Goal: Register for event/course

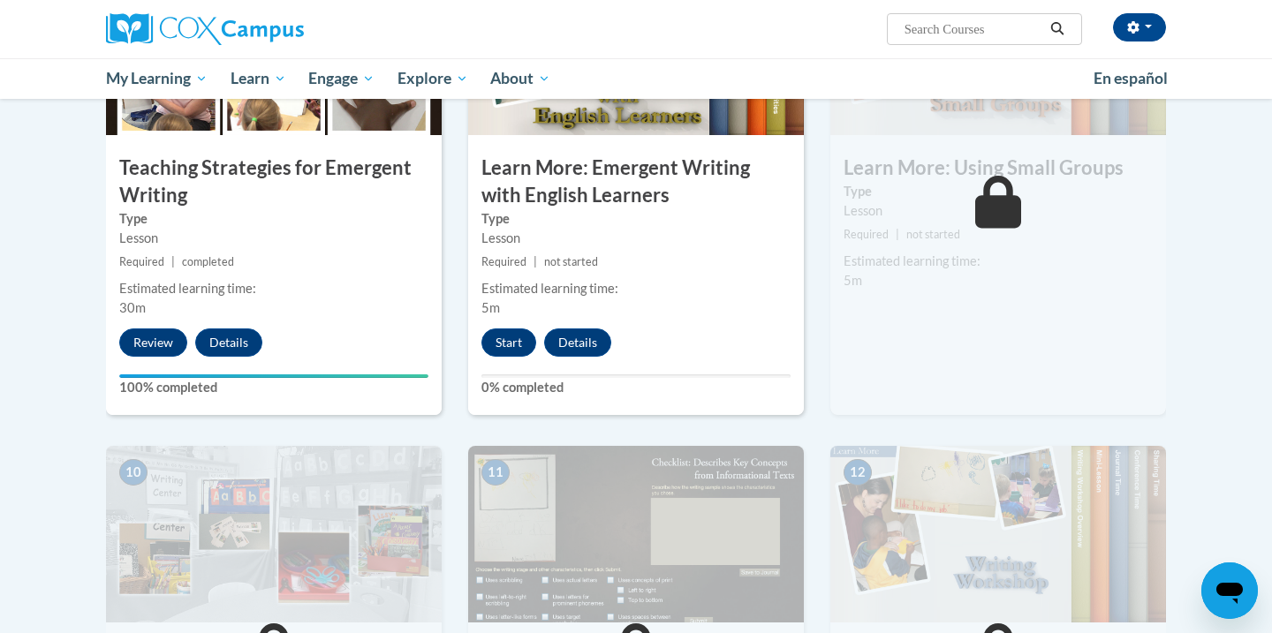
scroll to position [1484, 0]
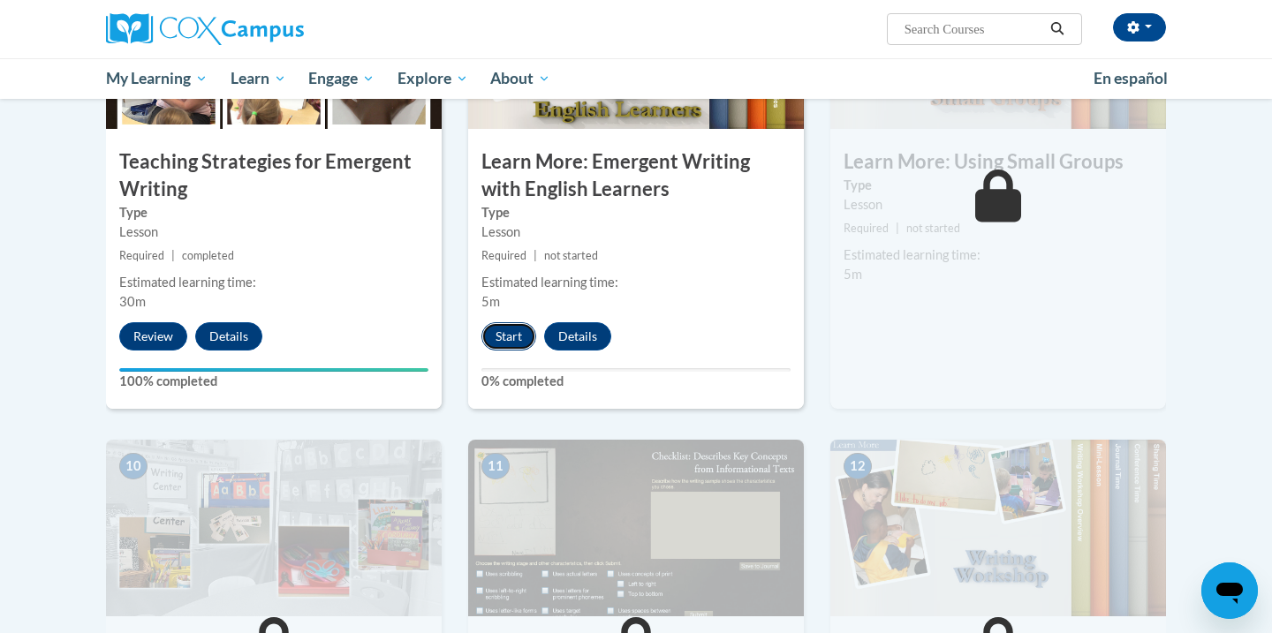
click at [495, 322] on button "Start" at bounding box center [508, 336] width 55 height 28
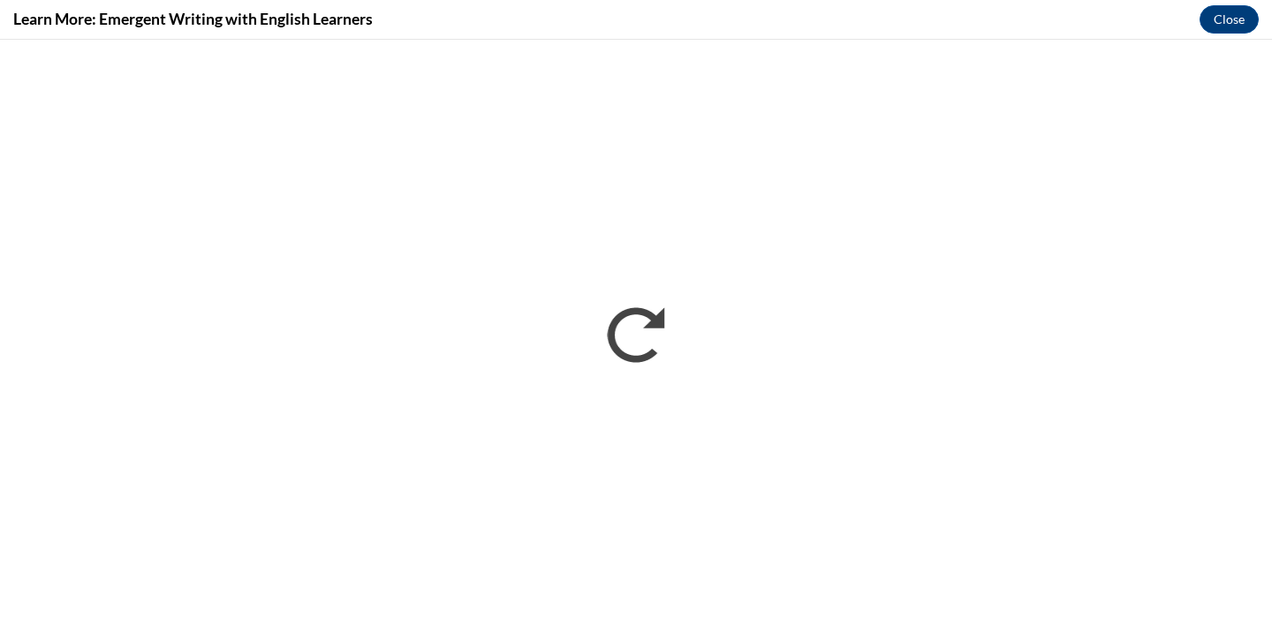
scroll to position [0, 0]
click at [1218, 25] on button "Close" at bounding box center [1228, 19] width 59 height 28
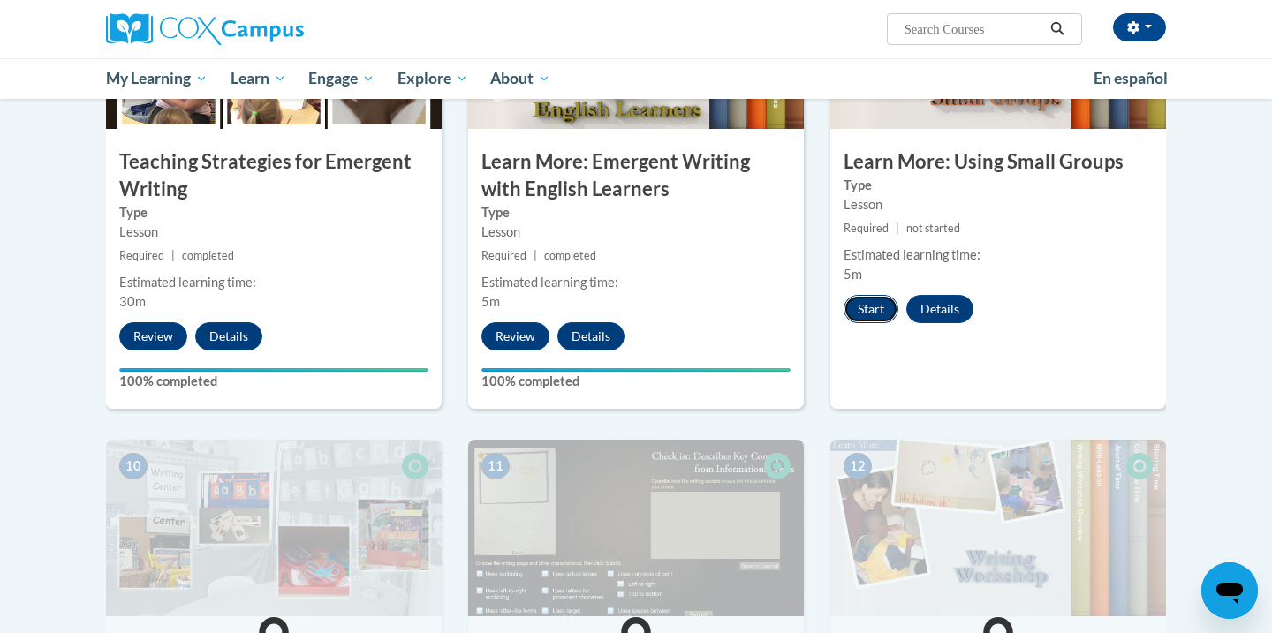
click at [865, 295] on button "Start" at bounding box center [870, 309] width 55 height 28
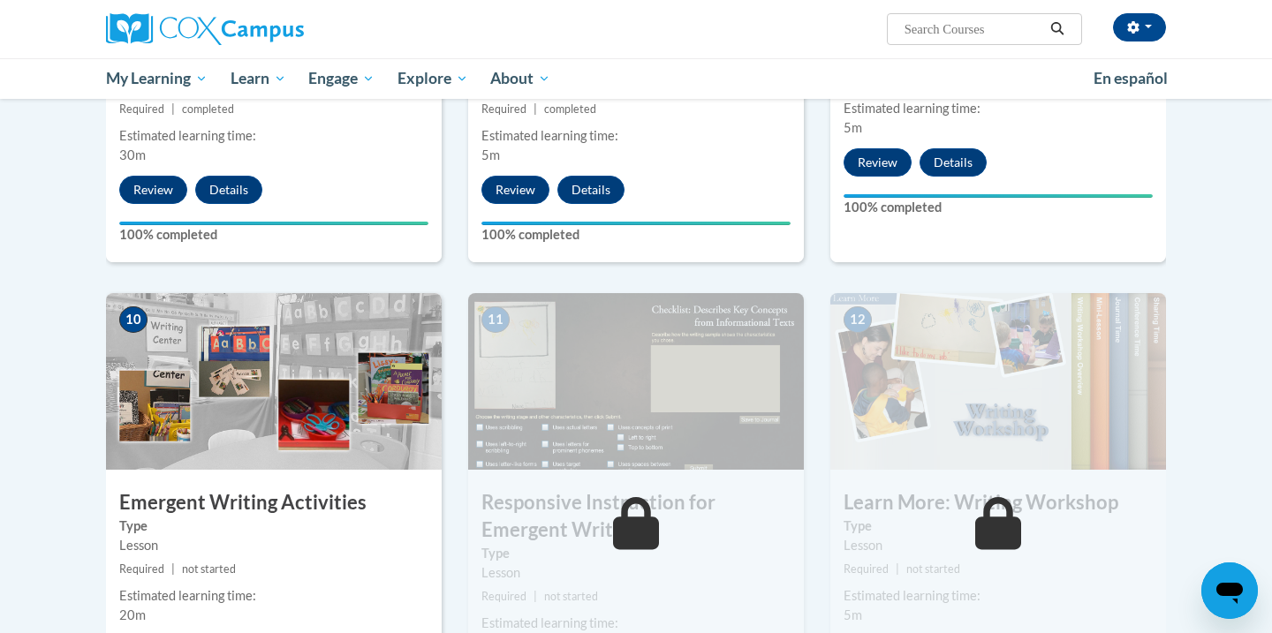
scroll to position [1725, 0]
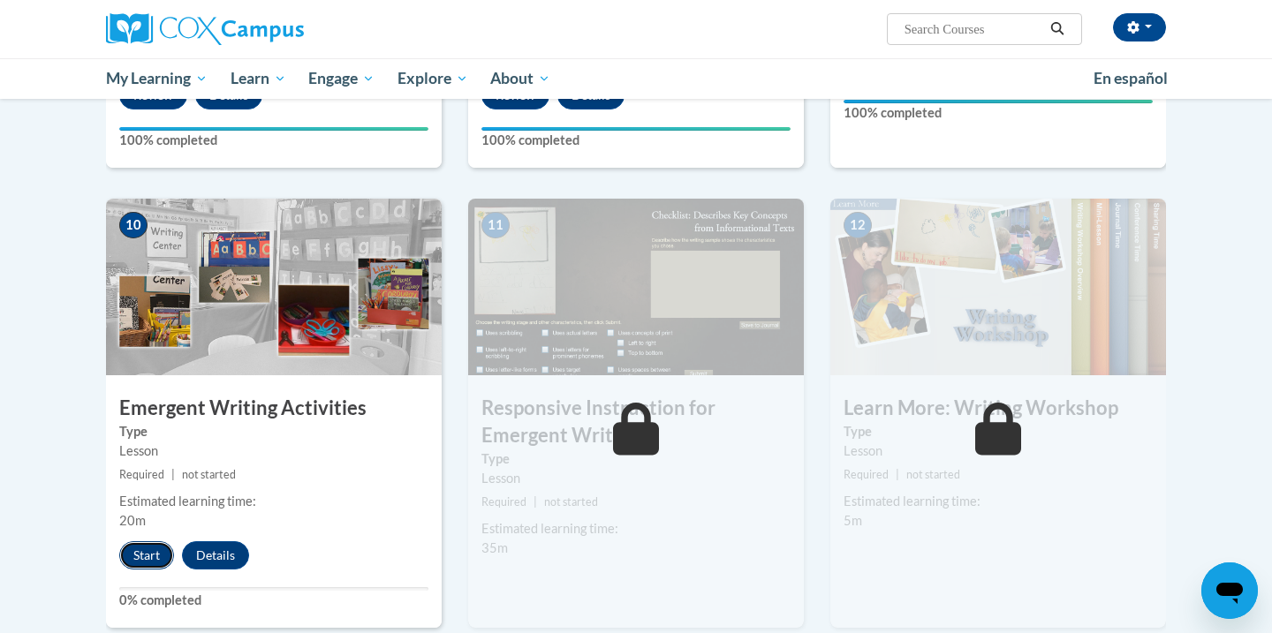
click at [149, 541] on button "Start" at bounding box center [146, 555] width 55 height 28
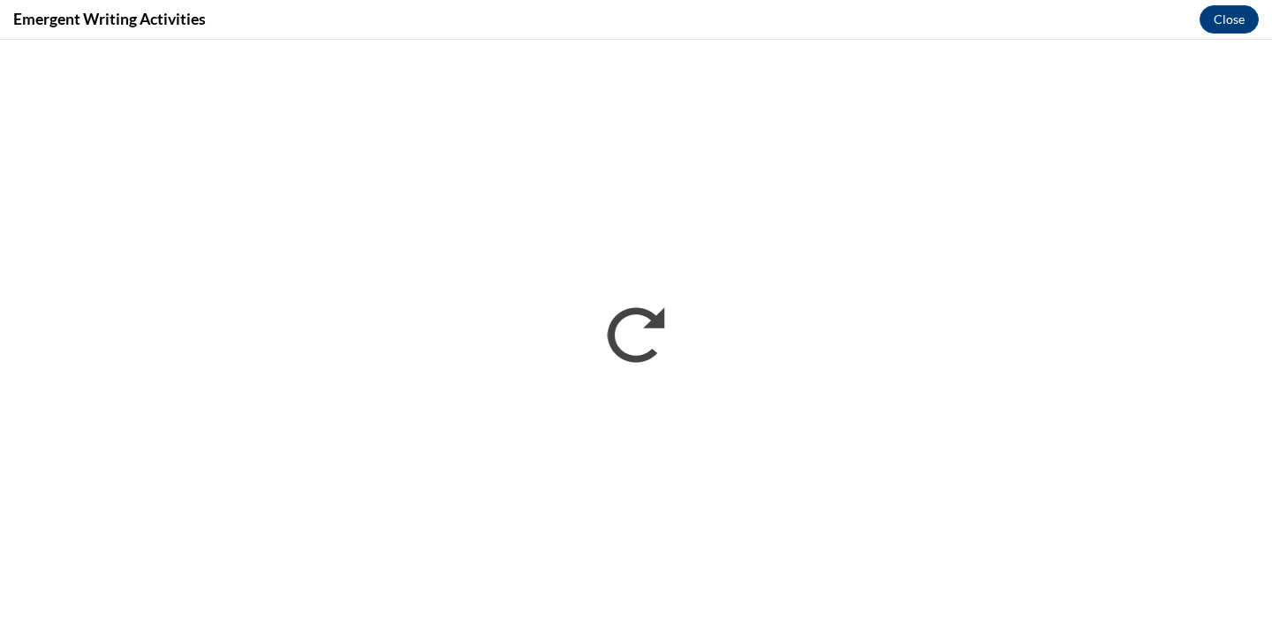
scroll to position [0, 0]
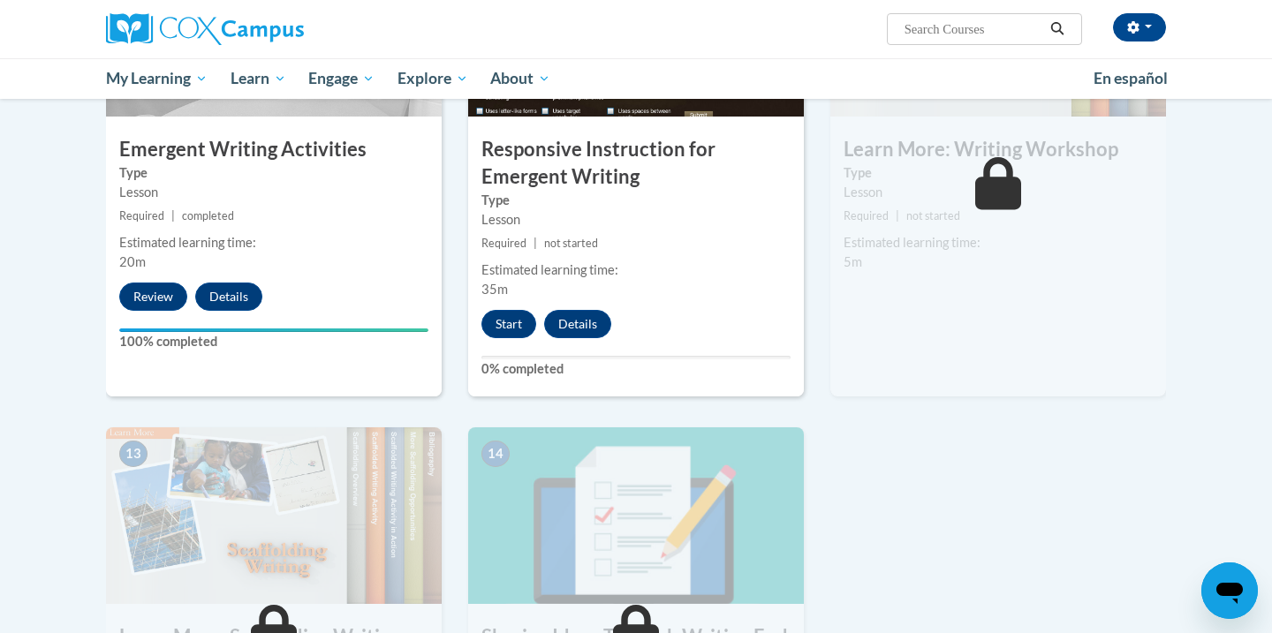
scroll to position [1994, 0]
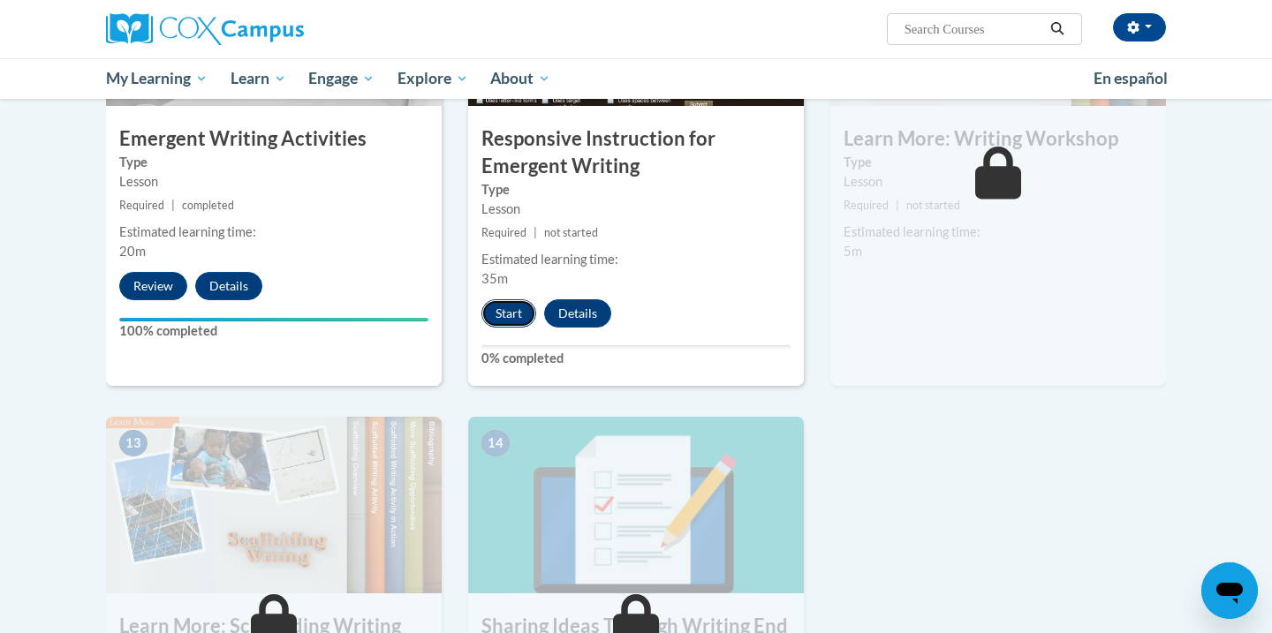
click at [518, 299] on button "Start" at bounding box center [508, 313] width 55 height 28
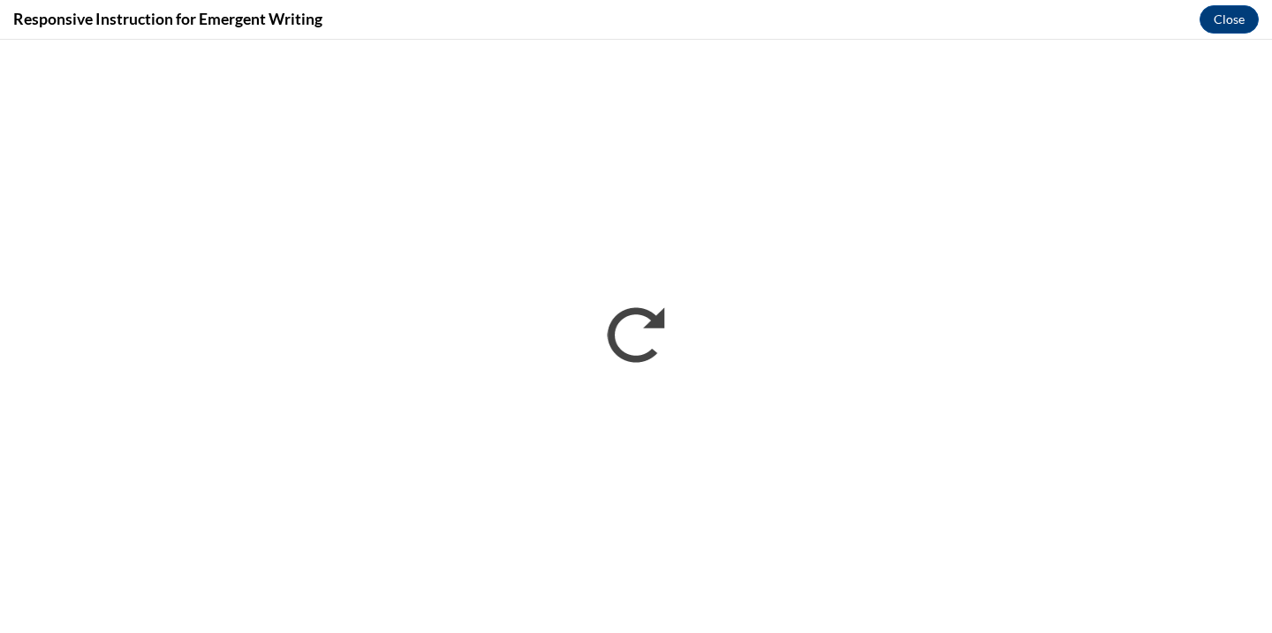
scroll to position [0, 0]
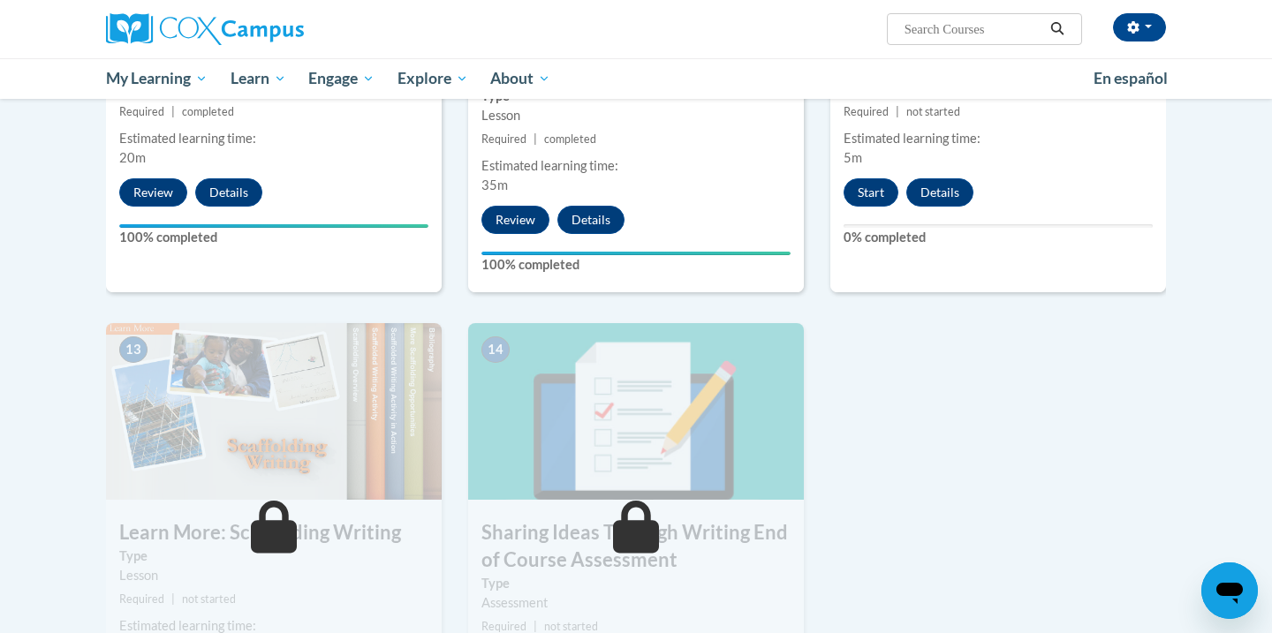
scroll to position [2016, 0]
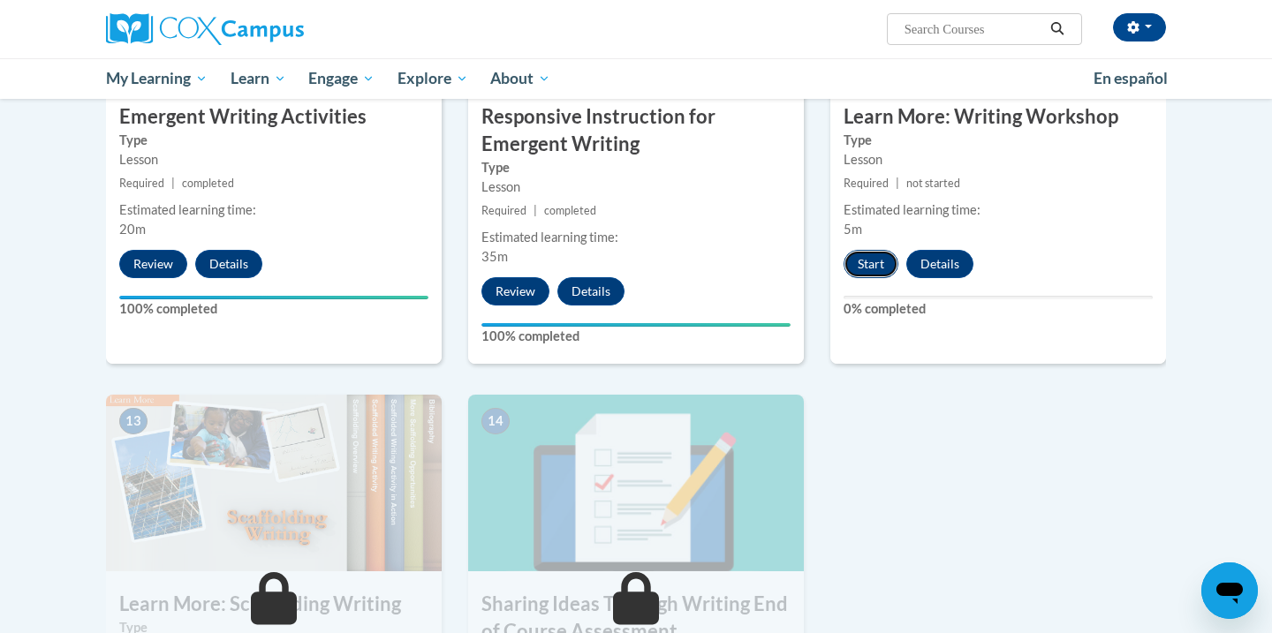
click at [882, 250] on button "Start" at bounding box center [870, 264] width 55 height 28
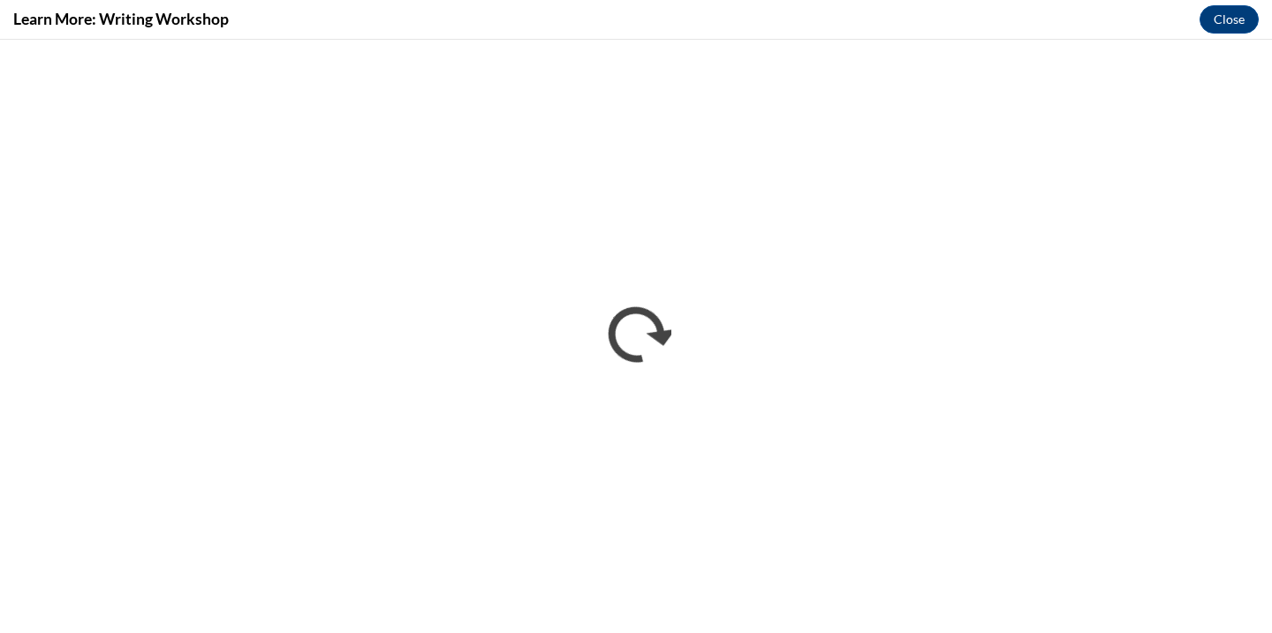
scroll to position [0, 0]
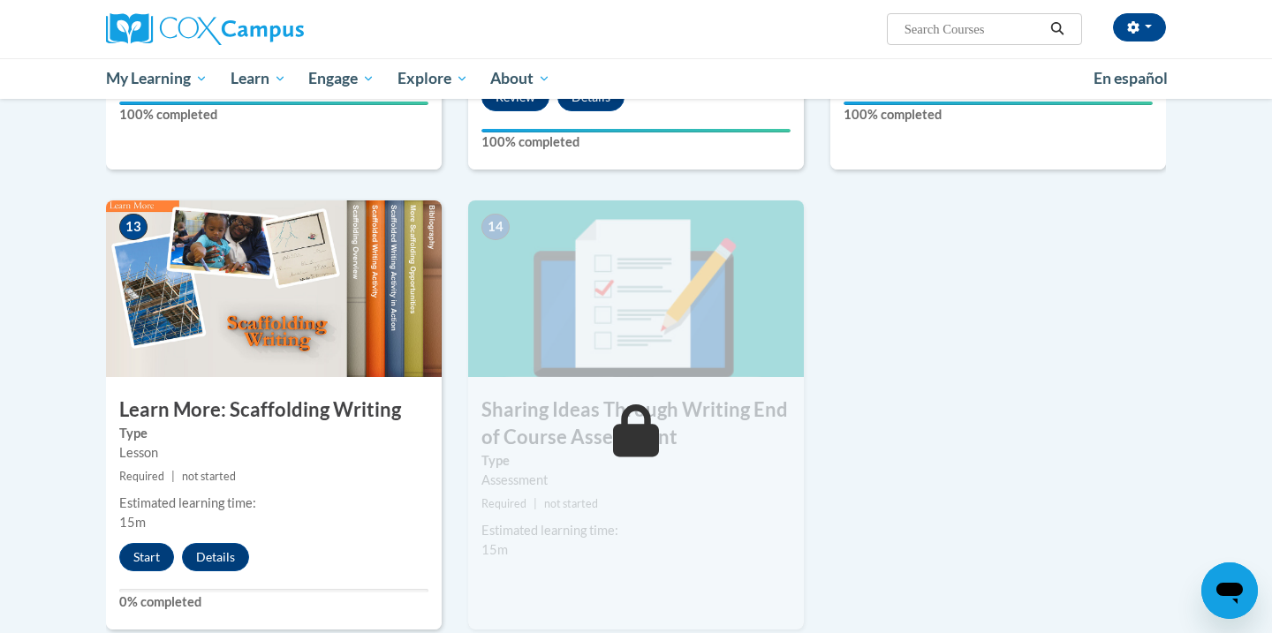
scroll to position [2267, 0]
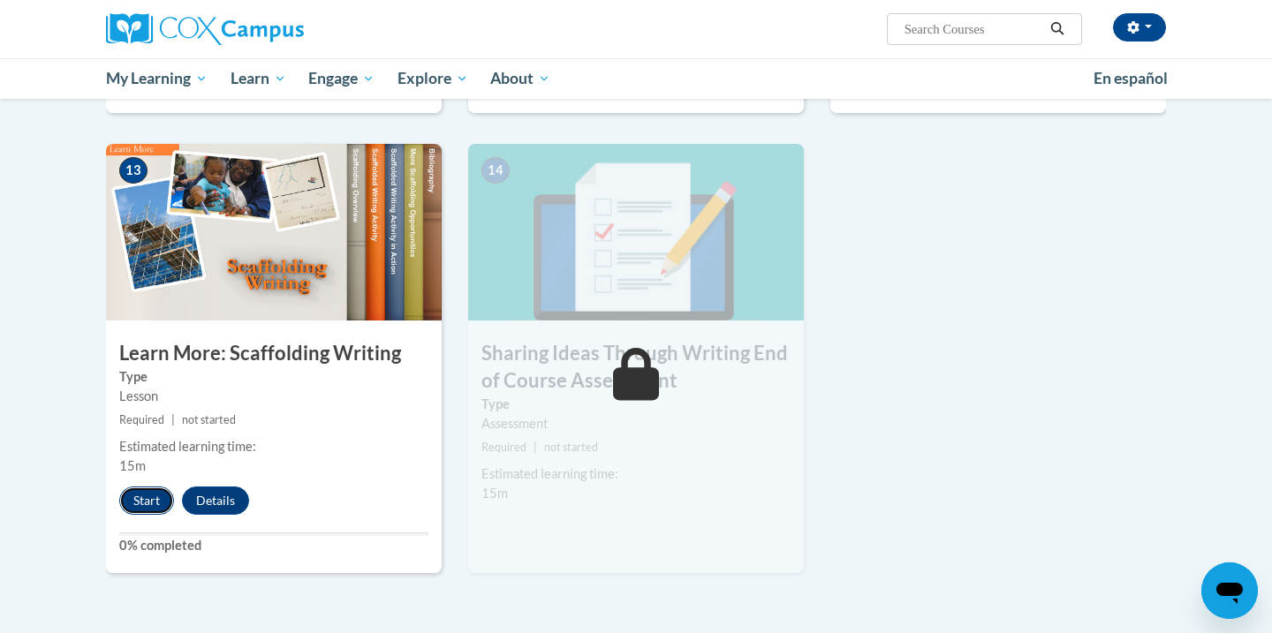
click at [163, 487] on button "Start" at bounding box center [146, 501] width 55 height 28
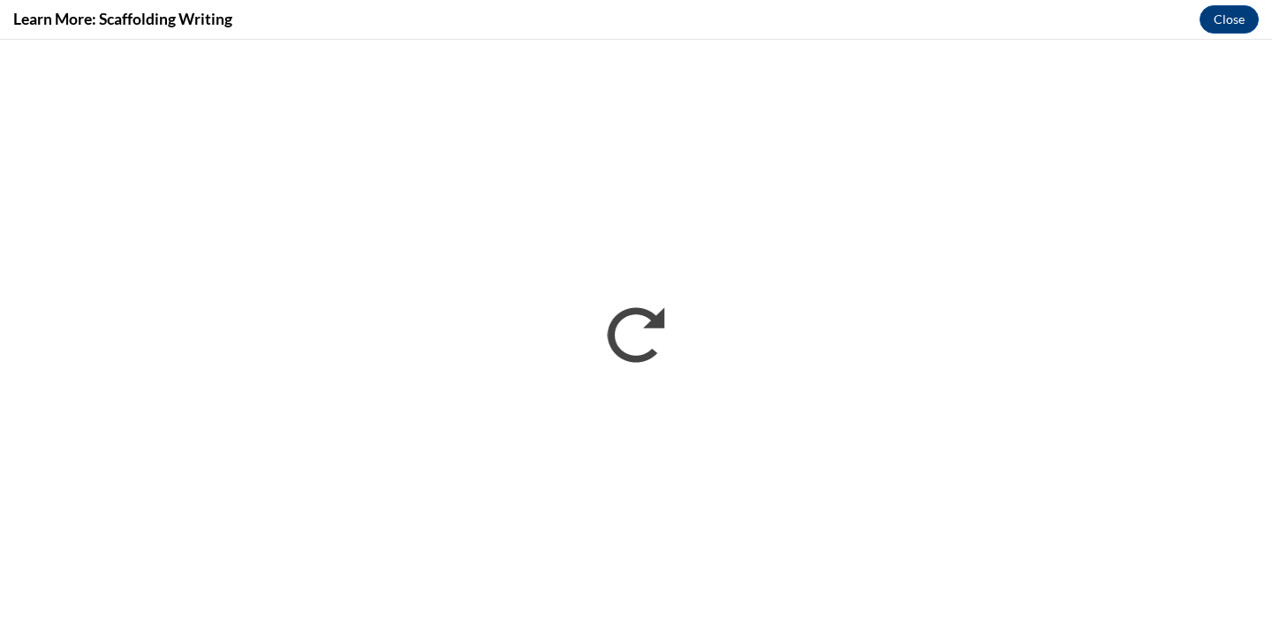
scroll to position [0, 0]
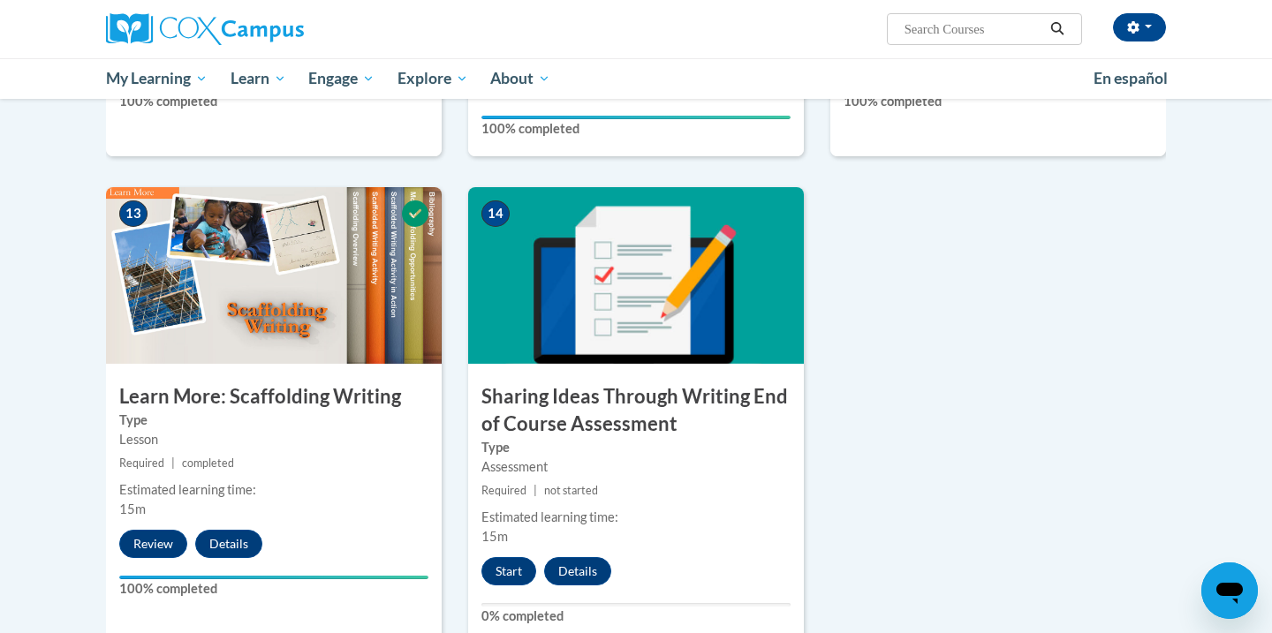
scroll to position [2335, 0]
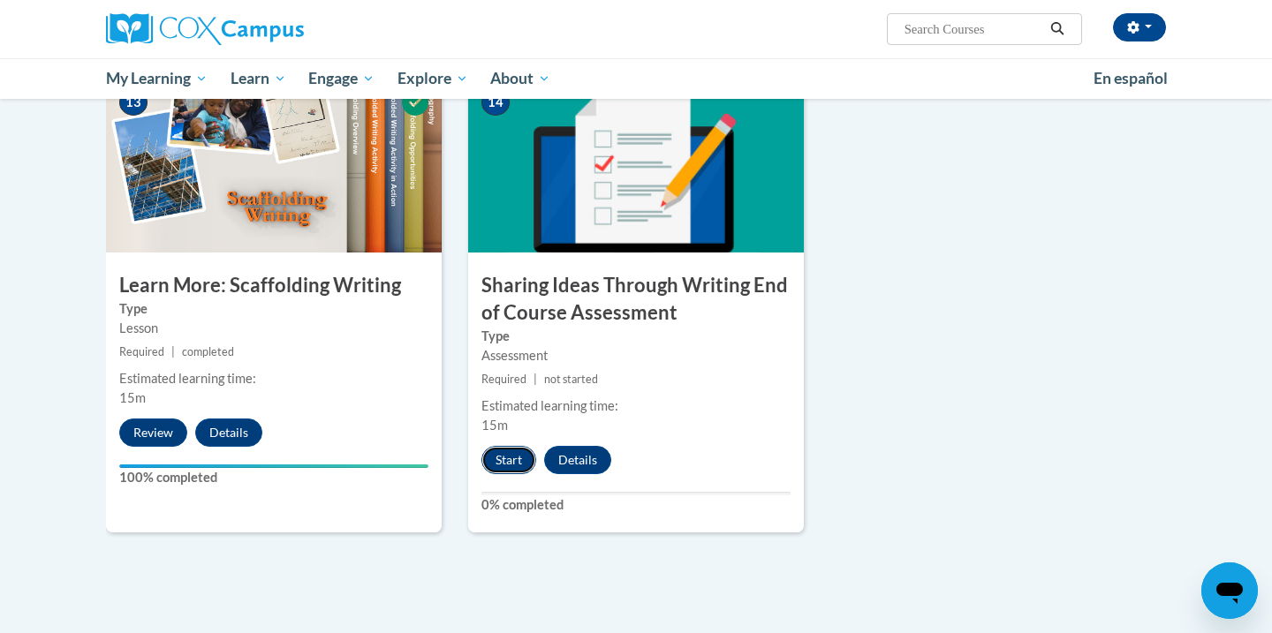
click at [524, 446] on button "Start" at bounding box center [508, 460] width 55 height 28
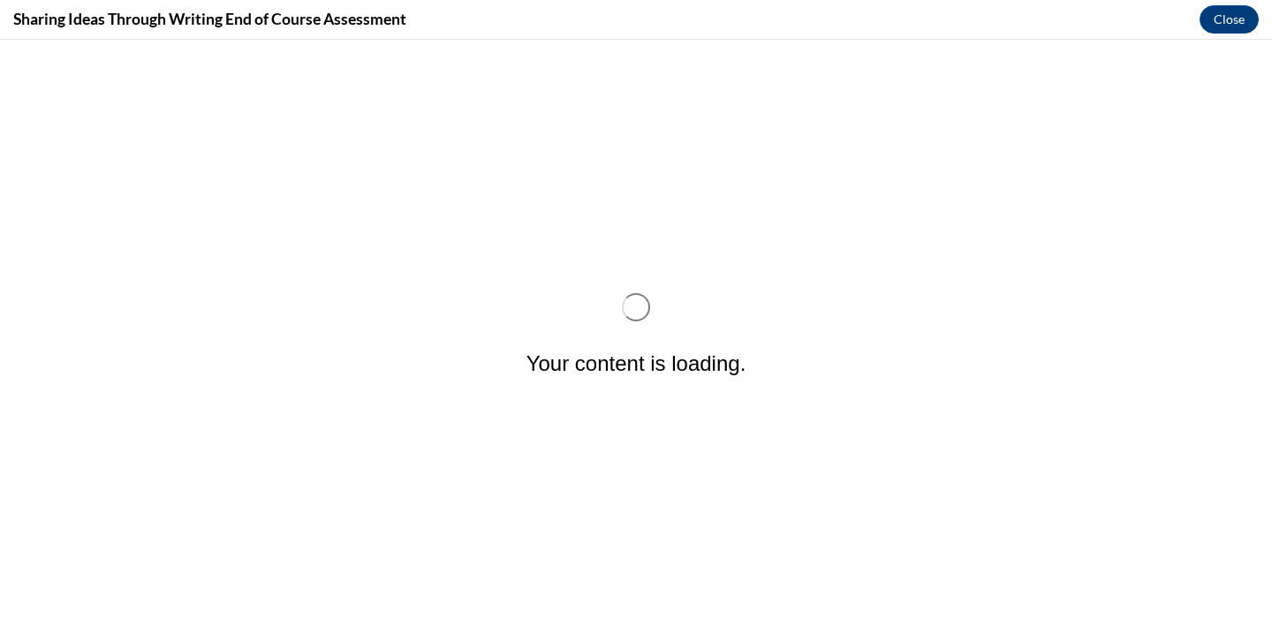
scroll to position [0, 0]
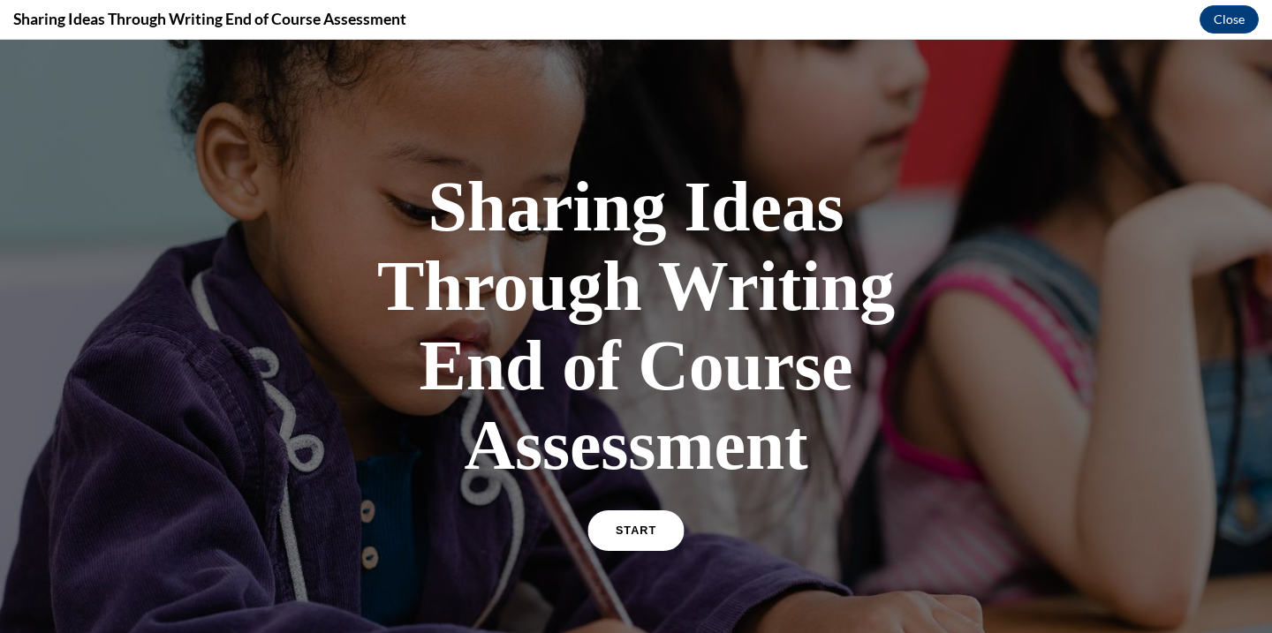
click at [642, 511] on div "START" at bounding box center [636, 538] width 92 height 54
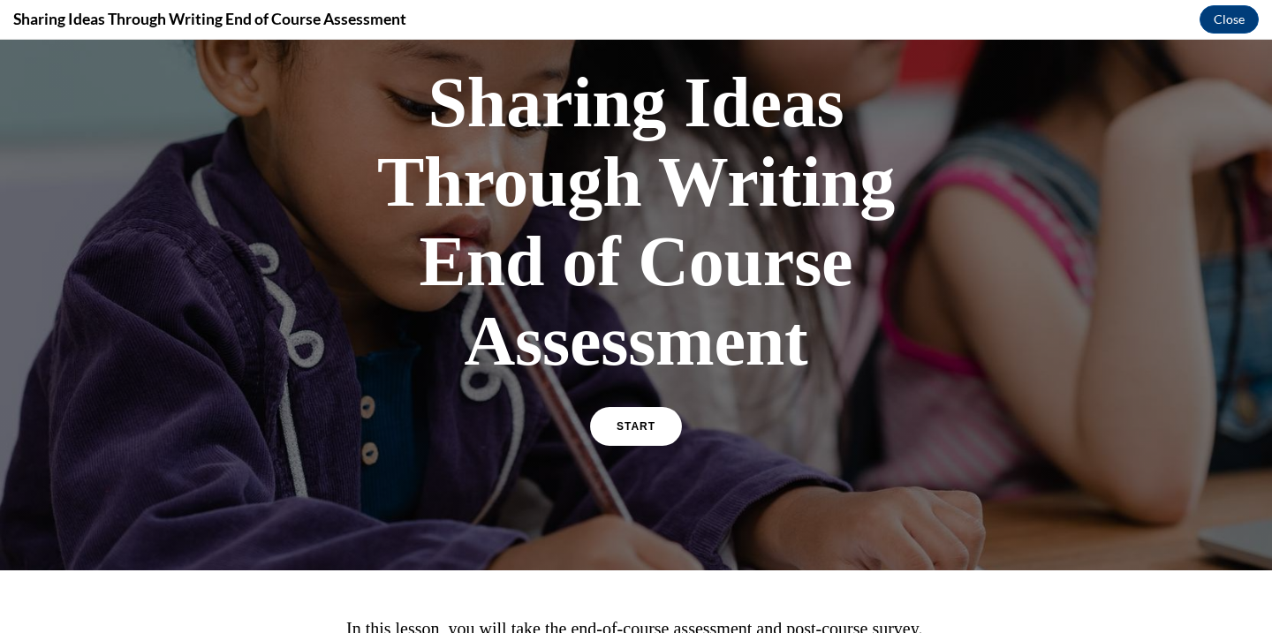
scroll to position [112, 0]
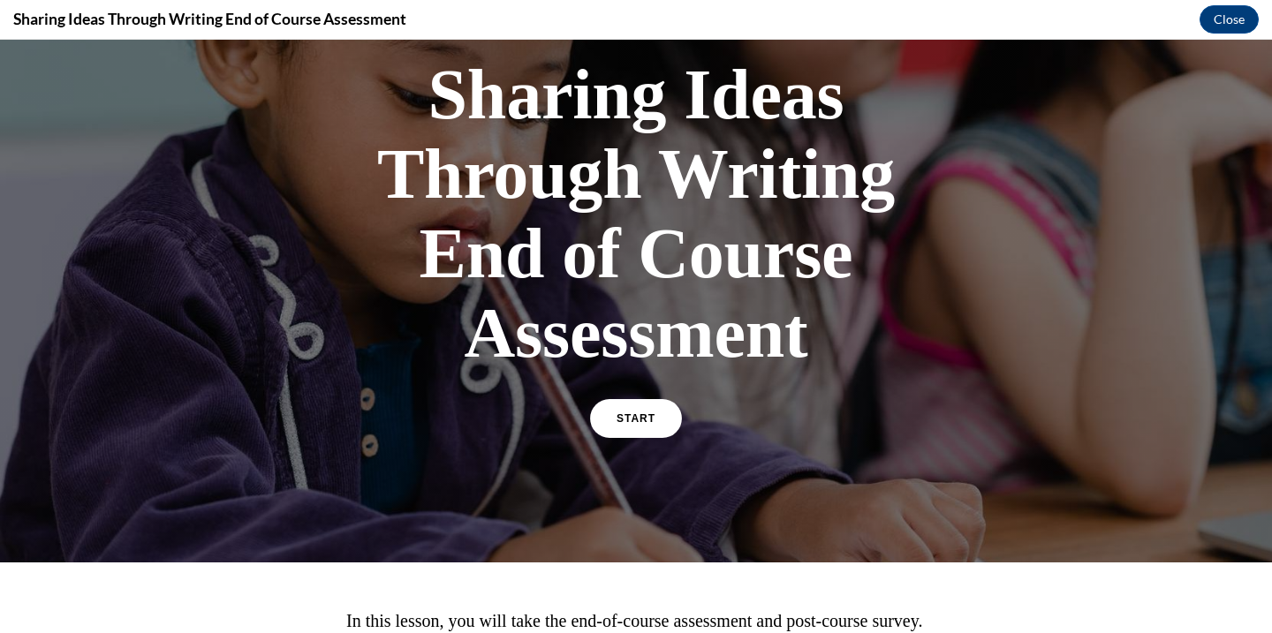
click at [637, 397] on div "Sharing Ideas Through Writing End of Course Assessment START" at bounding box center [636, 245] width 618 height 416
click at [637, 418] on span "START" at bounding box center [636, 418] width 41 height 13
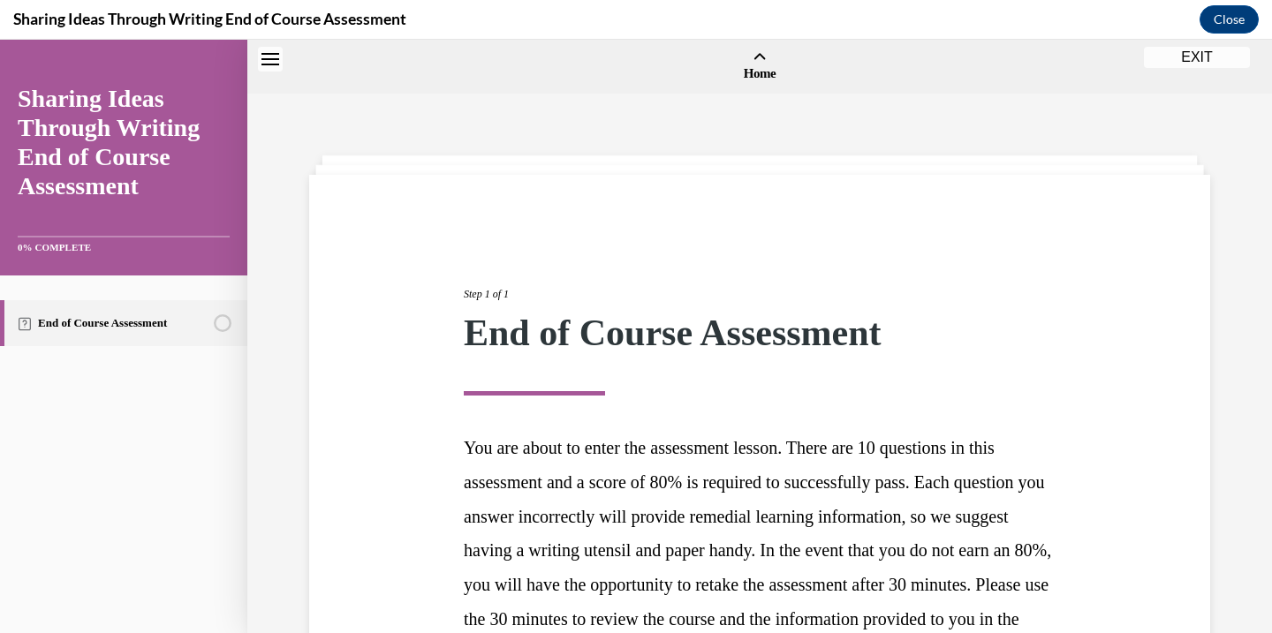
scroll to position [214, 0]
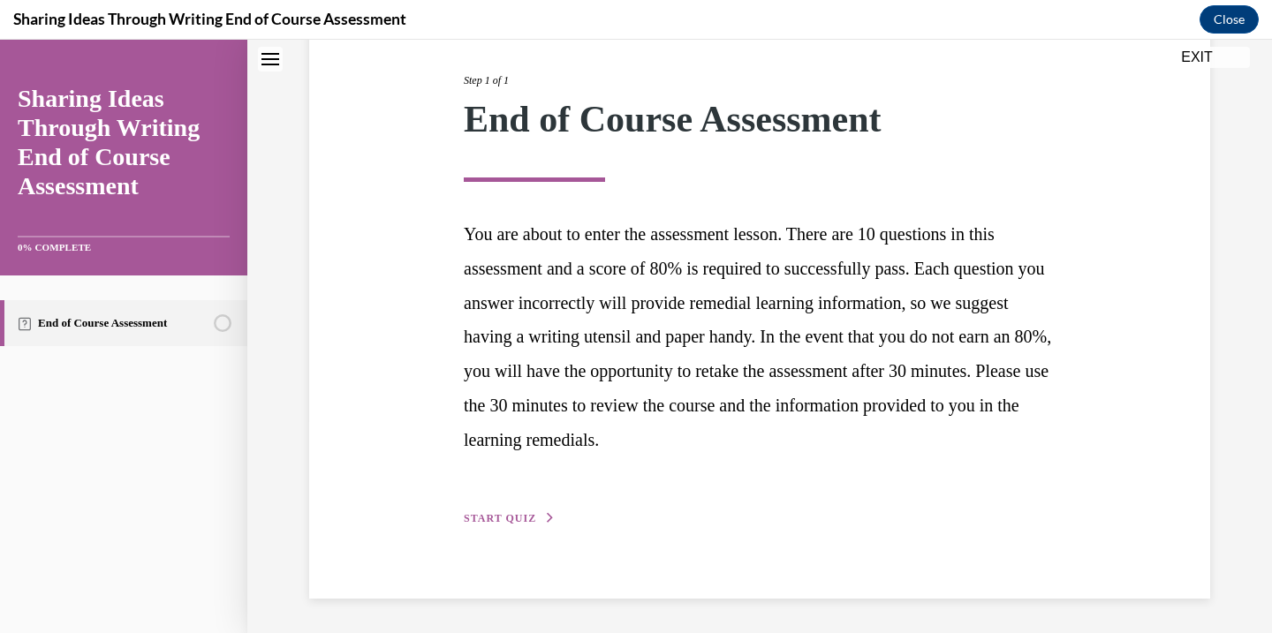
click at [535, 515] on button "START QUIZ" at bounding box center [510, 518] width 92 height 16
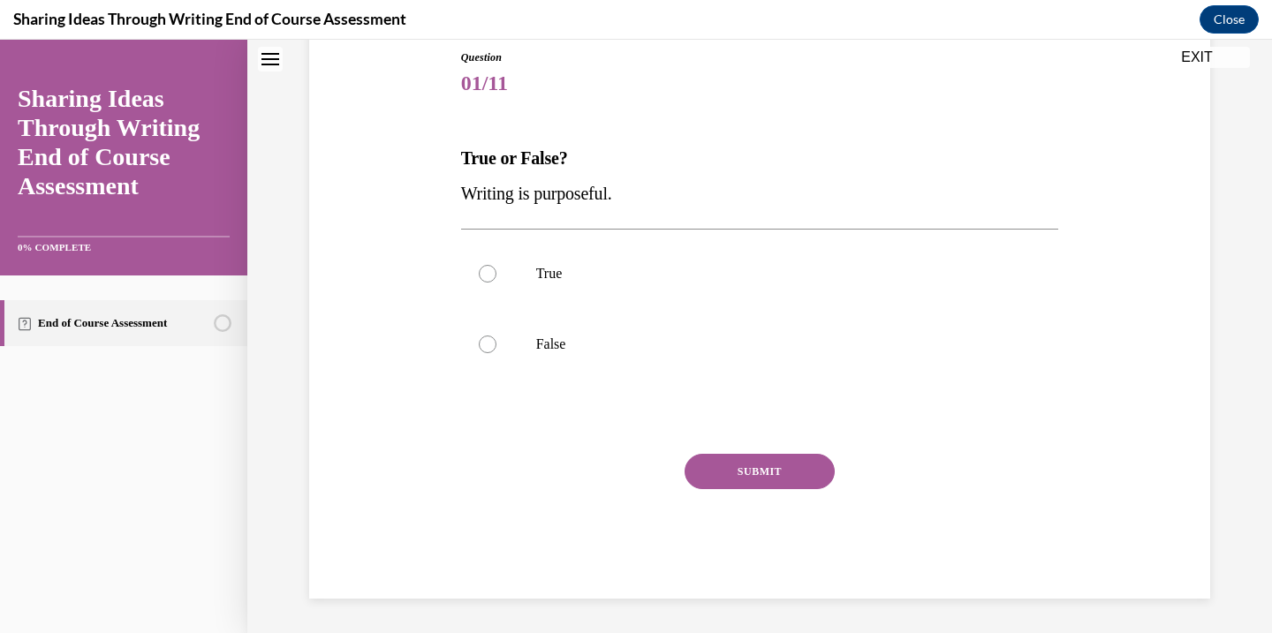
scroll to position [197, 0]
click at [505, 286] on label "True" at bounding box center [760, 273] width 598 height 71
click at [496, 282] on input "True" at bounding box center [488, 273] width 18 height 18
radio input "true"
click at [785, 476] on button "SUBMIT" at bounding box center [759, 470] width 150 height 35
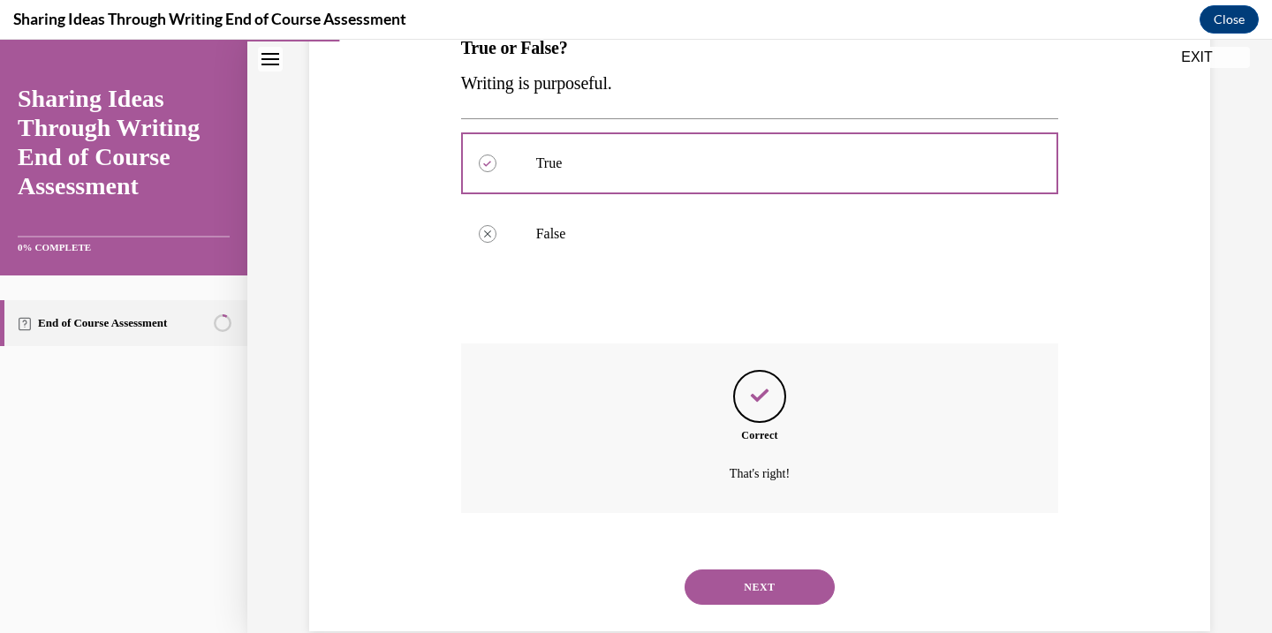
scroll to position [340, 0]
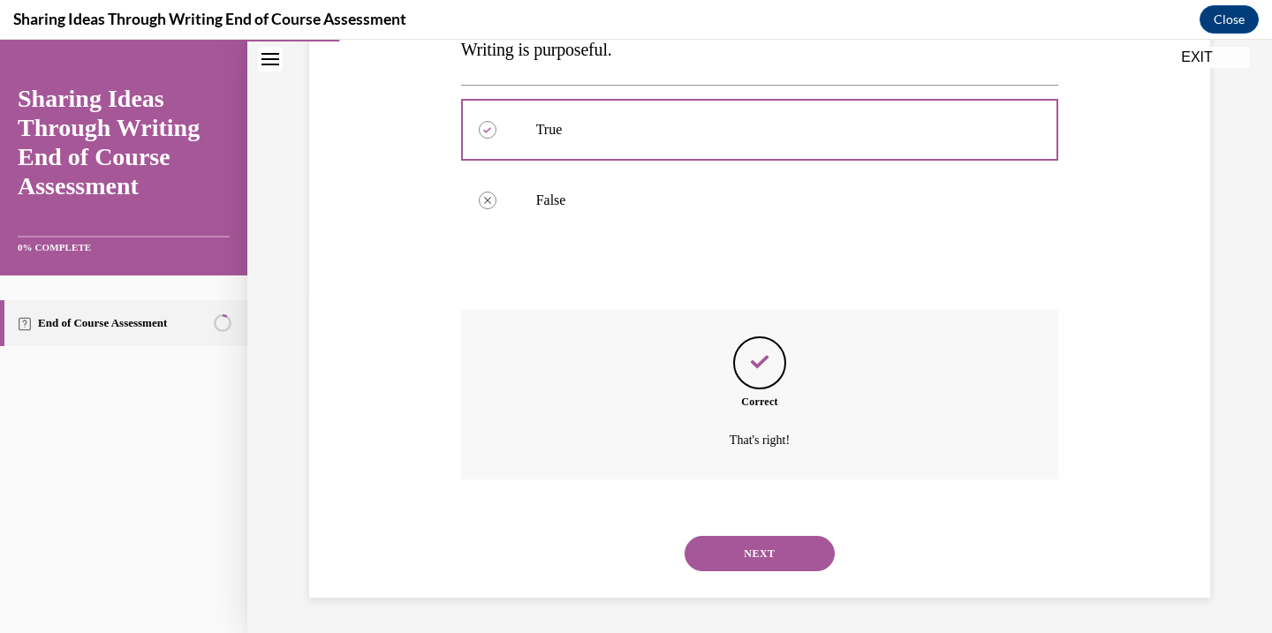
click at [759, 532] on div "NEXT" at bounding box center [760, 553] width 598 height 71
click at [761, 555] on button "NEXT" at bounding box center [759, 553] width 150 height 35
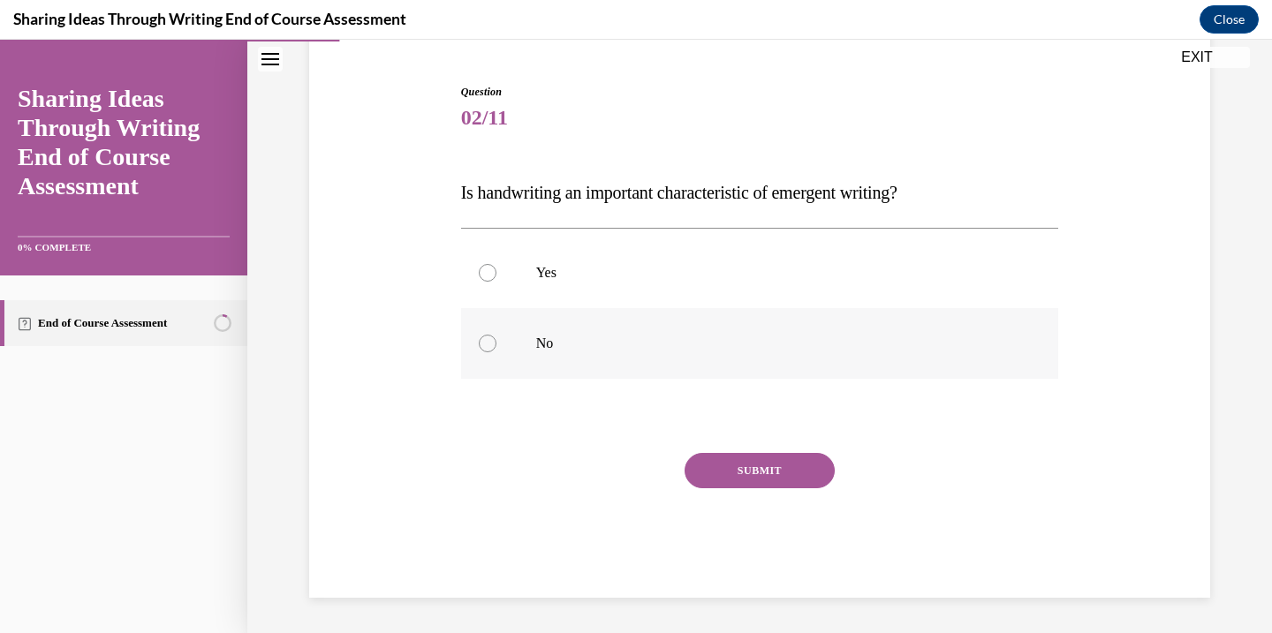
click at [491, 344] on div at bounding box center [488, 344] width 18 height 18
click at [491, 344] on input "No" at bounding box center [488, 344] width 18 height 18
radio input "true"
click at [756, 480] on button "SUBMIT" at bounding box center [759, 470] width 150 height 35
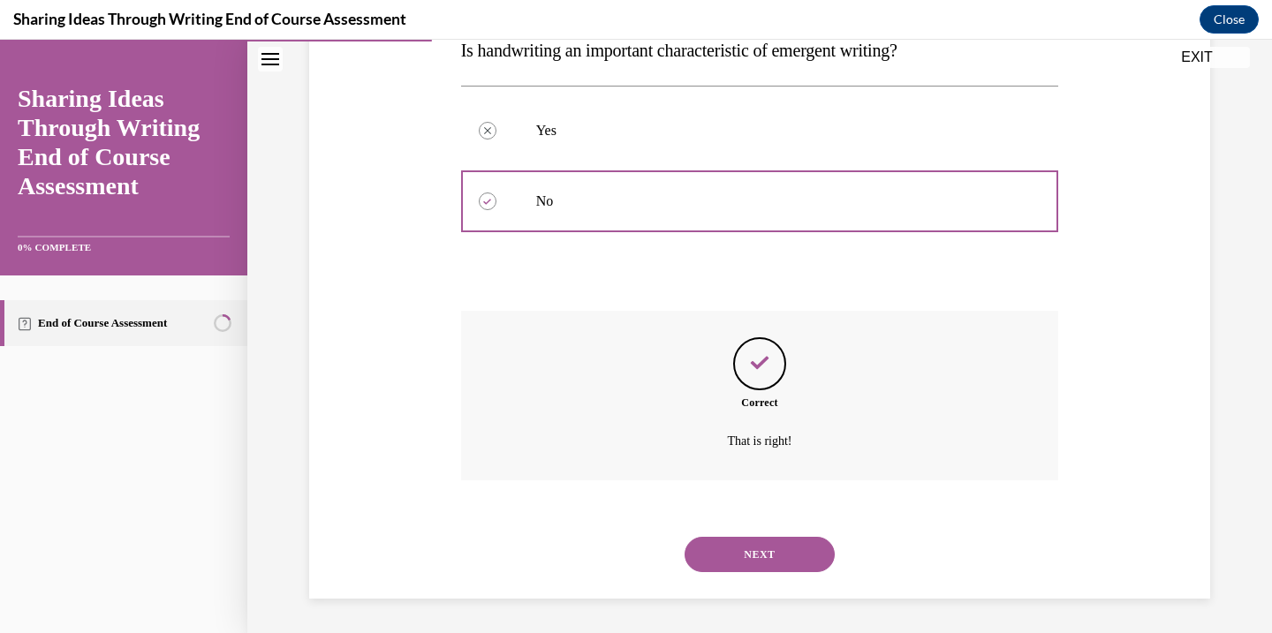
scroll to position [305, 0]
click at [756, 563] on button "NEXT" at bounding box center [759, 553] width 150 height 35
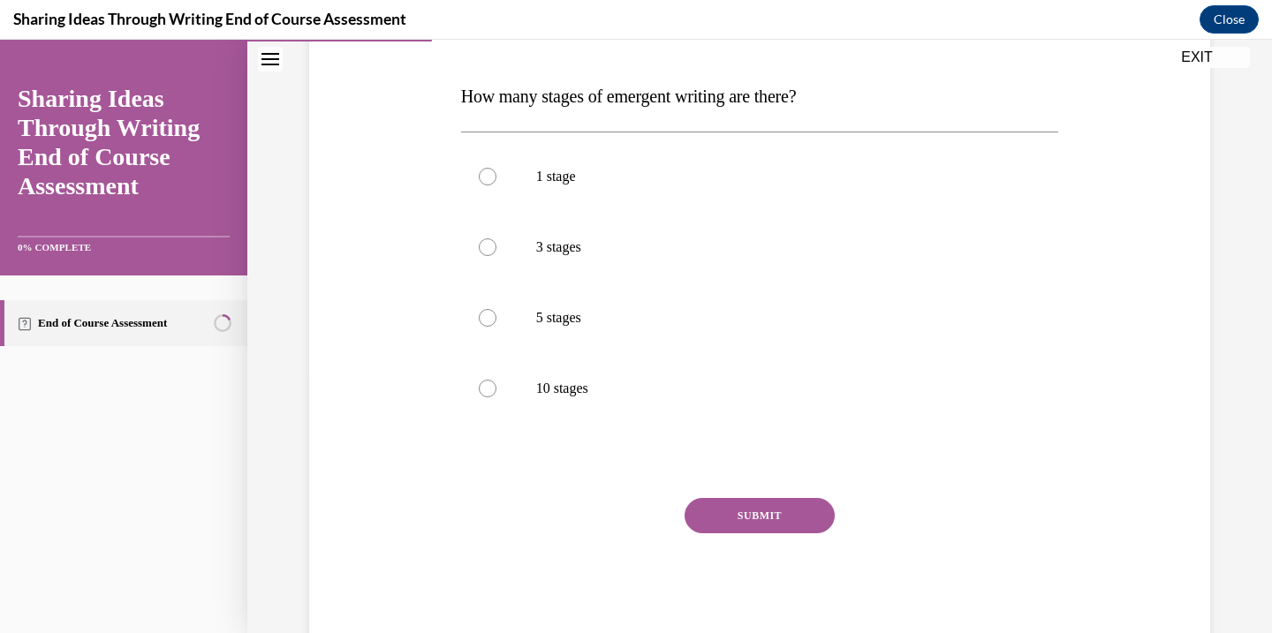
scroll to position [259, 0]
click at [485, 323] on div at bounding box center [488, 317] width 18 height 18
click at [485, 323] on input "5 stages" at bounding box center [488, 317] width 18 height 18
radio input "true"
click at [737, 521] on button "SUBMIT" at bounding box center [759, 514] width 150 height 35
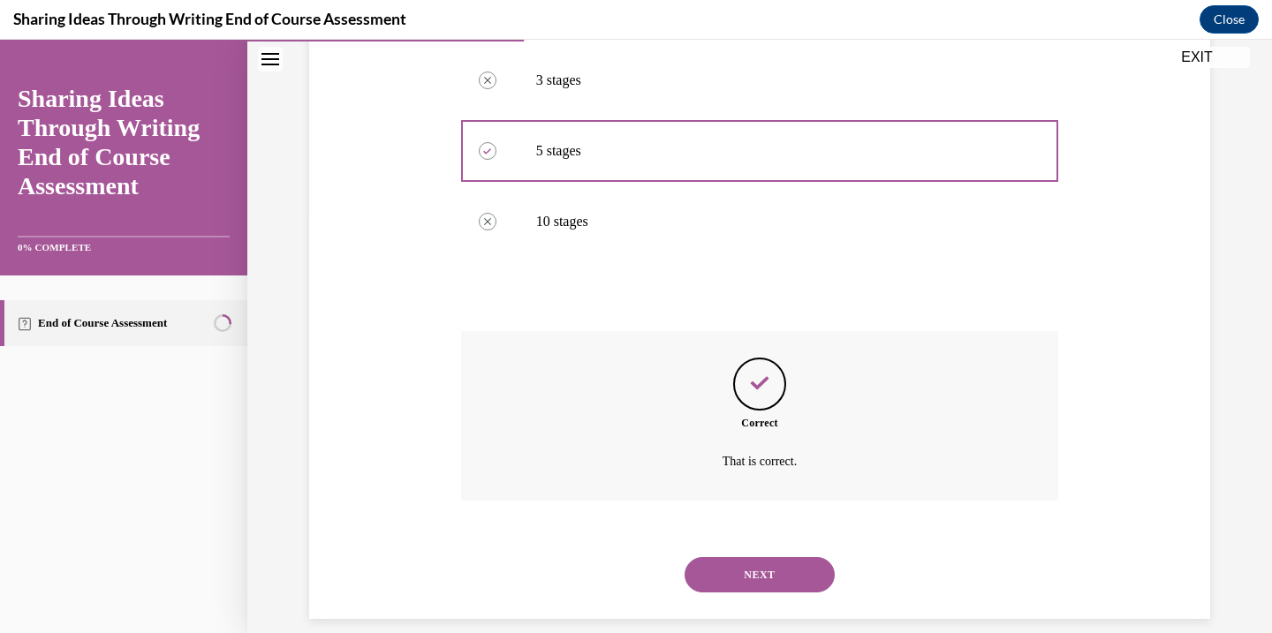
scroll to position [446, 0]
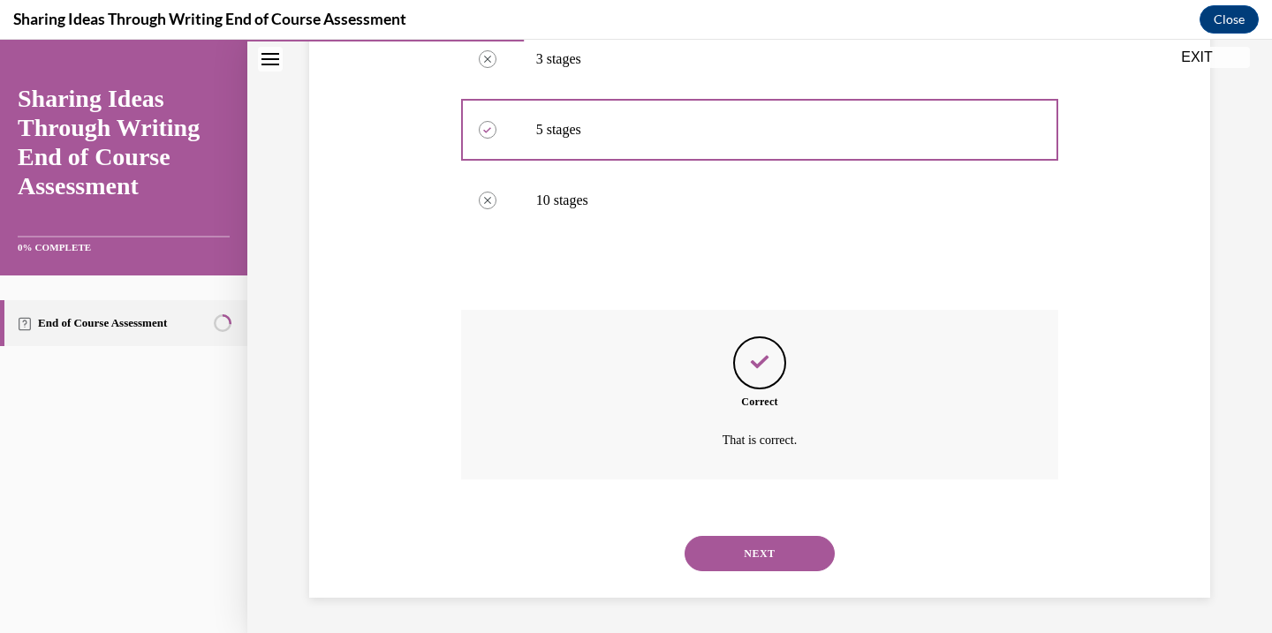
click at [720, 546] on button "NEXT" at bounding box center [759, 553] width 150 height 35
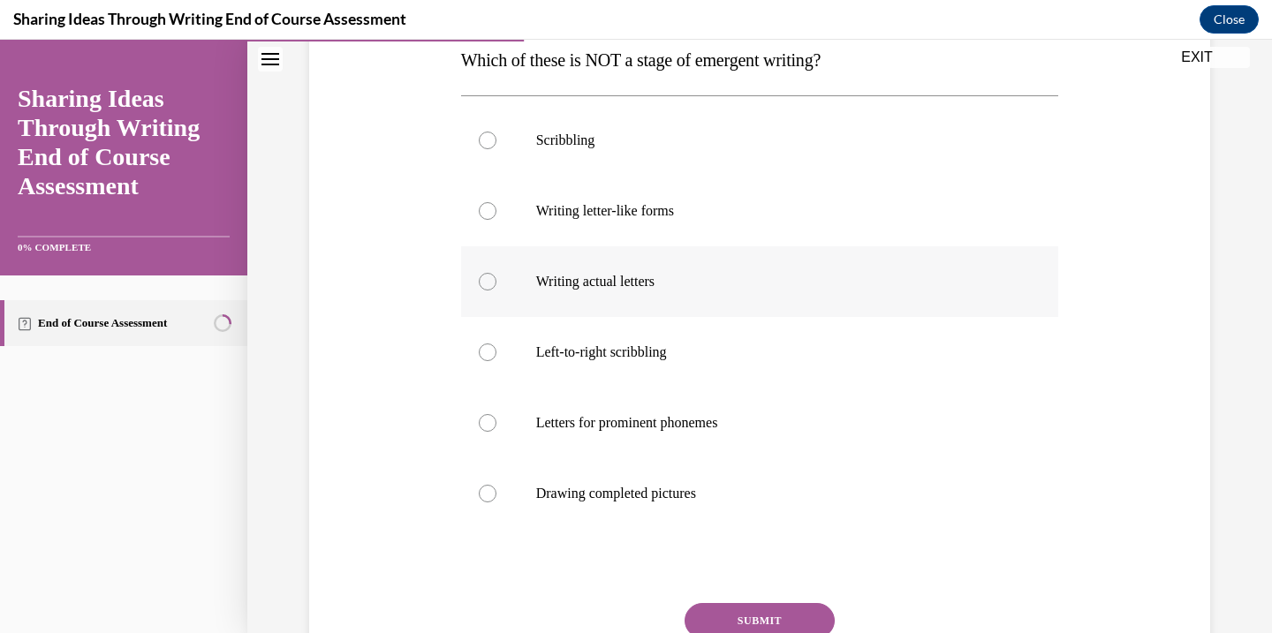
scroll to position [298, 0]
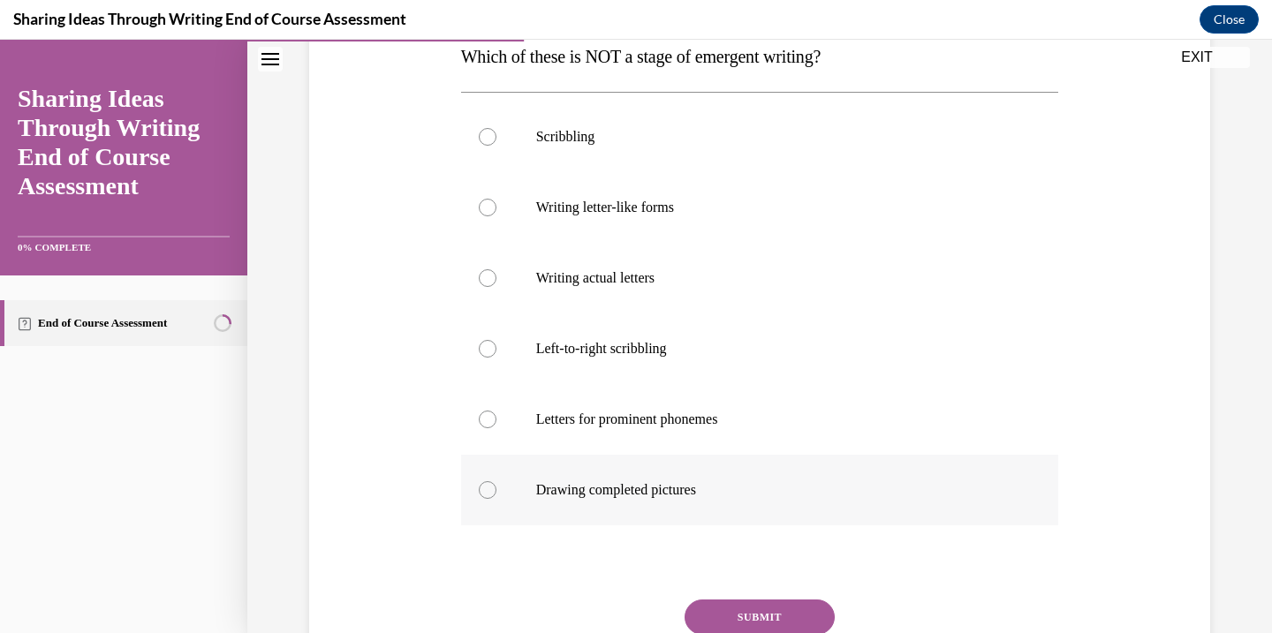
click at [490, 503] on label "Drawing completed pictures" at bounding box center [760, 490] width 598 height 71
click at [490, 499] on input "Drawing completed pictures" at bounding box center [488, 490] width 18 height 18
radio input "true"
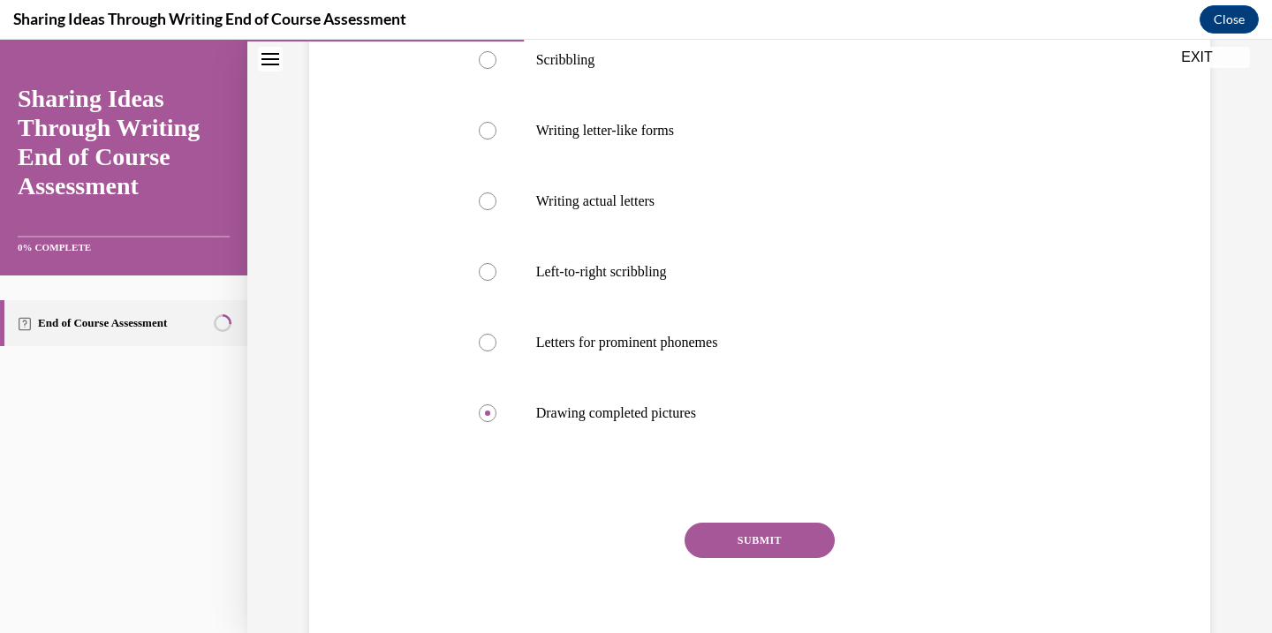
click at [741, 538] on button "SUBMIT" at bounding box center [759, 540] width 150 height 35
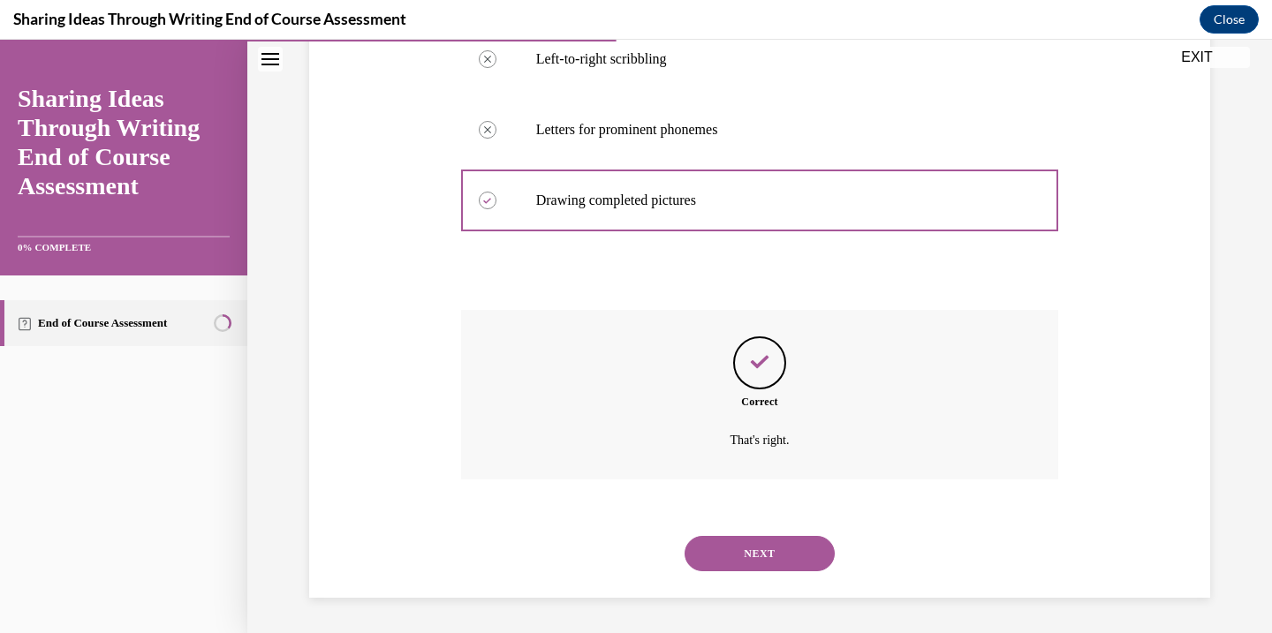
click at [732, 563] on button "NEXT" at bounding box center [759, 553] width 150 height 35
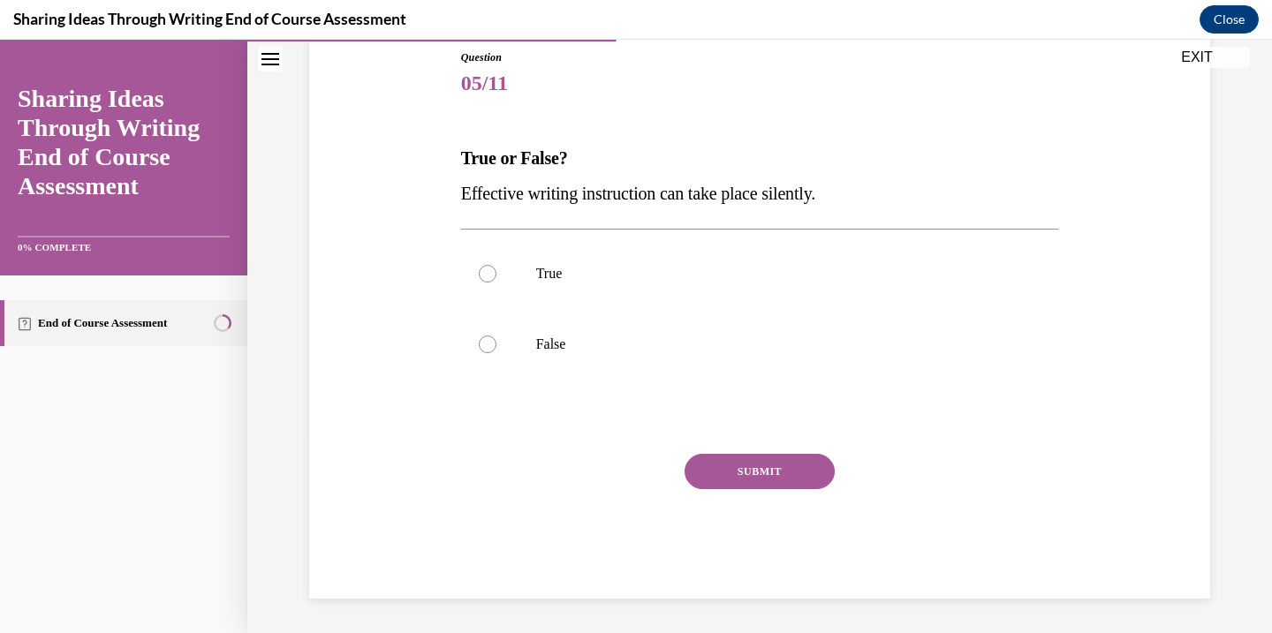
scroll to position [197, 0]
click at [471, 336] on label "False" at bounding box center [760, 343] width 598 height 71
click at [479, 336] on input "False" at bounding box center [488, 344] width 18 height 18
radio input "true"
click at [774, 476] on button "SUBMIT" at bounding box center [759, 470] width 150 height 35
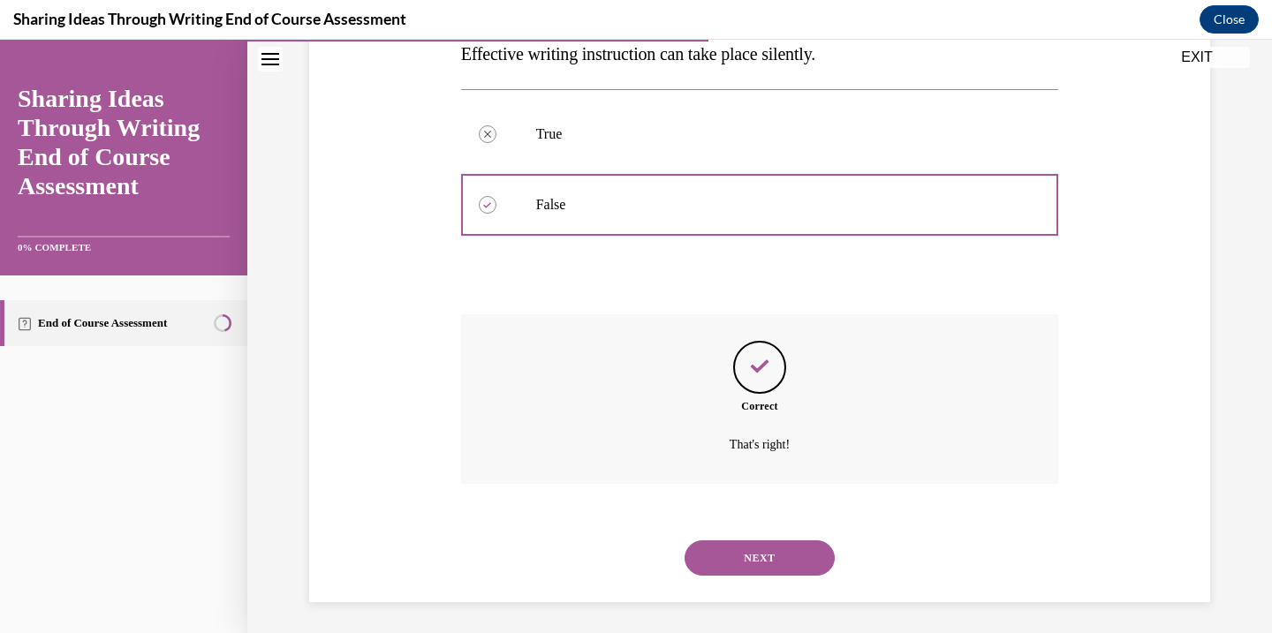
scroll to position [340, 0]
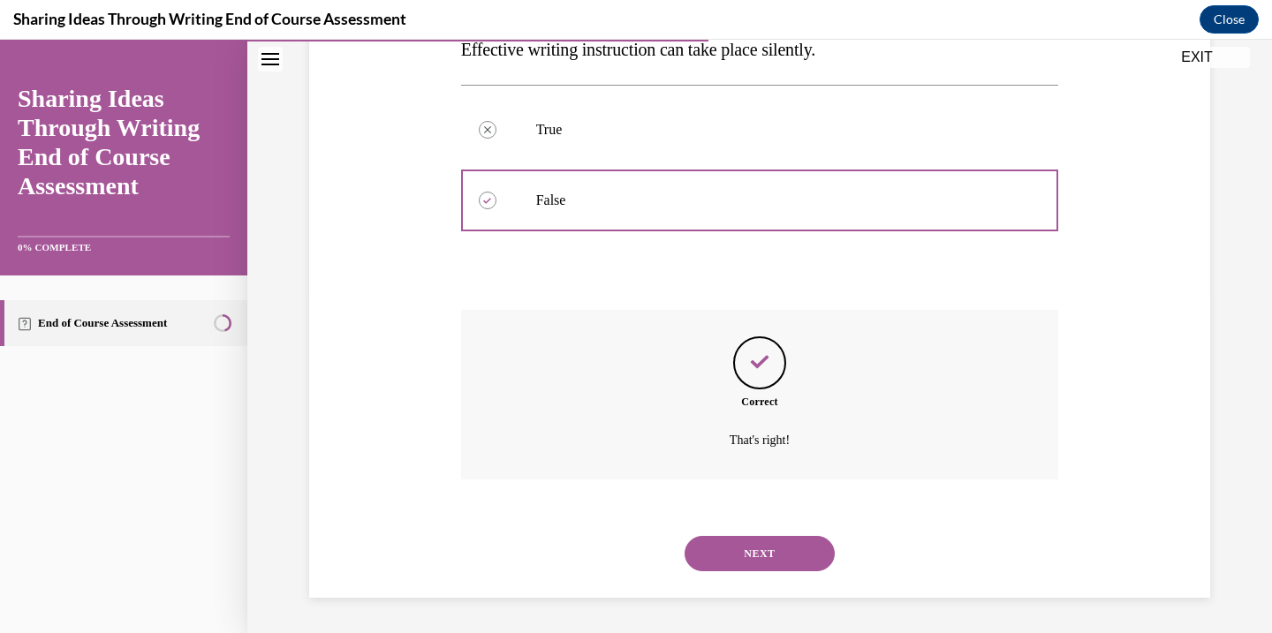
click at [746, 543] on button "NEXT" at bounding box center [759, 553] width 150 height 35
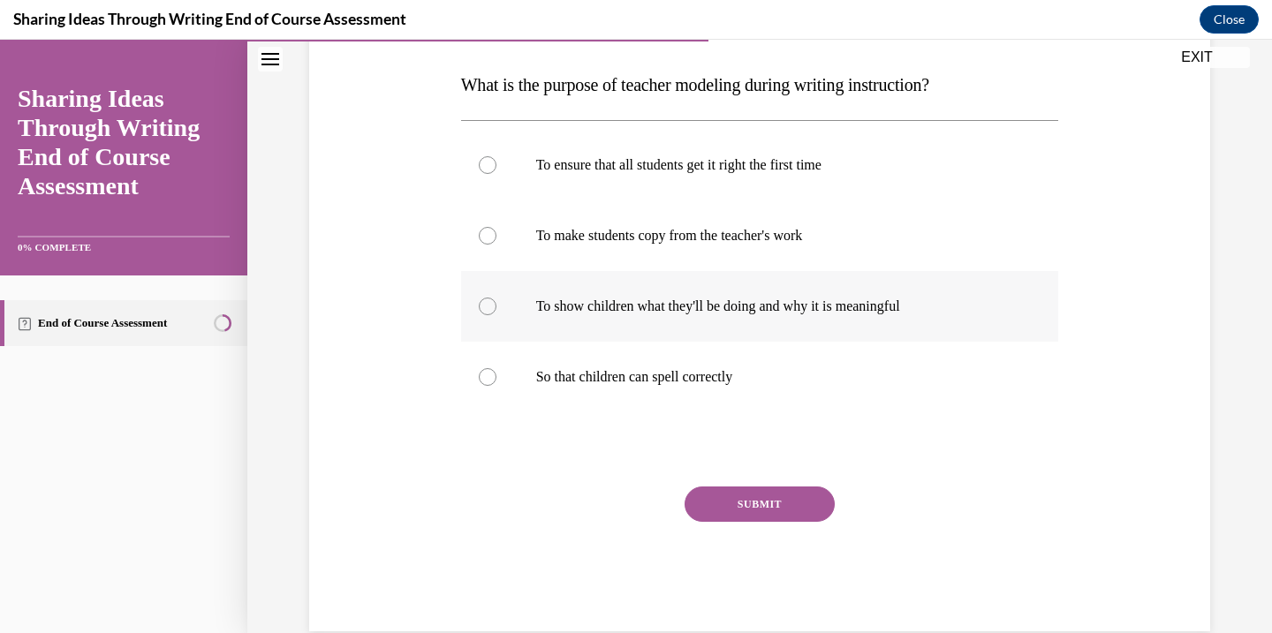
scroll to position [269, 0]
click at [488, 295] on label "To show children what they'll be doing and why it is meaningful" at bounding box center [760, 306] width 598 height 71
click at [488, 298] on input "To show children what they'll be doing and why it is meaningful" at bounding box center [488, 307] width 18 height 18
radio input "true"
click at [739, 503] on button "SUBMIT" at bounding box center [759, 504] width 150 height 35
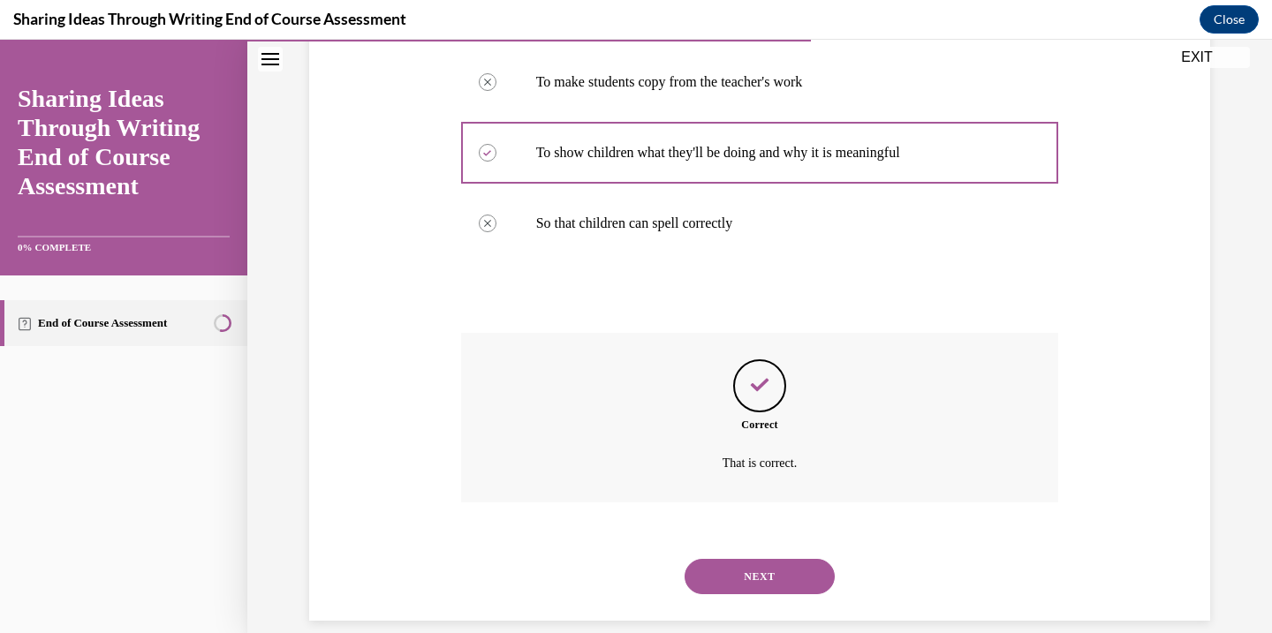
scroll to position [446, 0]
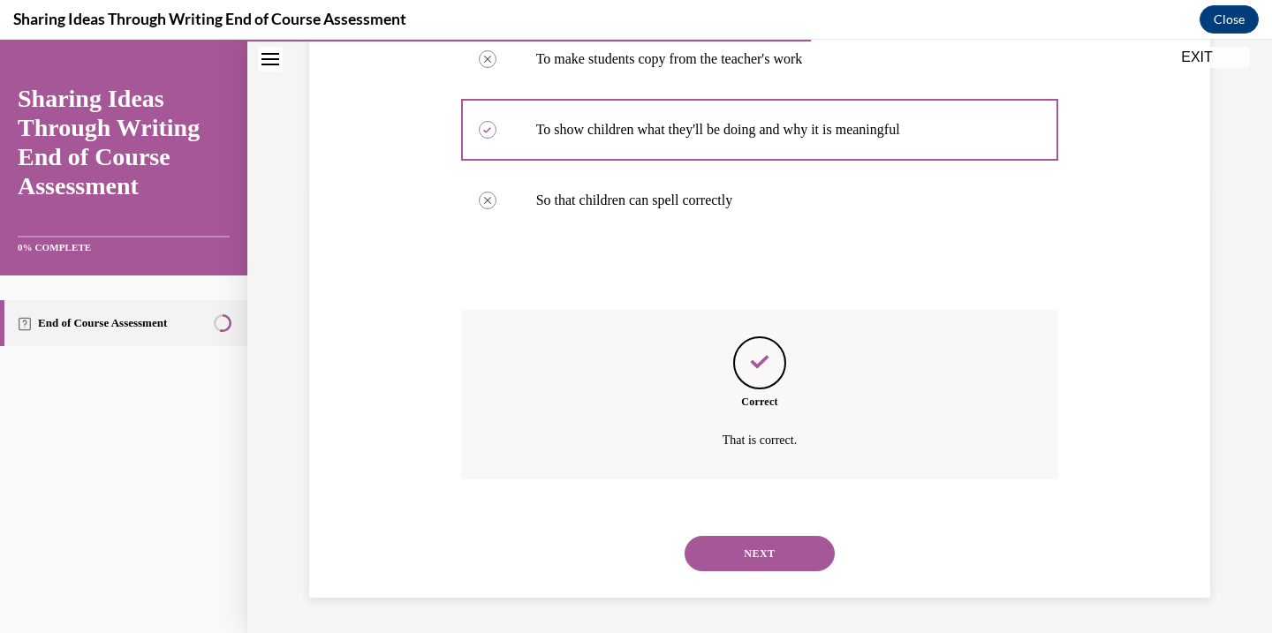
click at [757, 554] on button "NEXT" at bounding box center [759, 553] width 150 height 35
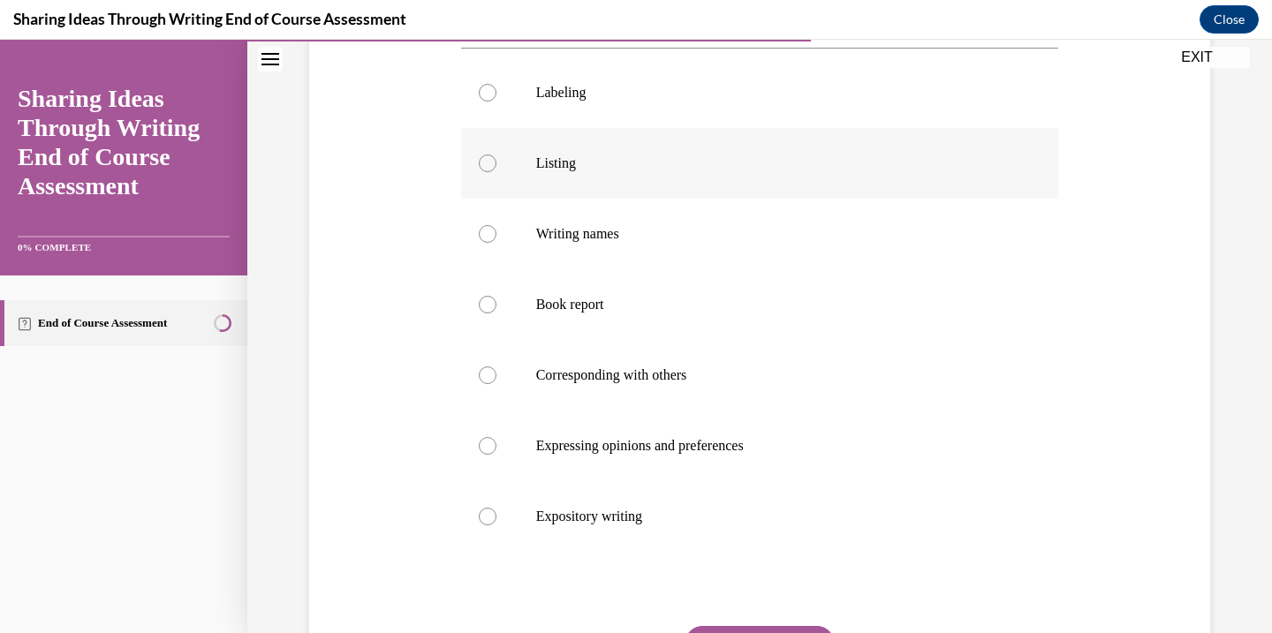
scroll to position [368, 0]
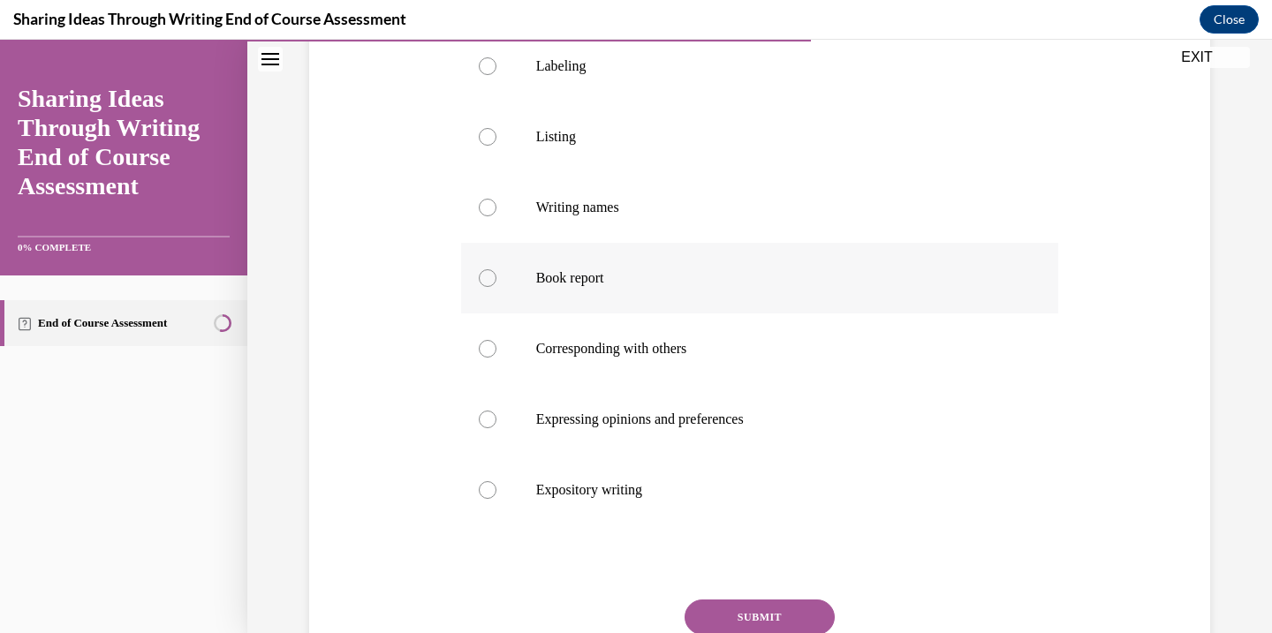
click at [511, 294] on label "Book report" at bounding box center [760, 278] width 598 height 71
click at [496, 287] on input "Book report" at bounding box center [488, 278] width 18 height 18
radio input "true"
click at [775, 618] on button "SUBMIT" at bounding box center [759, 617] width 150 height 35
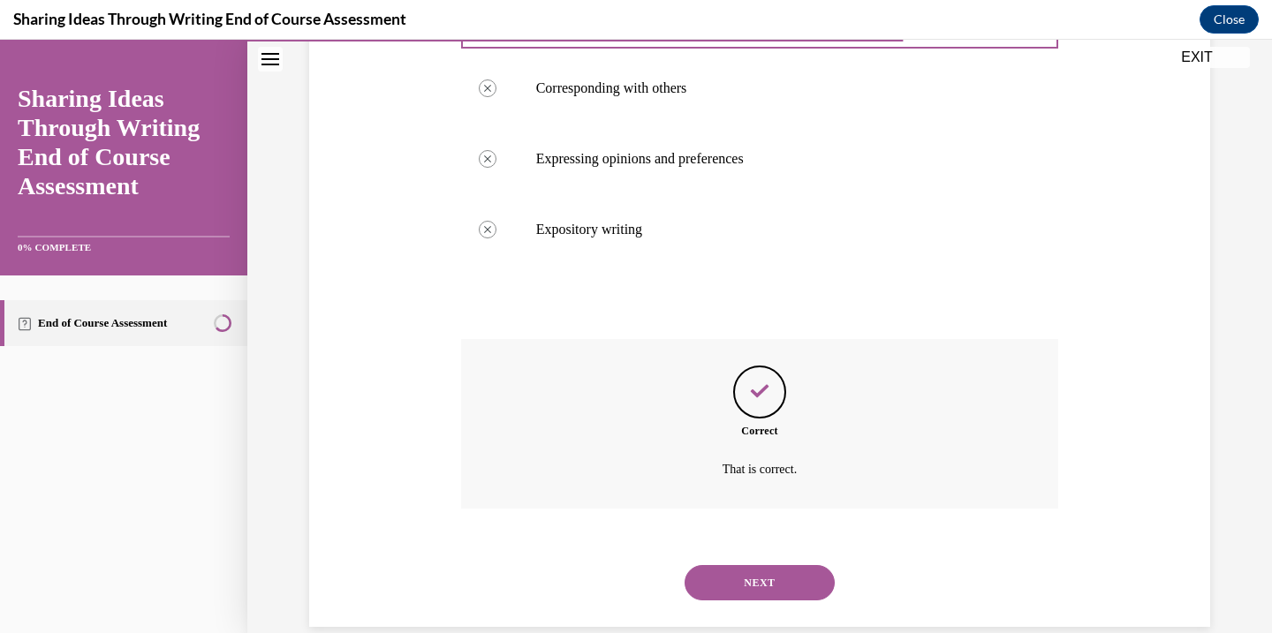
scroll to position [658, 0]
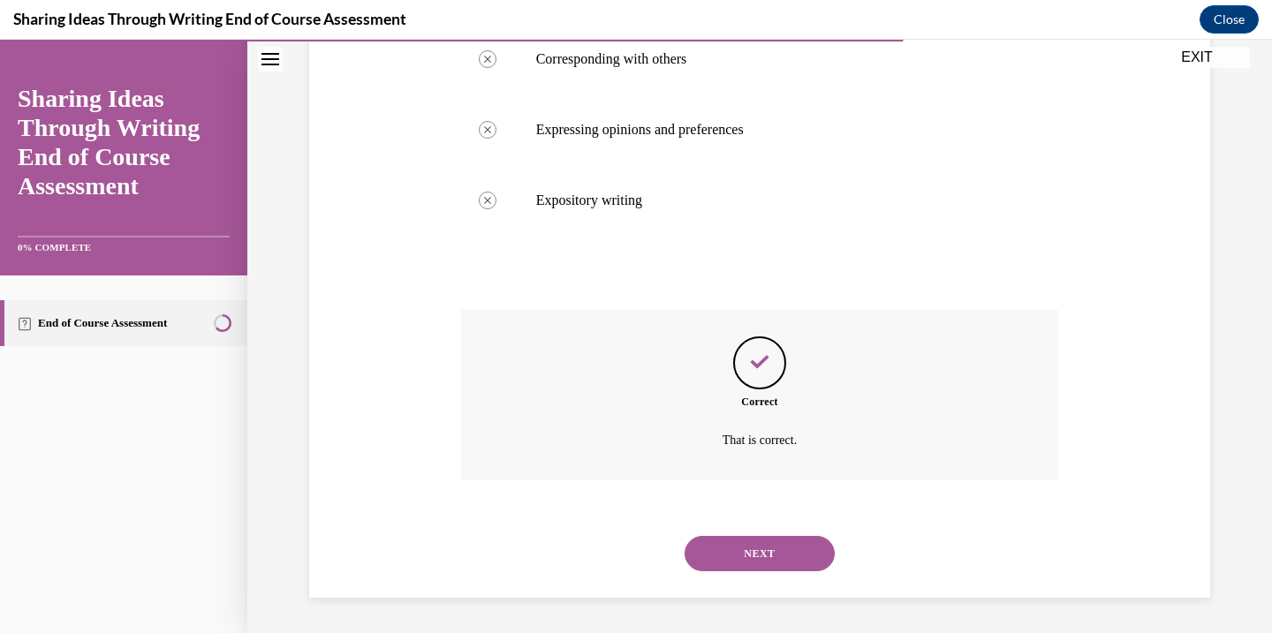
click at [773, 568] on button "NEXT" at bounding box center [759, 553] width 150 height 35
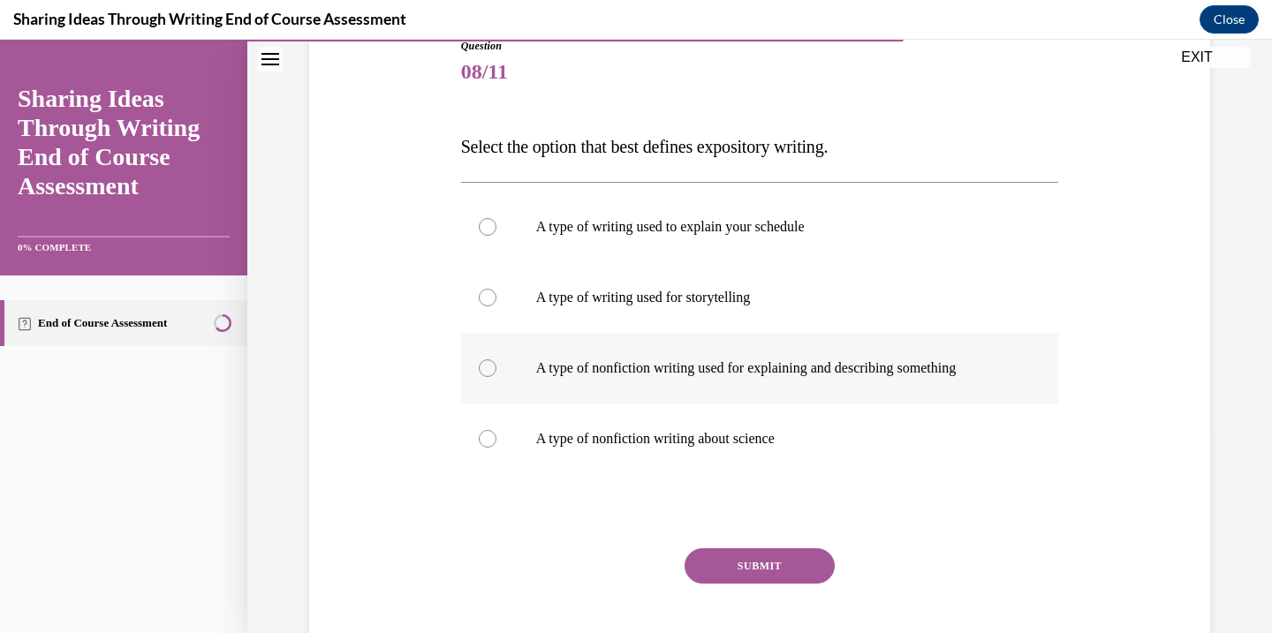
scroll to position [208, 0]
click at [488, 363] on div at bounding box center [488, 368] width 18 height 18
click at [488, 363] on input "A type of nonfiction writing used for explaining and describing something" at bounding box center [488, 368] width 18 height 18
radio input "true"
click at [755, 566] on button "SUBMIT" at bounding box center [759, 565] width 150 height 35
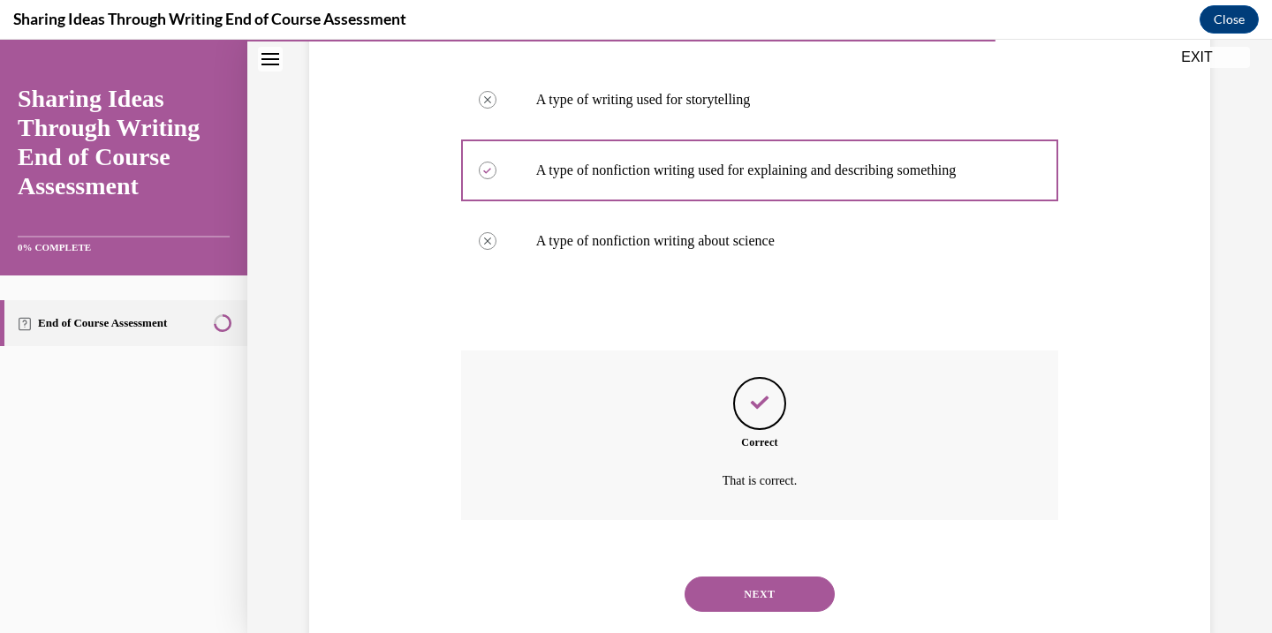
scroll to position [446, 0]
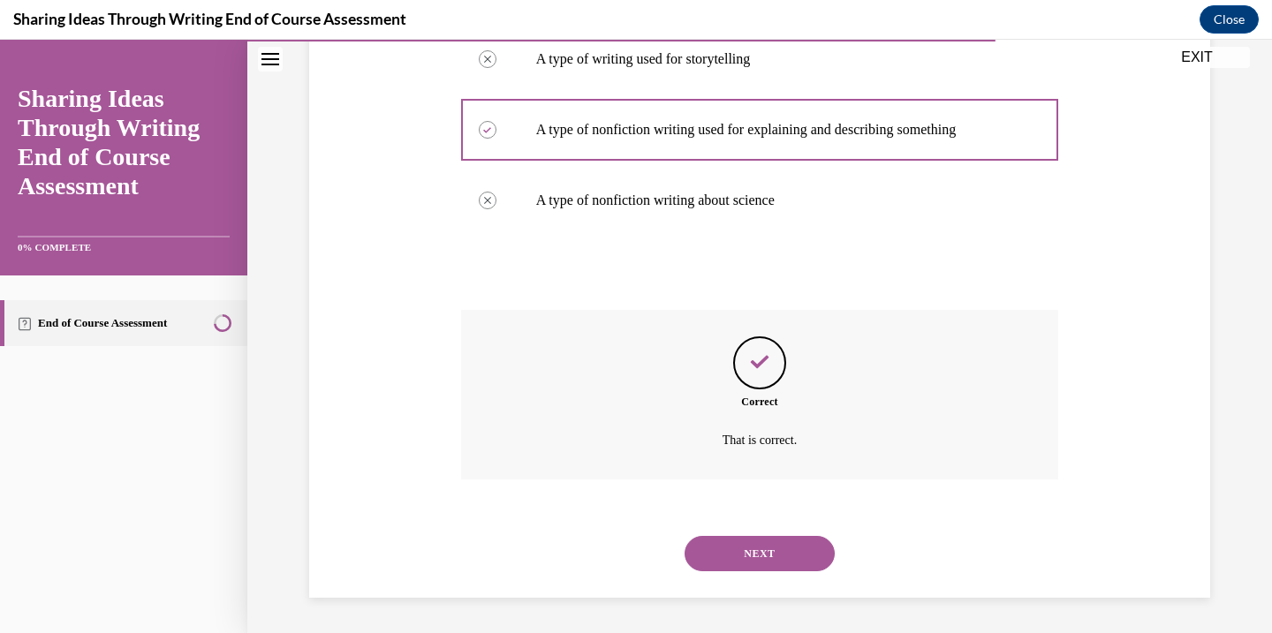
click at [737, 548] on button "NEXT" at bounding box center [759, 553] width 150 height 35
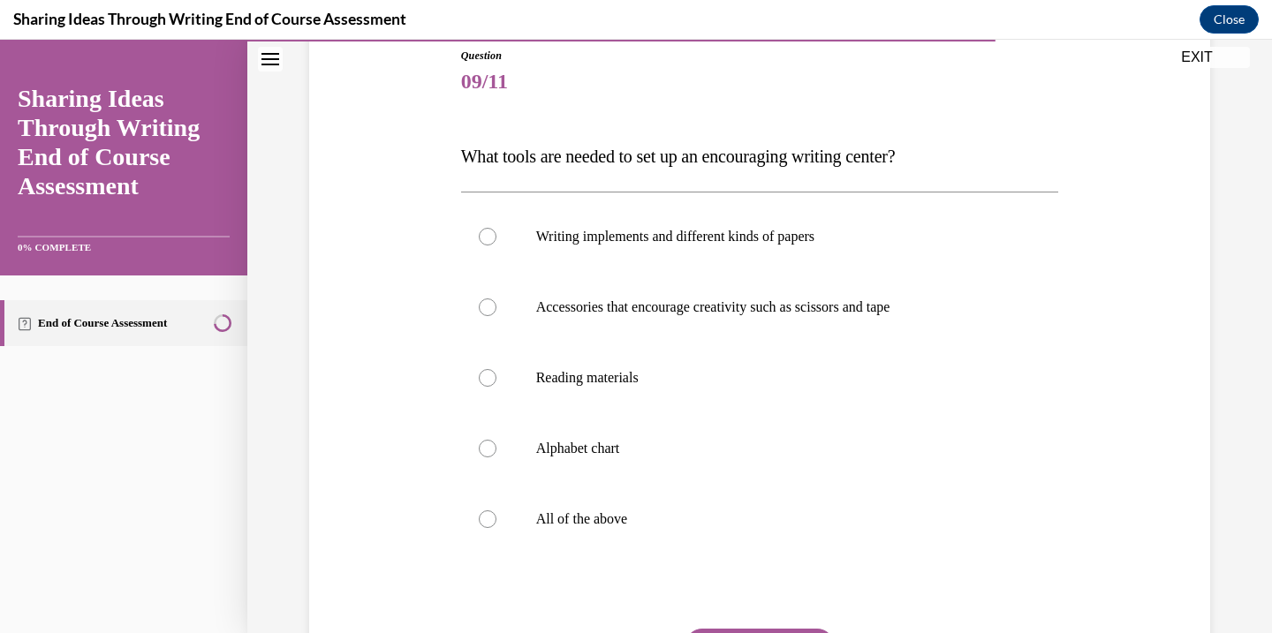
scroll to position [230, 0]
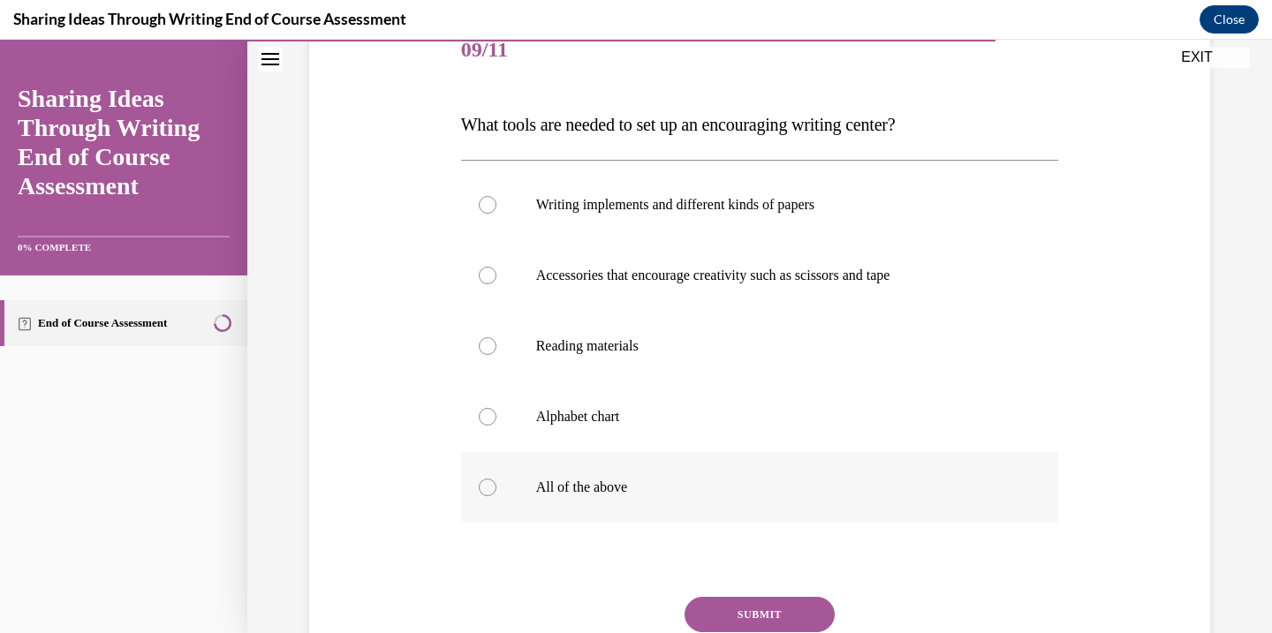
click at [492, 493] on div at bounding box center [488, 488] width 18 height 18
click at [492, 493] on input "All of the above" at bounding box center [488, 488] width 18 height 18
radio input "true"
click at [737, 611] on button "SUBMIT" at bounding box center [759, 614] width 150 height 35
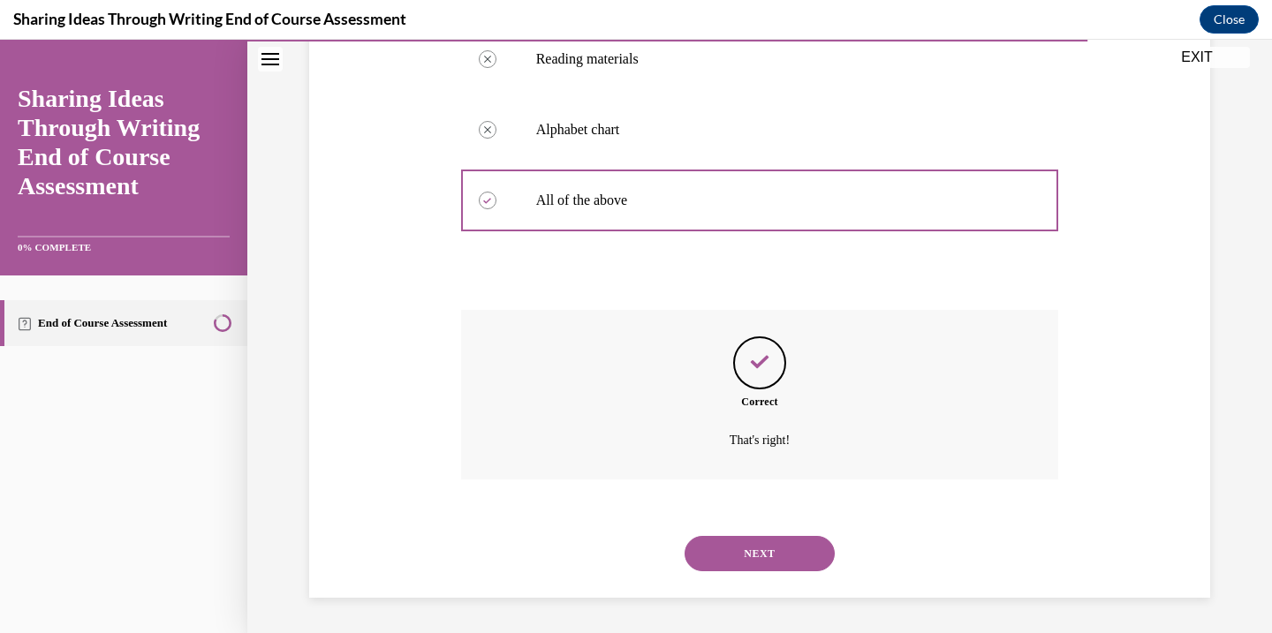
click at [725, 556] on button "NEXT" at bounding box center [759, 553] width 150 height 35
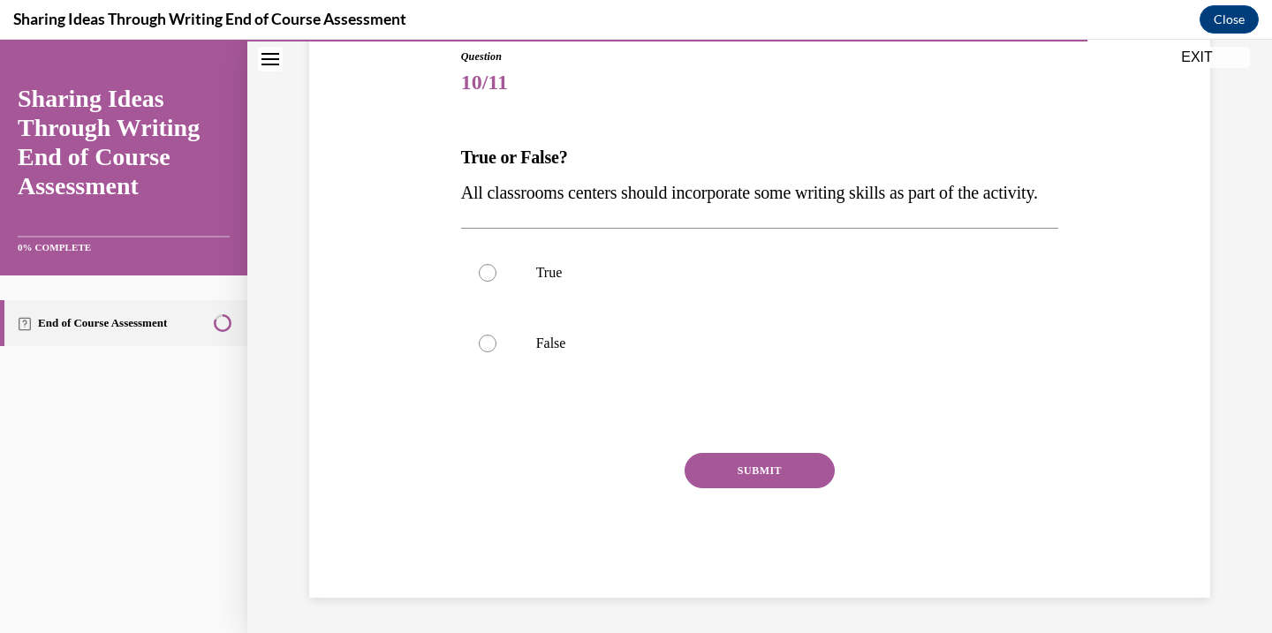
scroll to position [209, 0]
click at [498, 308] on label "True" at bounding box center [760, 273] width 598 height 71
click at [496, 282] on input "True" at bounding box center [488, 273] width 18 height 18
radio input "true"
click at [753, 488] on button "SUBMIT" at bounding box center [759, 470] width 150 height 35
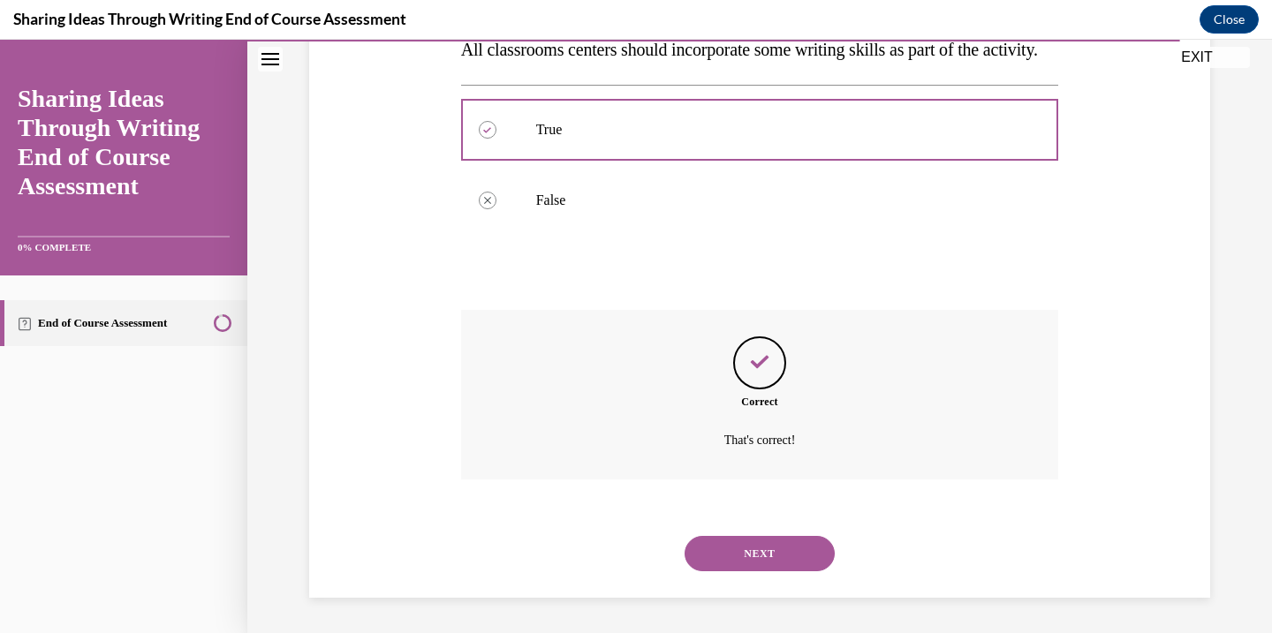
scroll to position [375, 0]
click at [712, 556] on button "NEXT" at bounding box center [759, 553] width 150 height 35
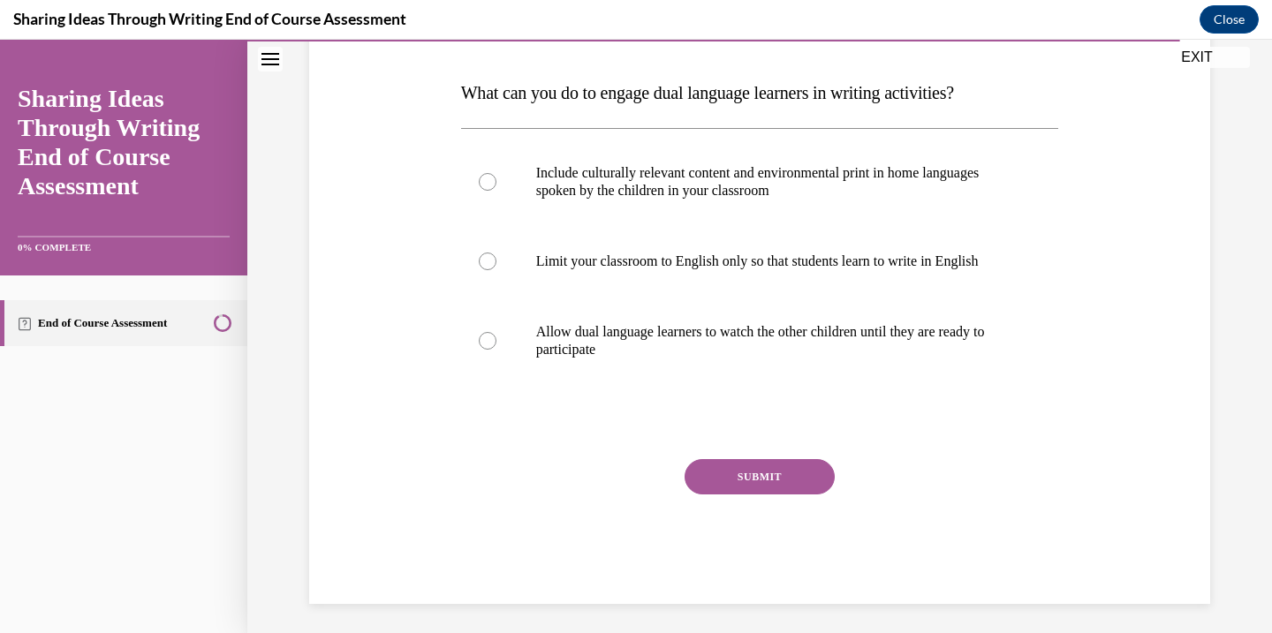
scroll to position [268, 0]
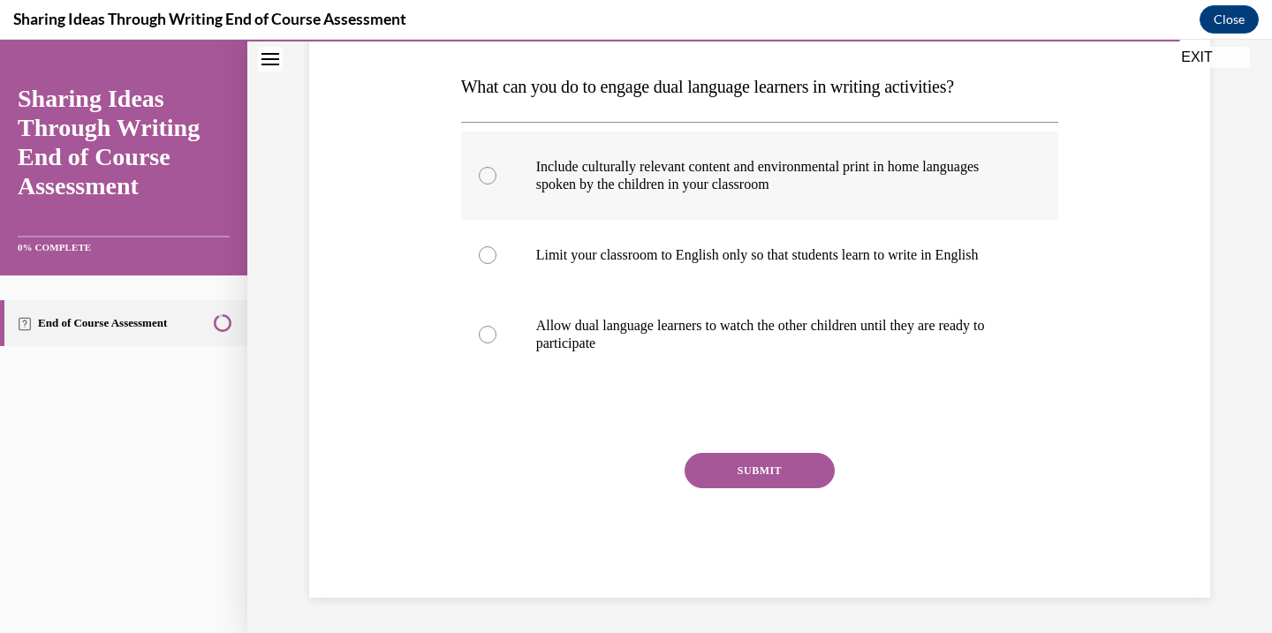
click at [488, 185] on label "Include culturally relevant content and environmental print in home languages s…" at bounding box center [760, 176] width 598 height 88
click at [488, 185] on input "Include culturally relevant content and environmental print in home languages s…" at bounding box center [488, 176] width 18 height 18
radio input "true"
click at [710, 474] on button "SUBMIT" at bounding box center [759, 470] width 150 height 35
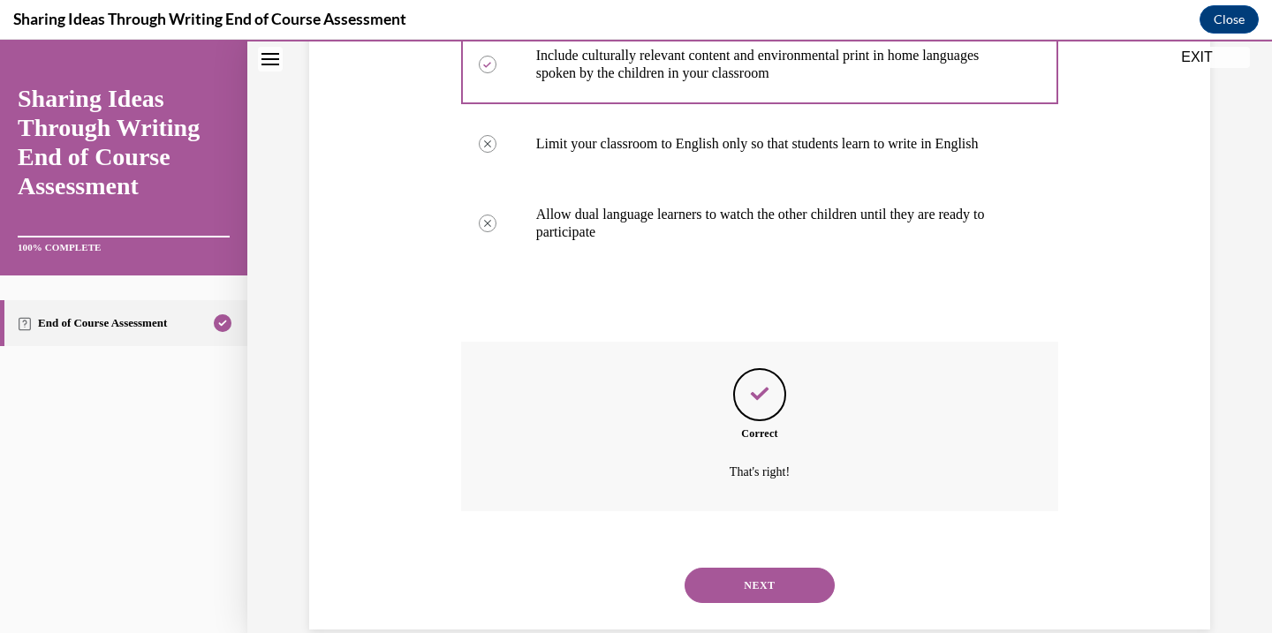
scroll to position [411, 0]
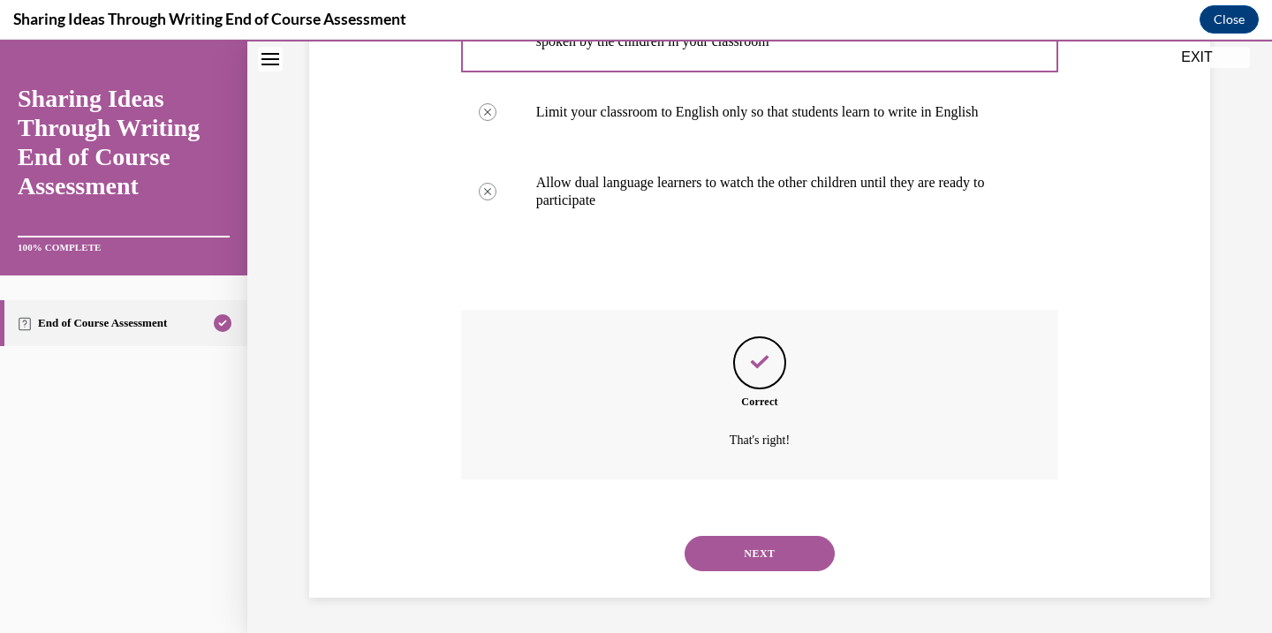
click at [736, 554] on button "NEXT" at bounding box center [759, 553] width 150 height 35
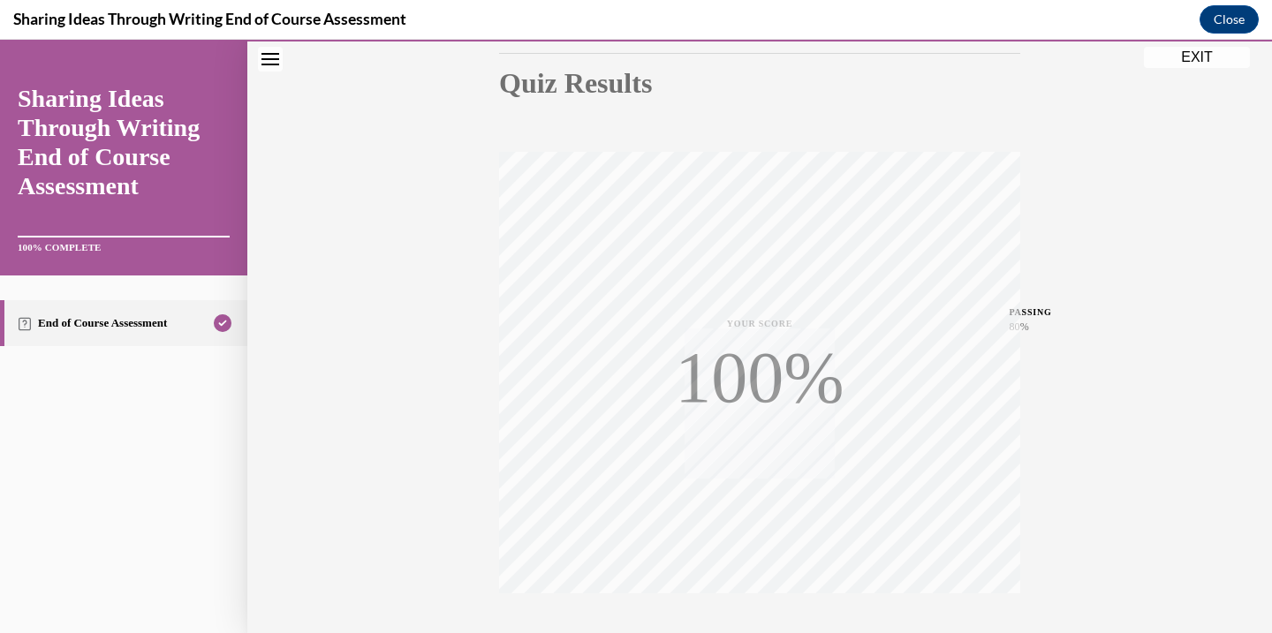
scroll to position [312, 0]
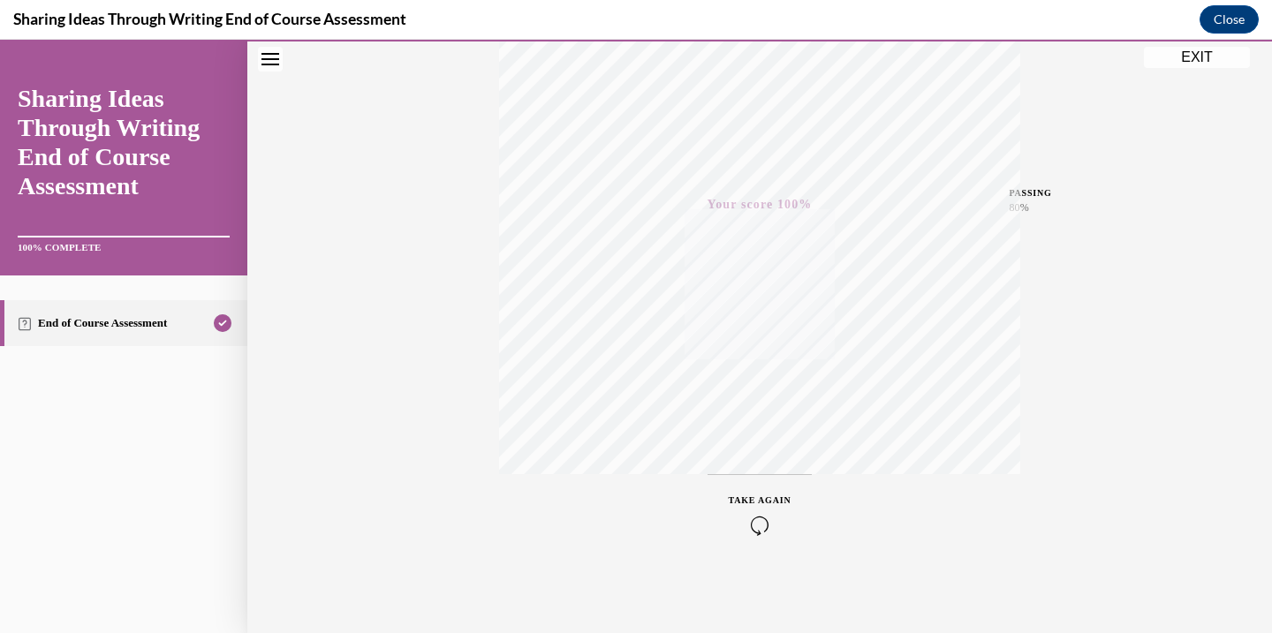
click at [1206, 53] on button "EXIT" at bounding box center [1197, 57] width 106 height 21
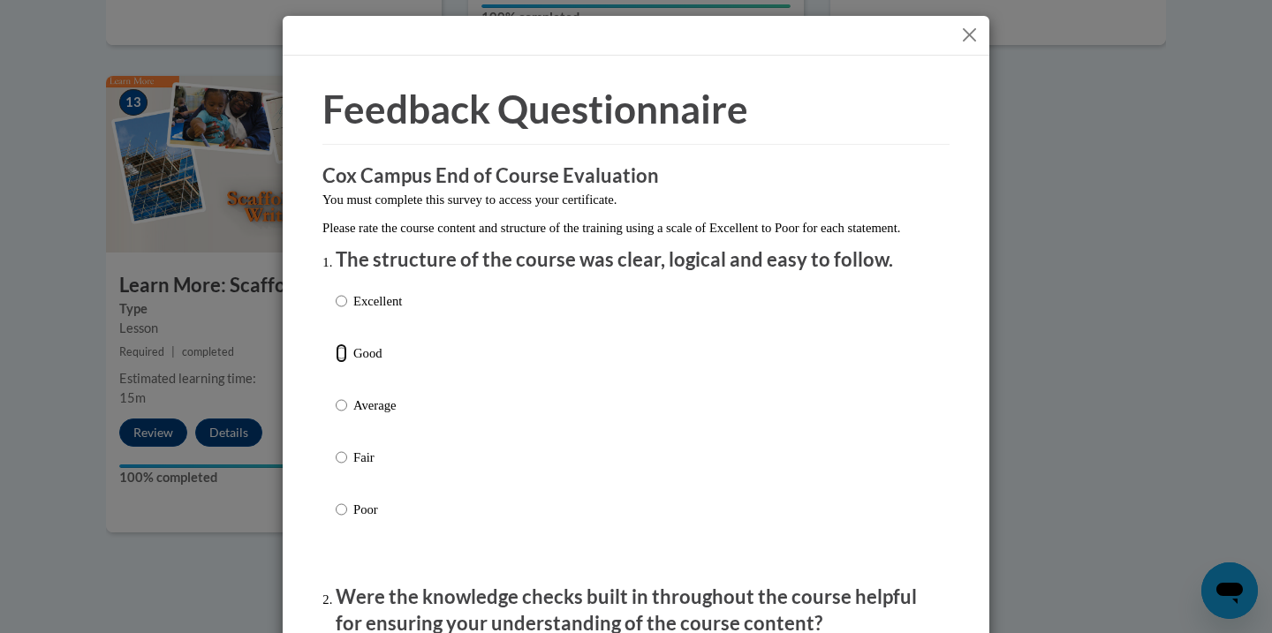
click at [345, 363] on input "Good" at bounding box center [341, 353] width 11 height 19
radio input "true"
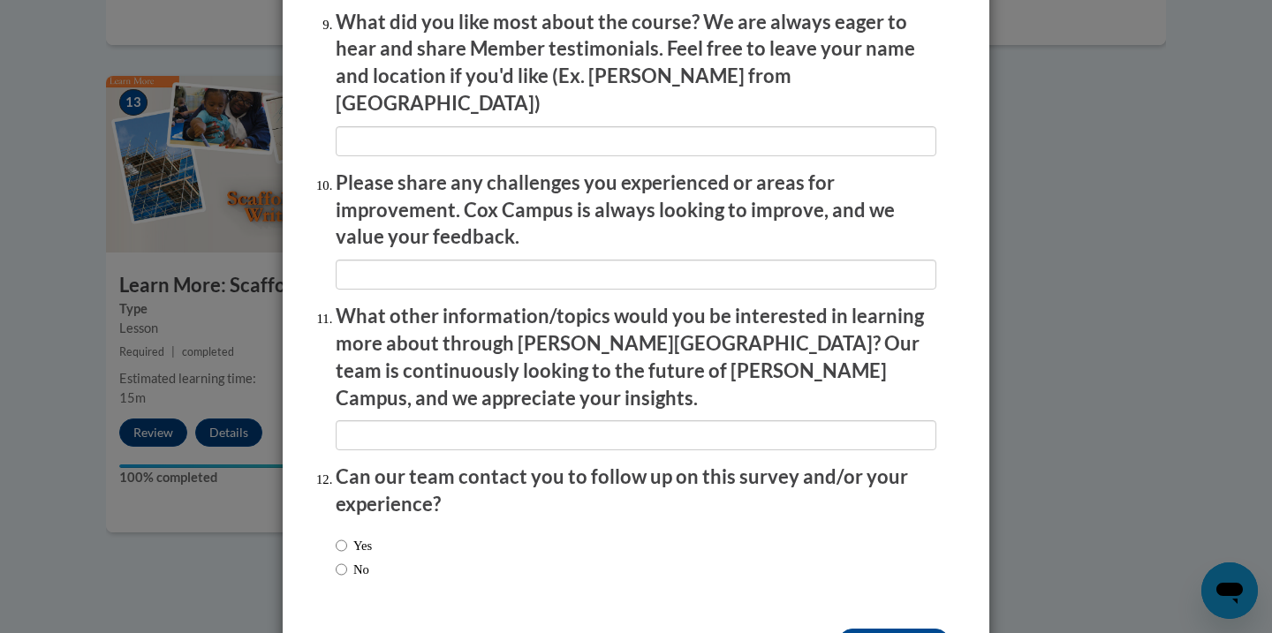
scroll to position [3041, 0]
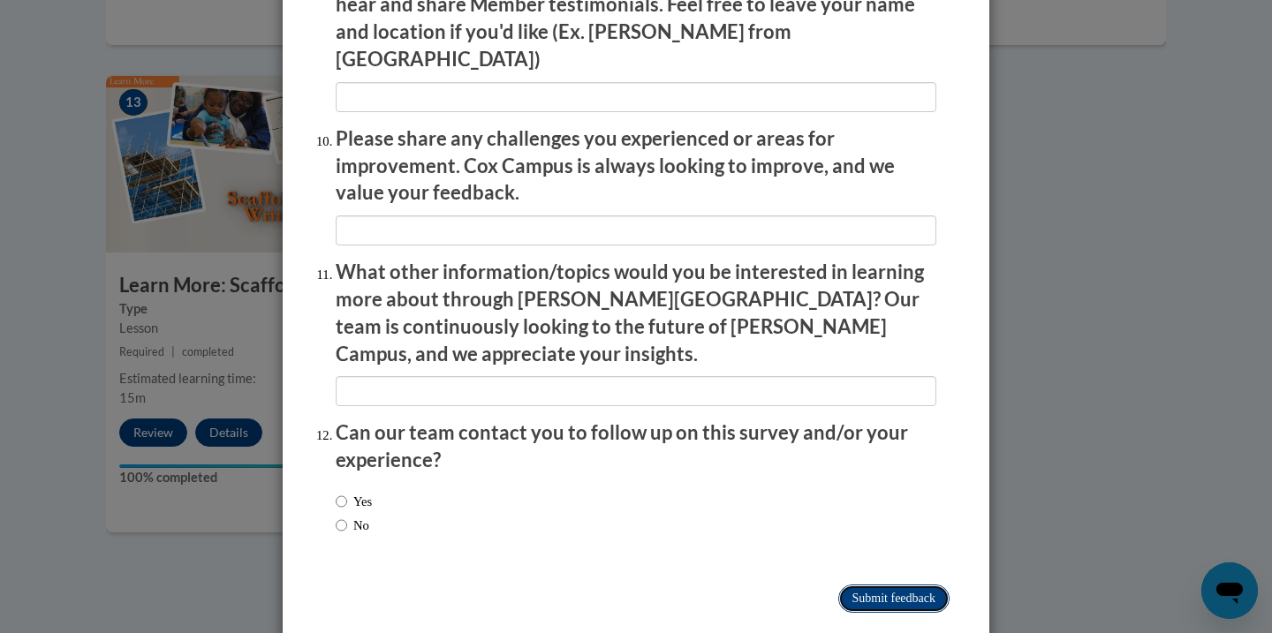
click at [861, 585] on input "Submit feedback" at bounding box center [893, 599] width 111 height 28
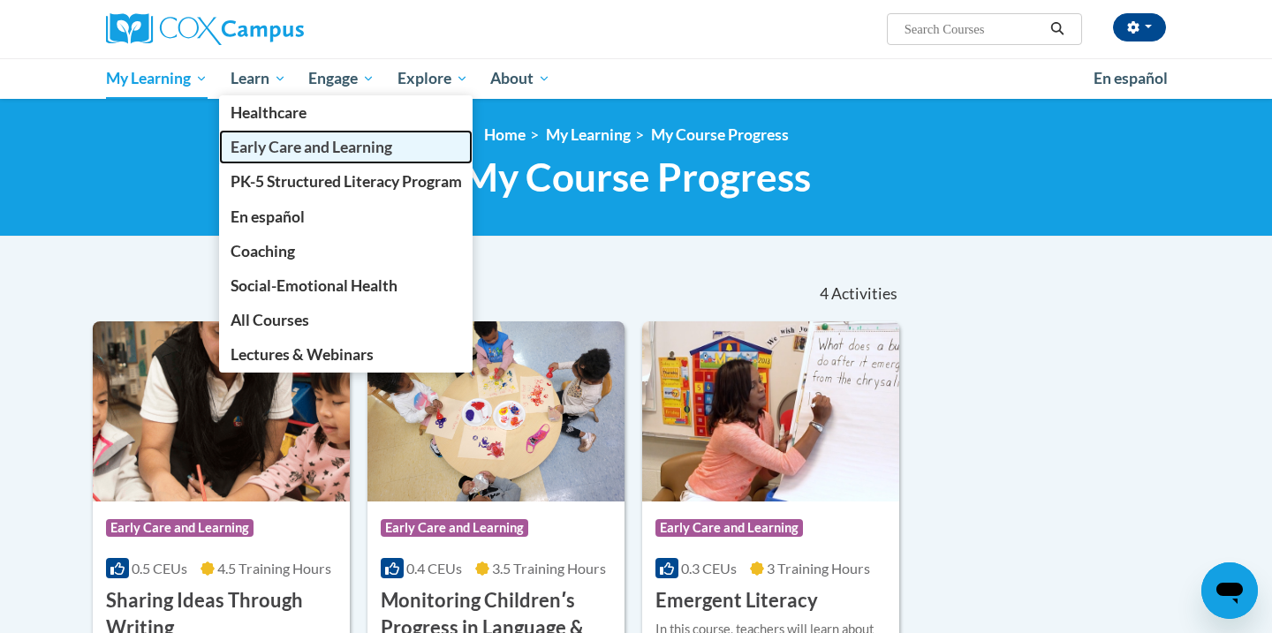
click at [275, 148] on span "Early Care and Learning" at bounding box center [312, 147] width 162 height 19
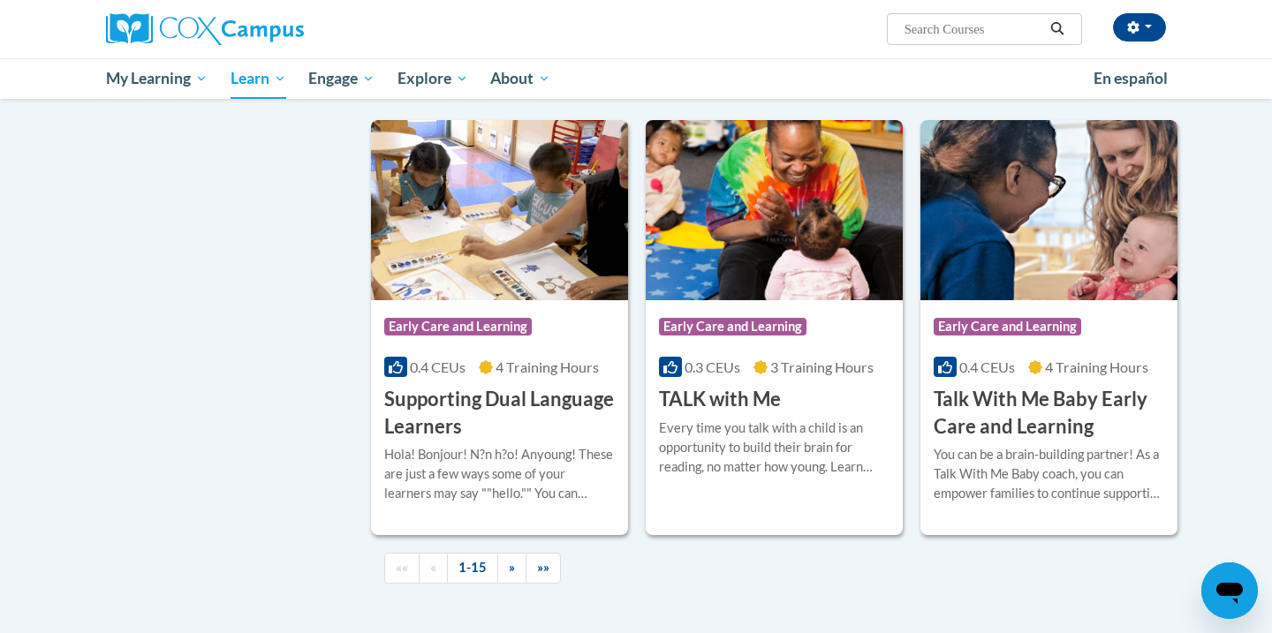
scroll to position [2358, 0]
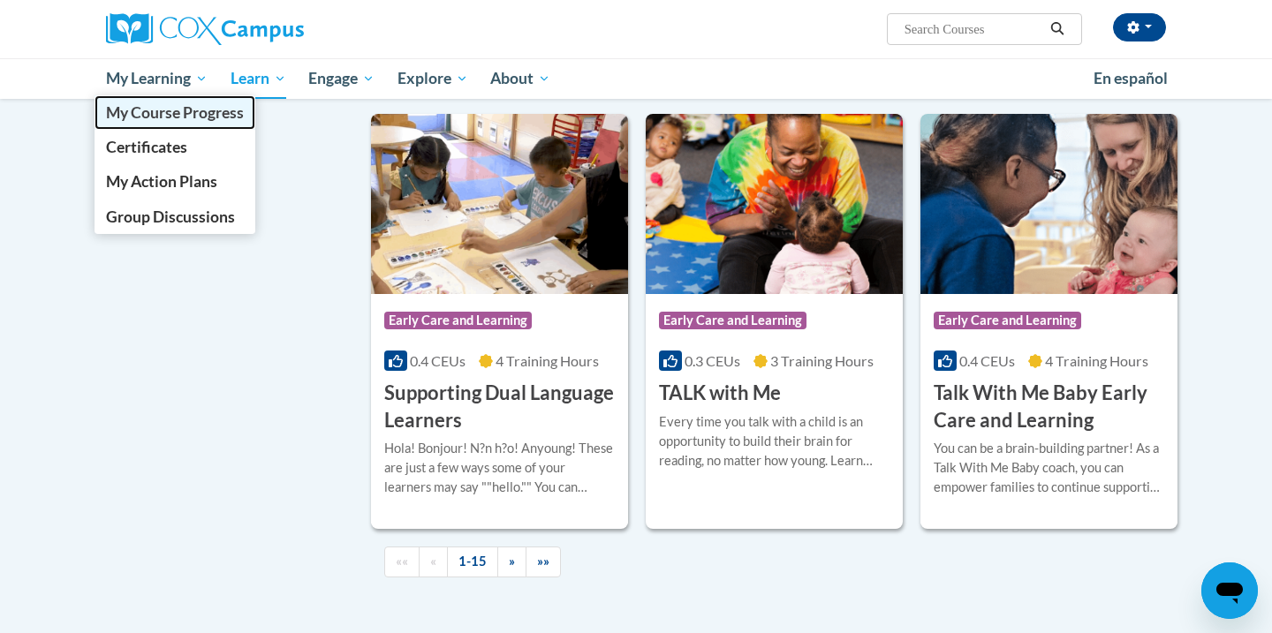
click at [184, 117] on span "My Course Progress" at bounding box center [175, 112] width 138 height 19
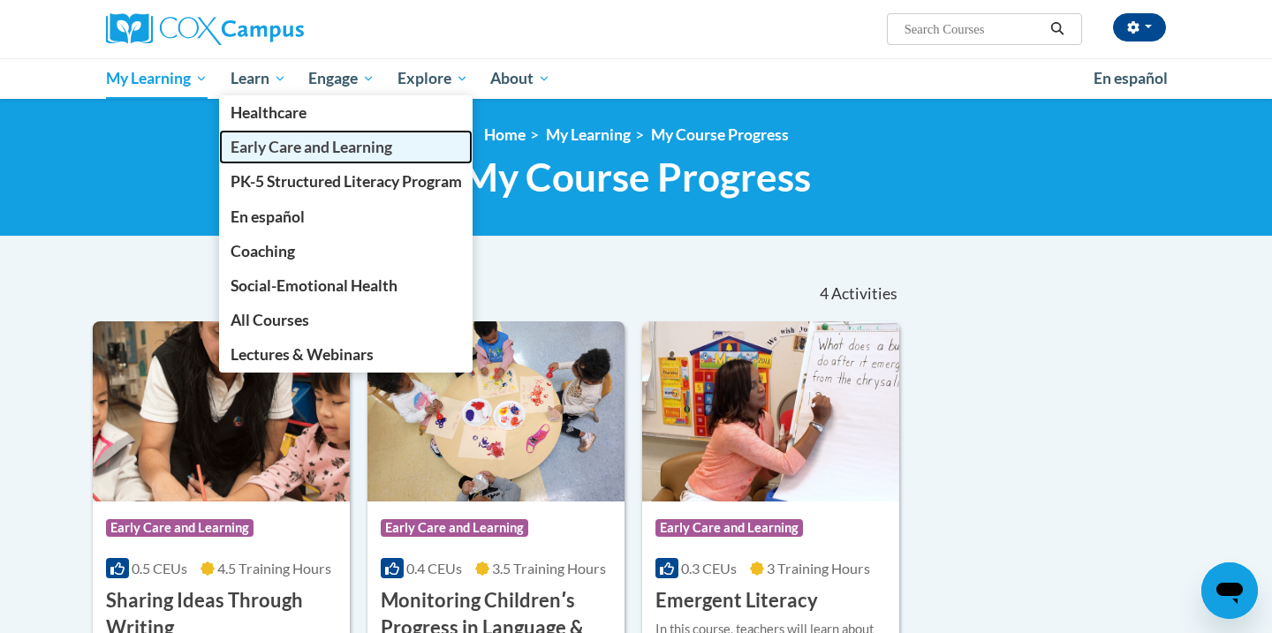
click at [274, 158] on link "Early Care and Learning" at bounding box center [346, 147] width 254 height 34
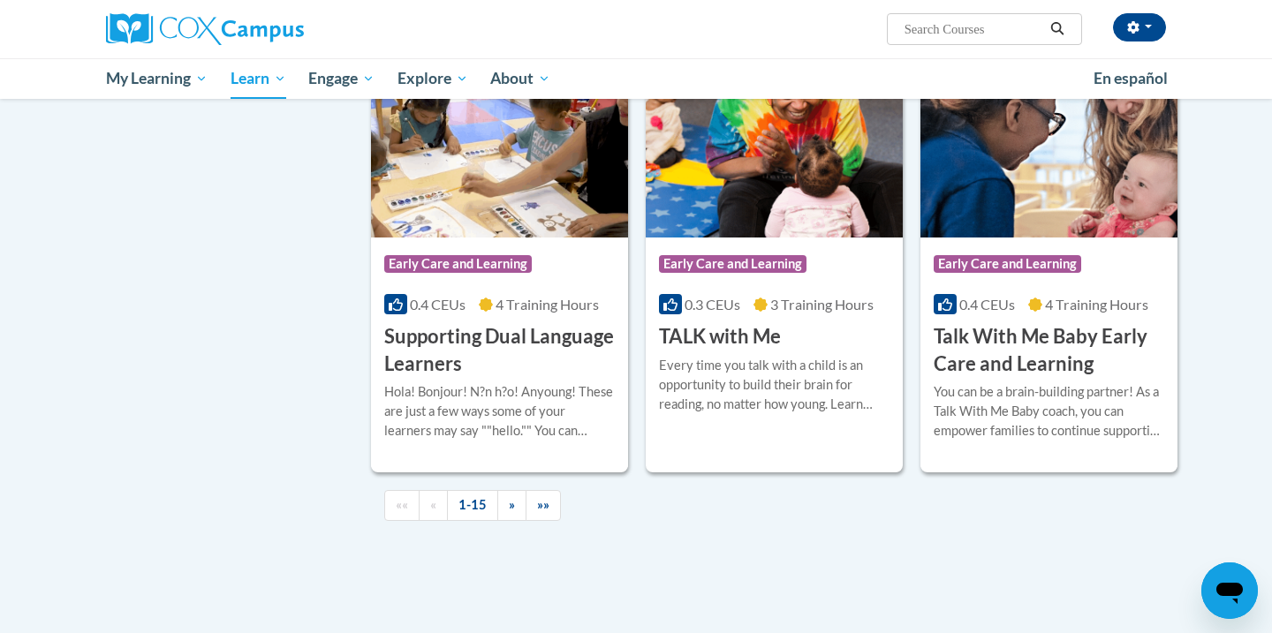
scroll to position [2416, 0]
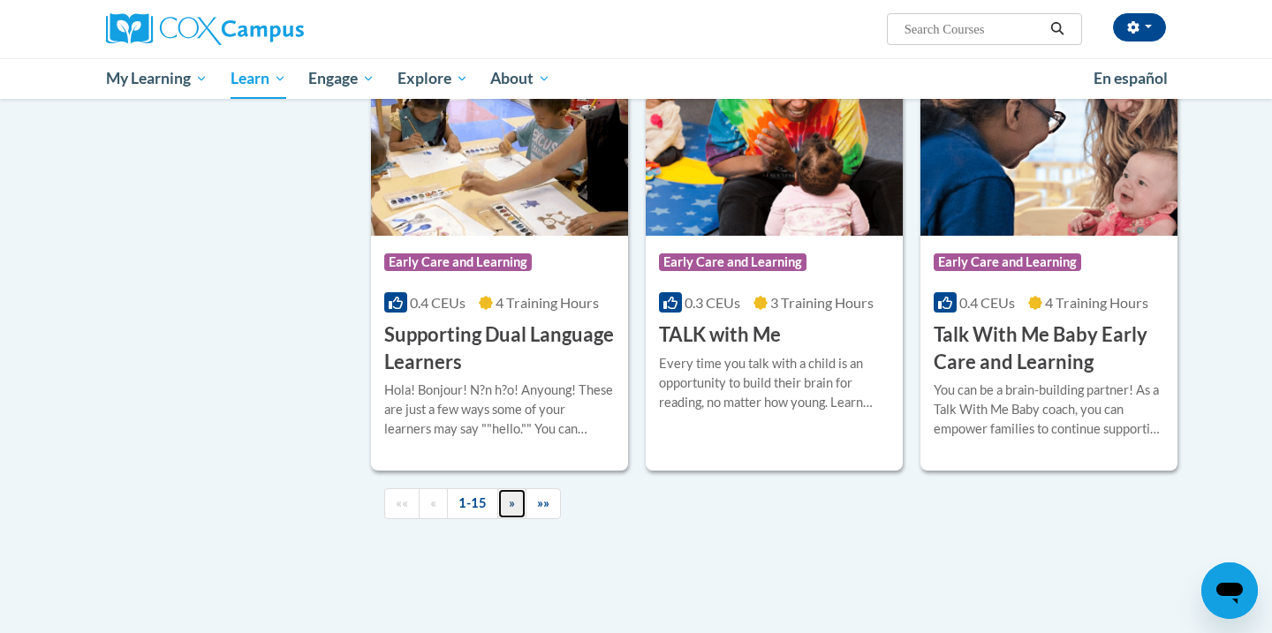
click at [513, 510] on span "»" at bounding box center [512, 502] width 6 height 15
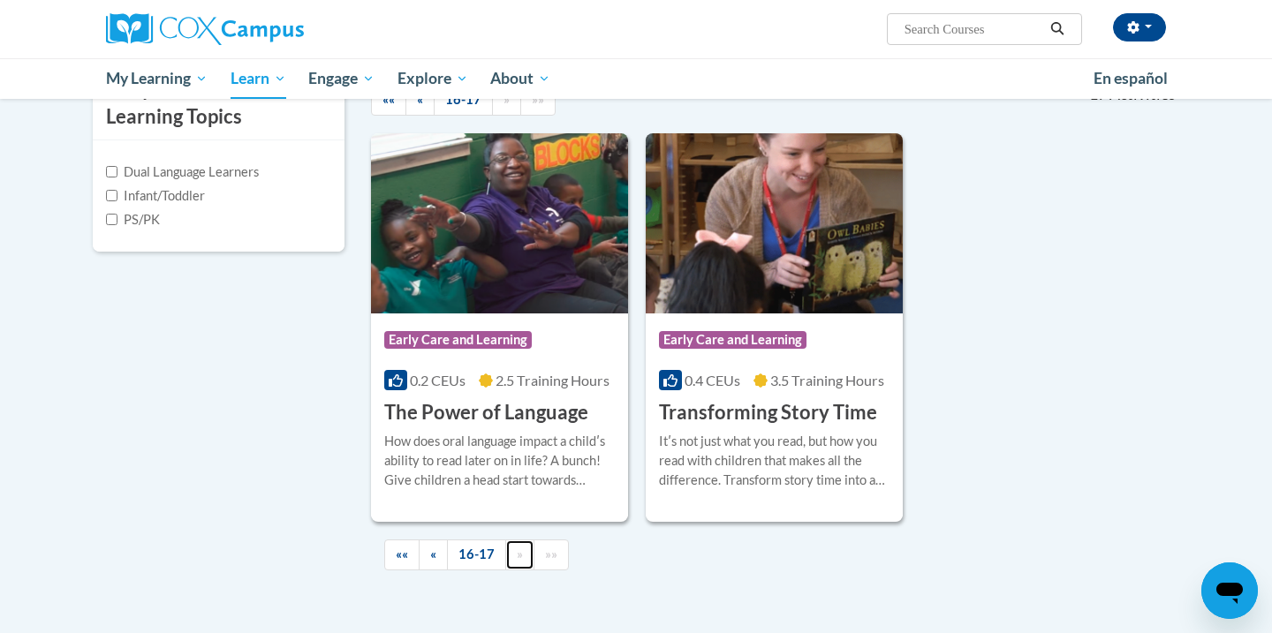
scroll to position [424, 0]
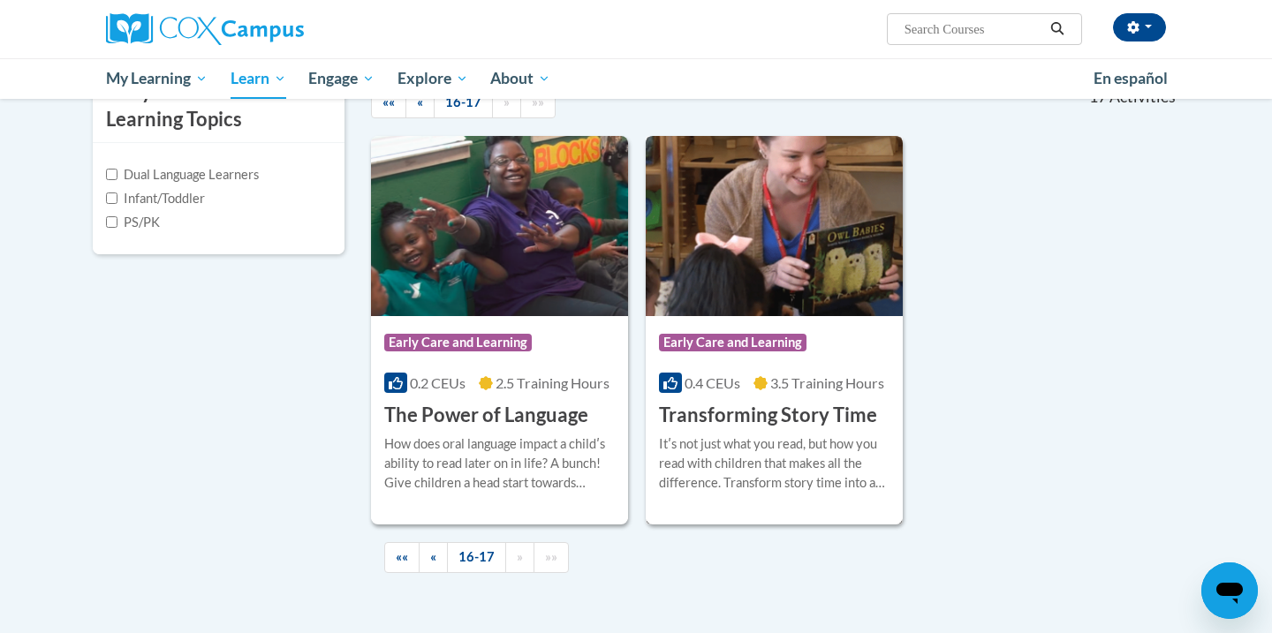
click at [742, 429] on div "More Info Enroll Itʹs not just what you read, but how you read with children th…" at bounding box center [774, 474] width 257 height 90
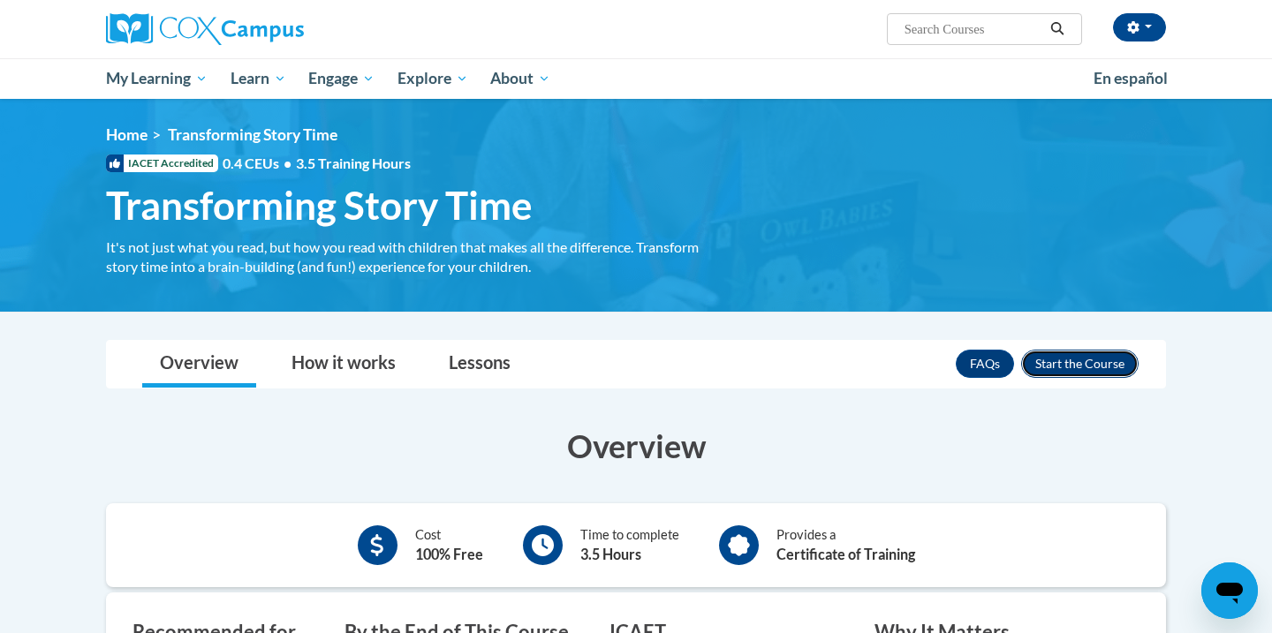
click at [1062, 359] on button "Enroll" at bounding box center [1079, 364] width 117 height 28
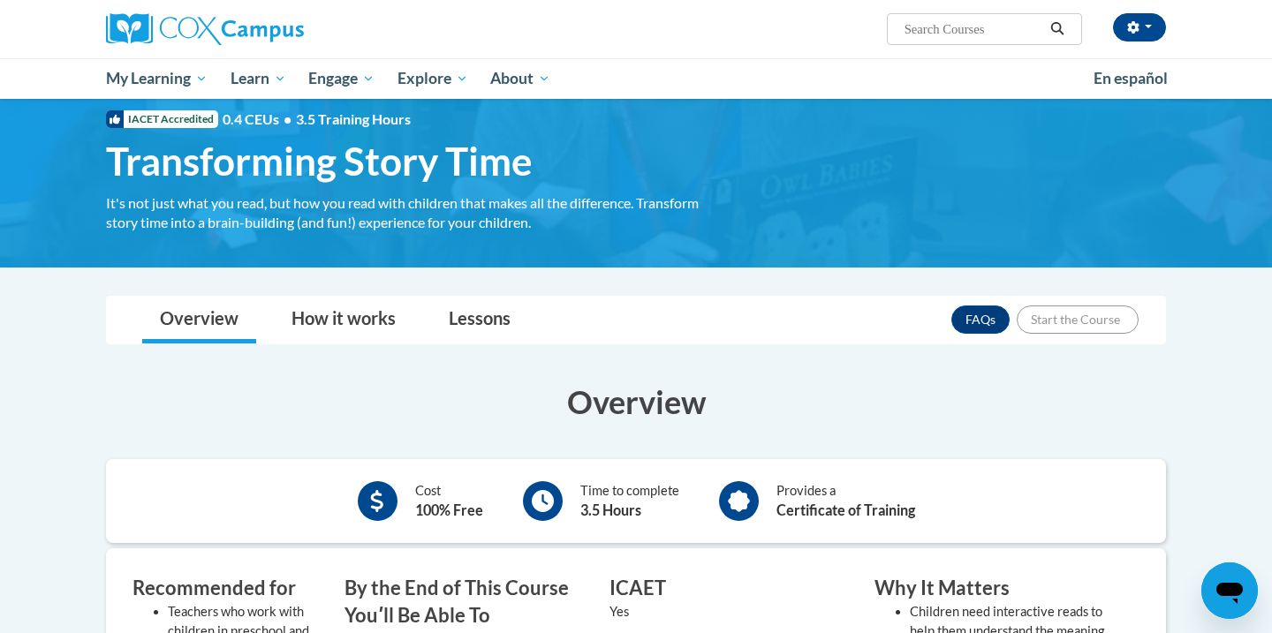
scroll to position [78, 0]
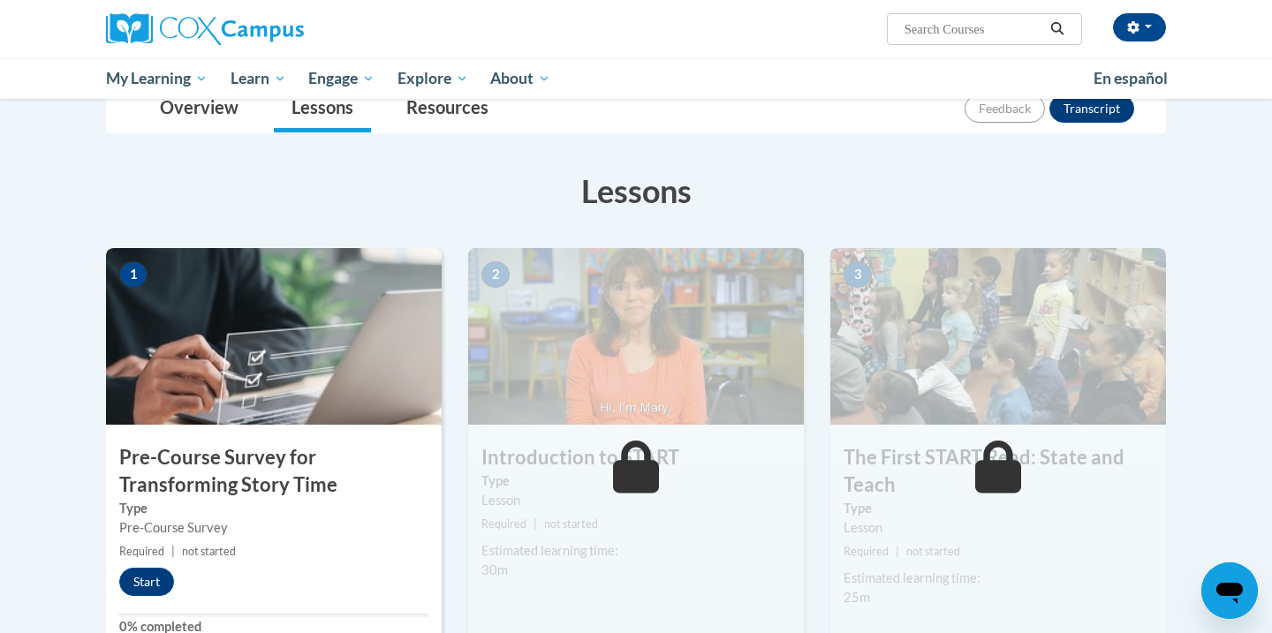
scroll to position [259, 0]
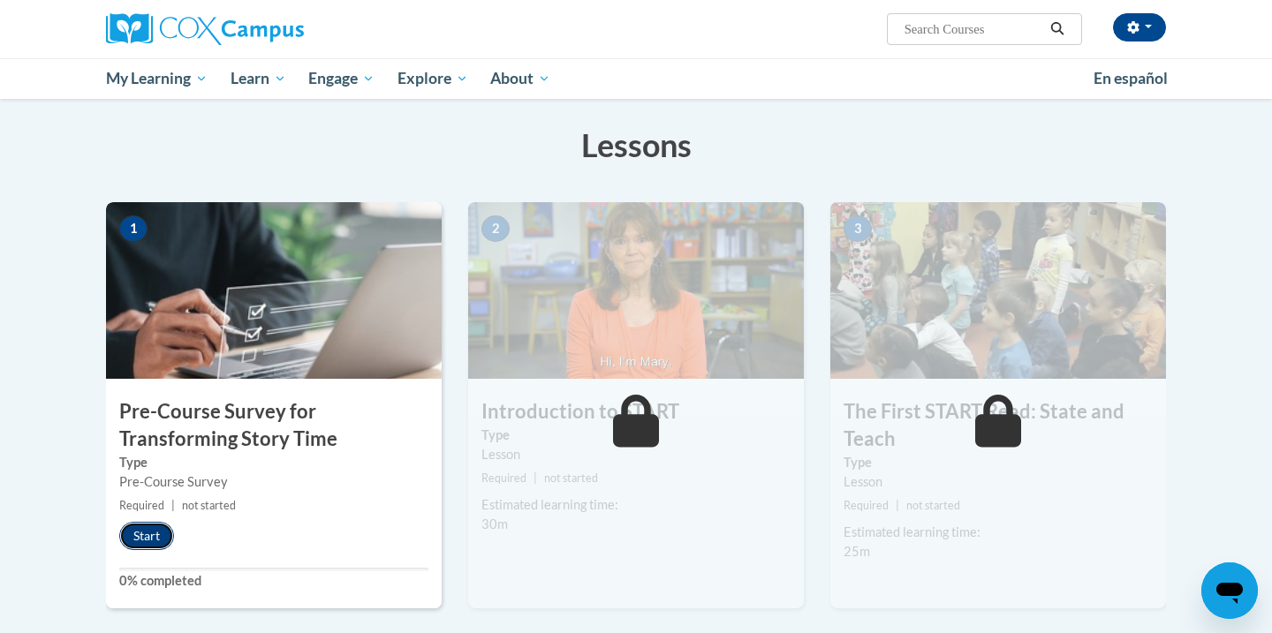
click at [150, 547] on button "Start" at bounding box center [146, 536] width 55 height 28
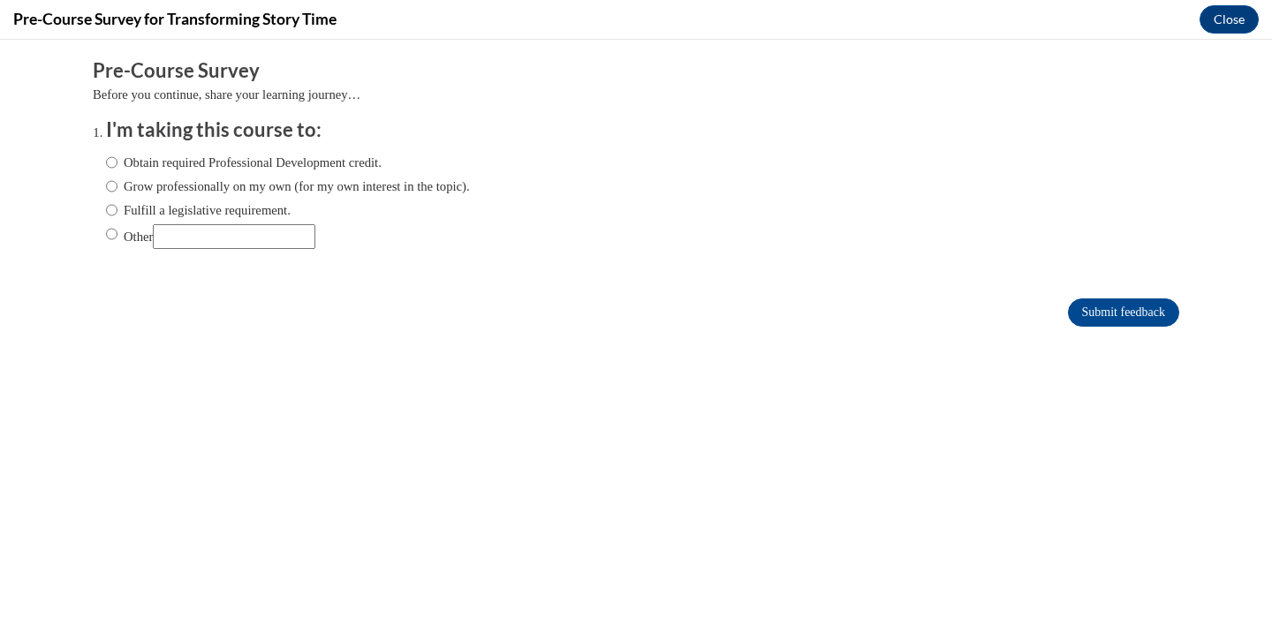
scroll to position [0, 0]
click at [118, 164] on label "Obtain required Professional Development credit." at bounding box center [244, 162] width 276 height 19
click at [117, 164] on input "Obtain required Professional Development credit." at bounding box center [111, 162] width 11 height 19
radio input "true"
click at [1134, 313] on input "Submit feedback" at bounding box center [1123, 313] width 111 height 28
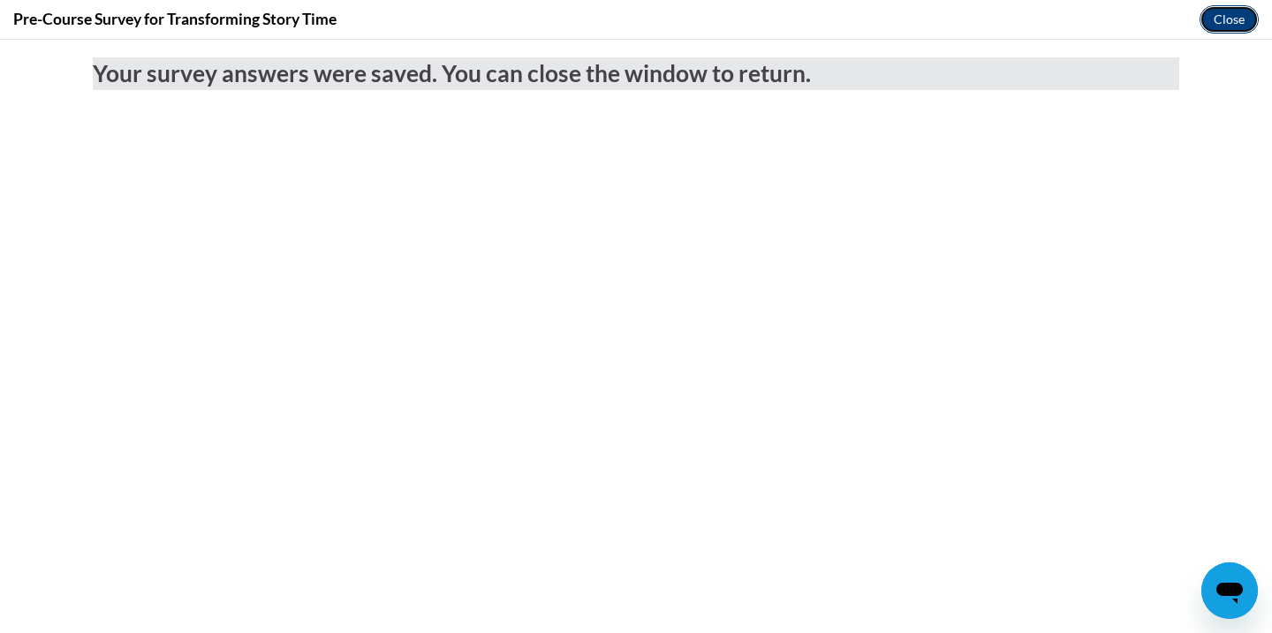
click at [1231, 24] on button "Close" at bounding box center [1228, 19] width 59 height 28
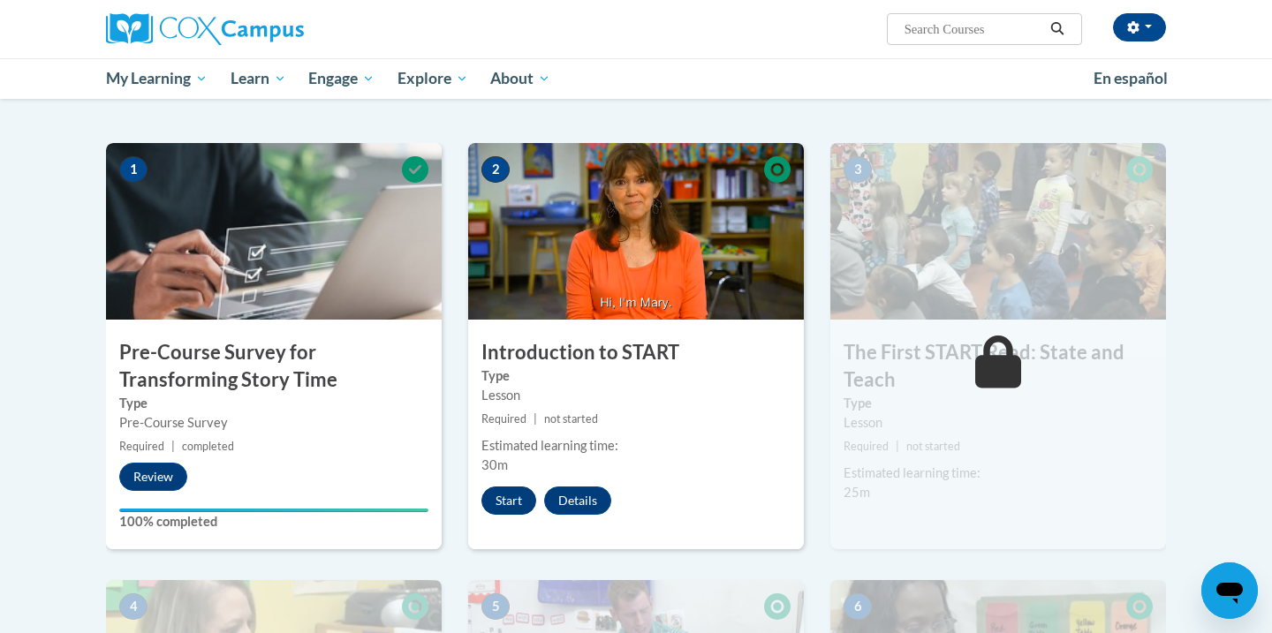
scroll to position [329, 0]
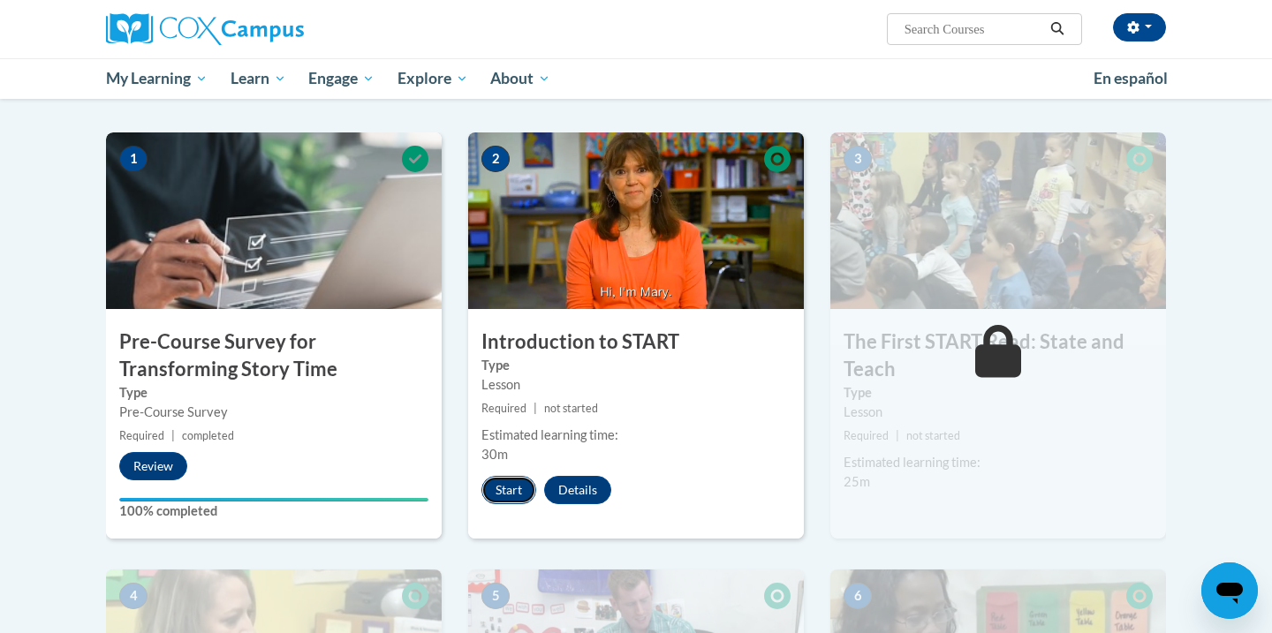
click at [500, 489] on button "Start" at bounding box center [508, 490] width 55 height 28
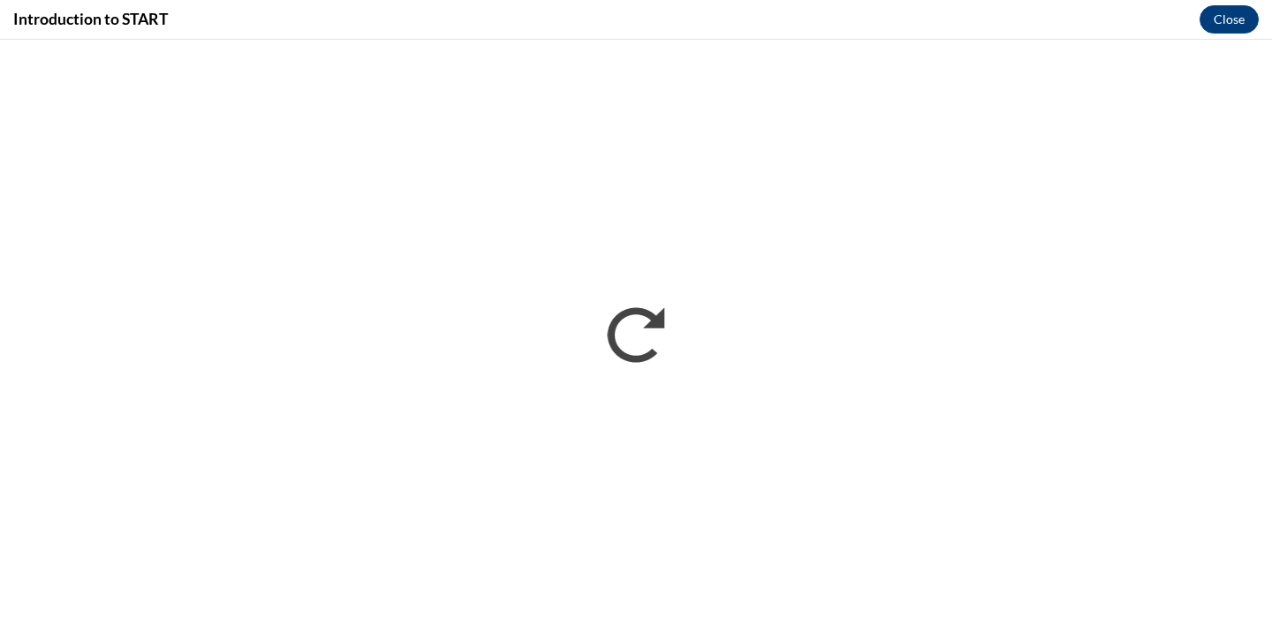
scroll to position [0, 0]
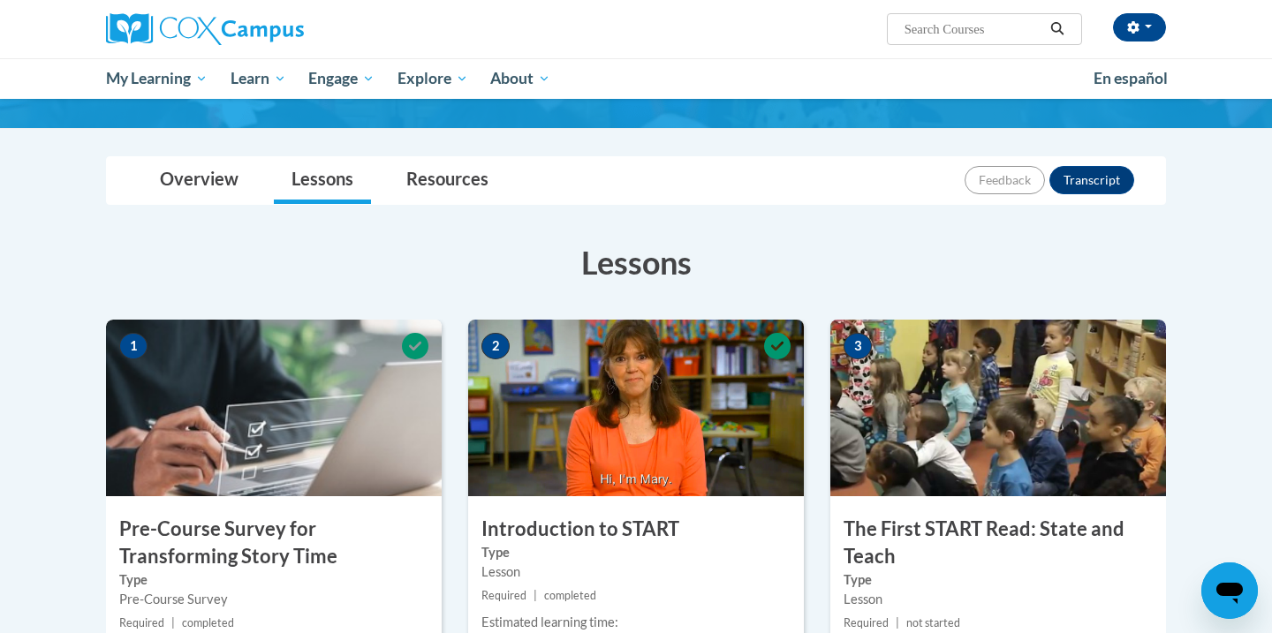
scroll to position [238, 0]
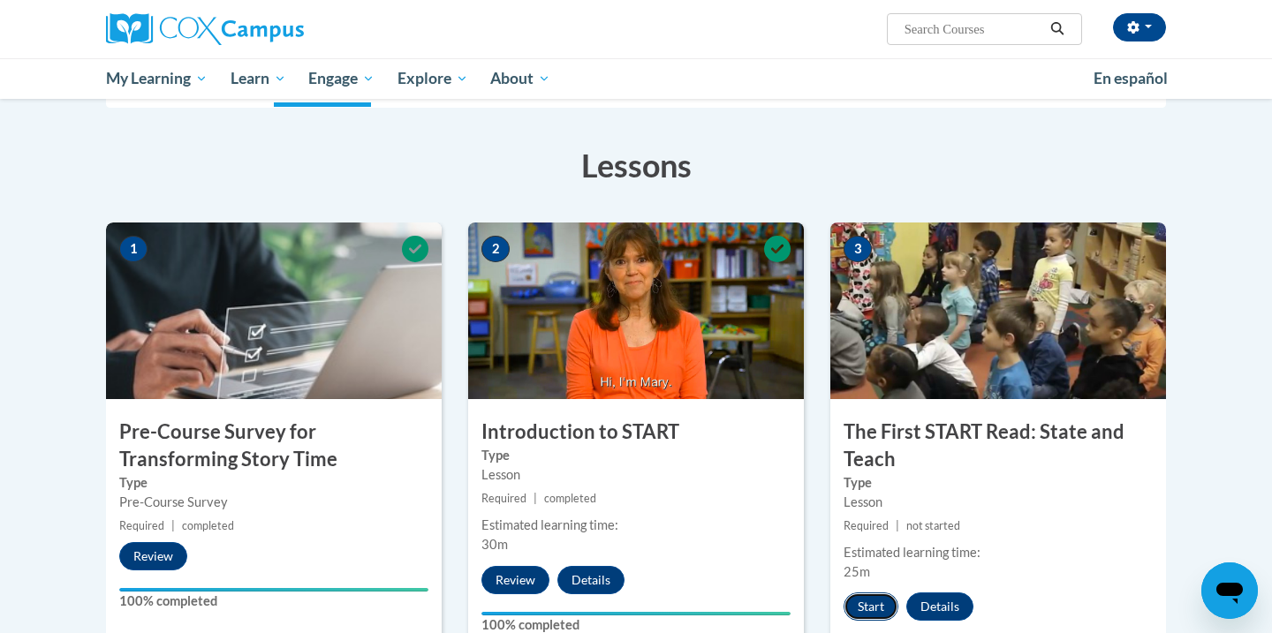
click at [875, 595] on button "Start" at bounding box center [870, 607] width 55 height 28
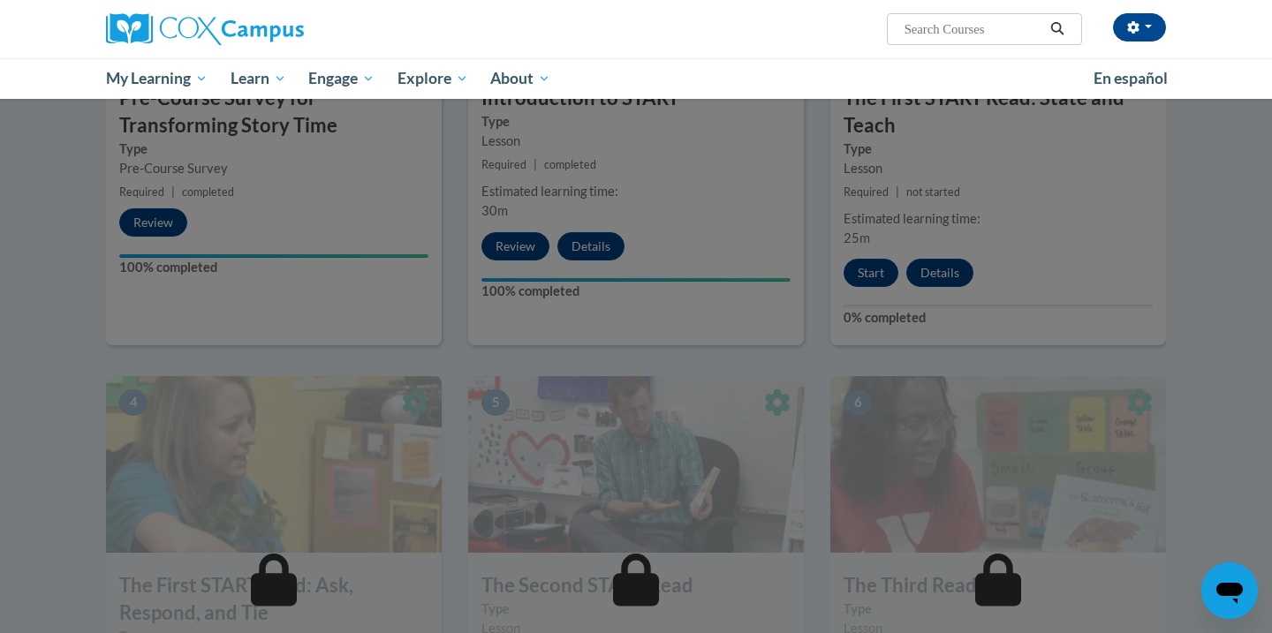
scroll to position [573, 0]
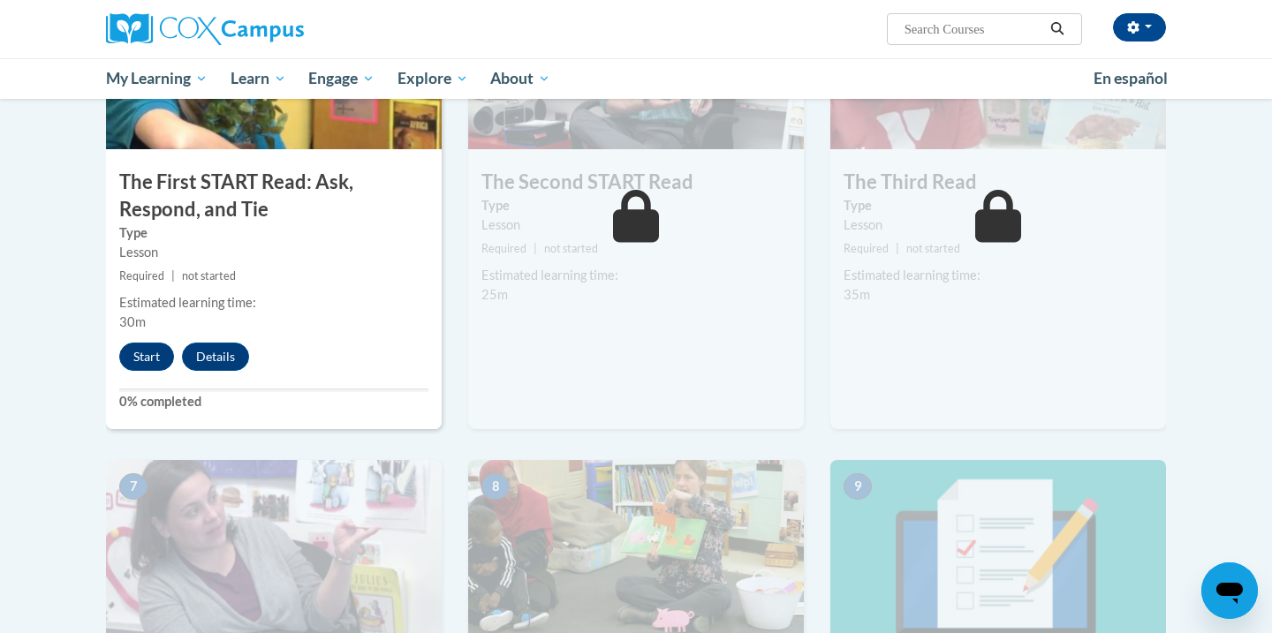
scroll to position [975, 0]
click at [152, 367] on button "Start" at bounding box center [146, 358] width 55 height 28
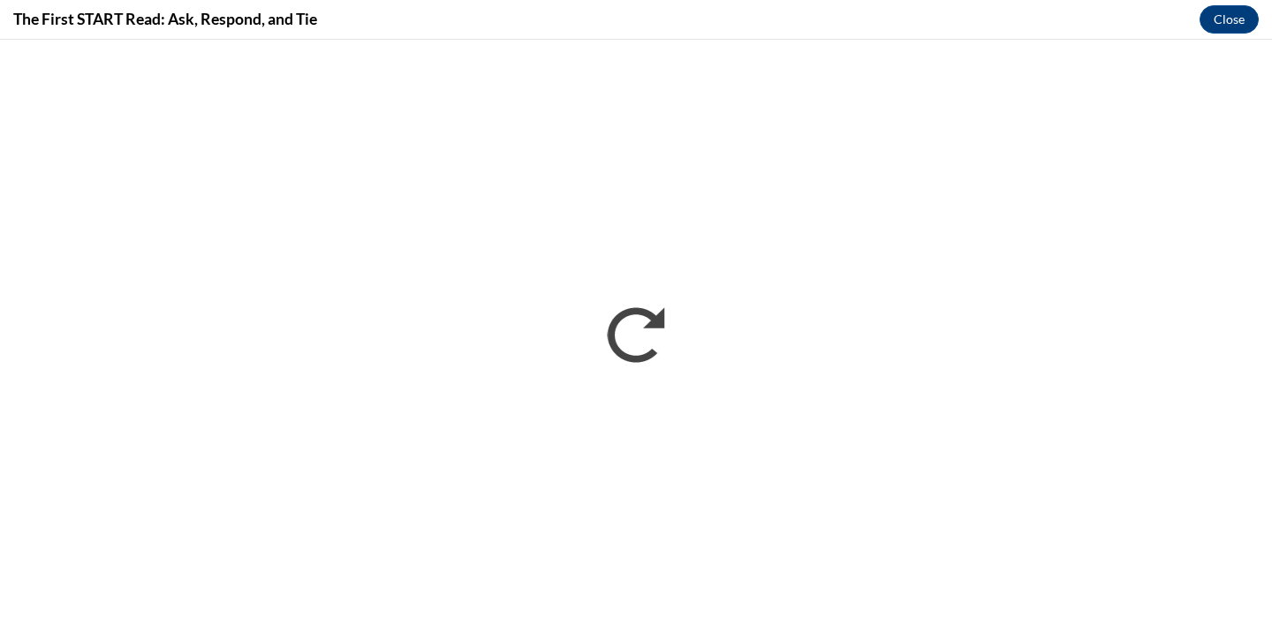
scroll to position [0, 0]
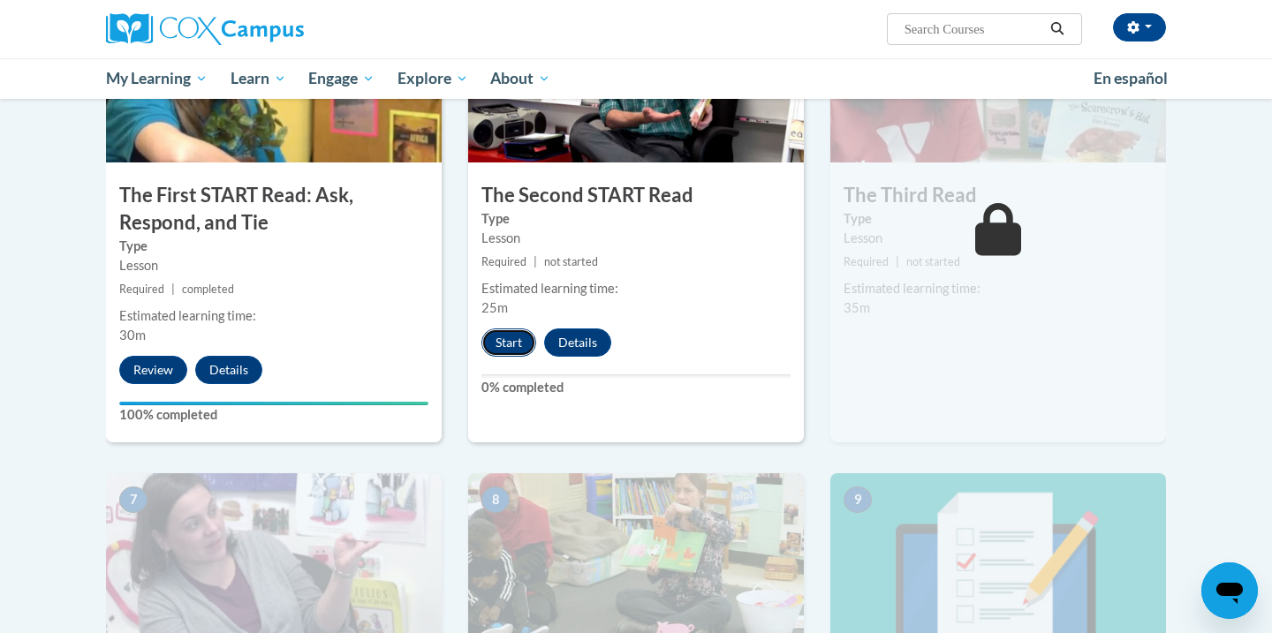
click at [500, 342] on button "Start" at bounding box center [508, 343] width 55 height 28
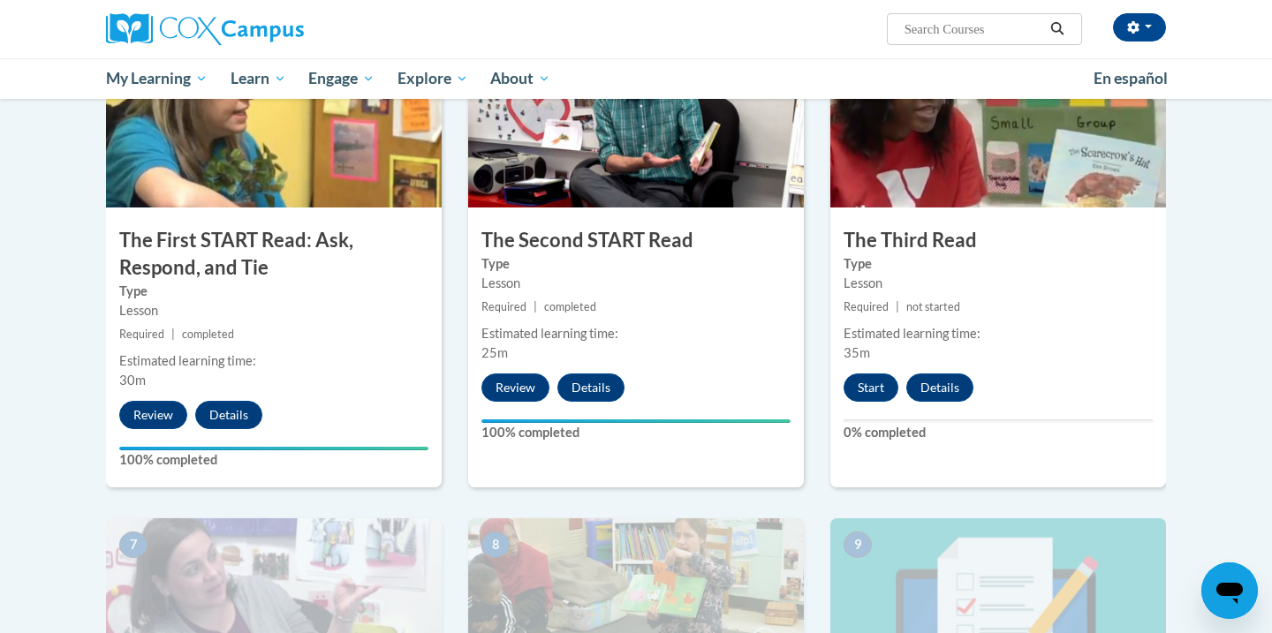
scroll to position [953, 0]
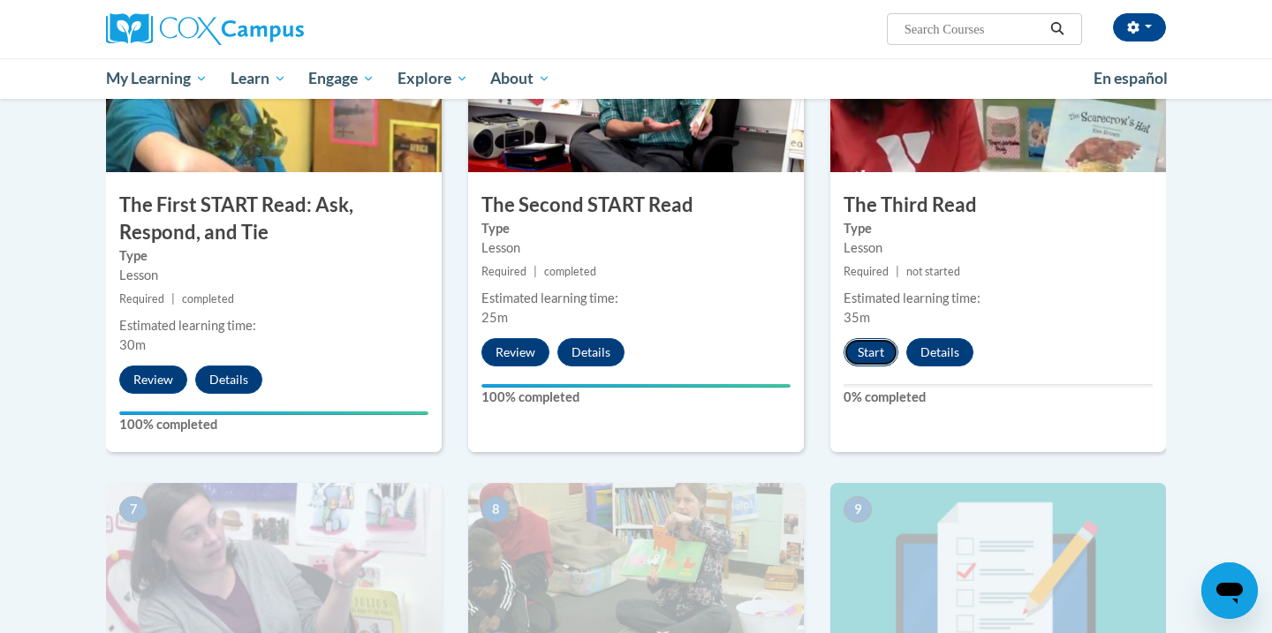
click at [876, 339] on button "Start" at bounding box center [870, 352] width 55 height 28
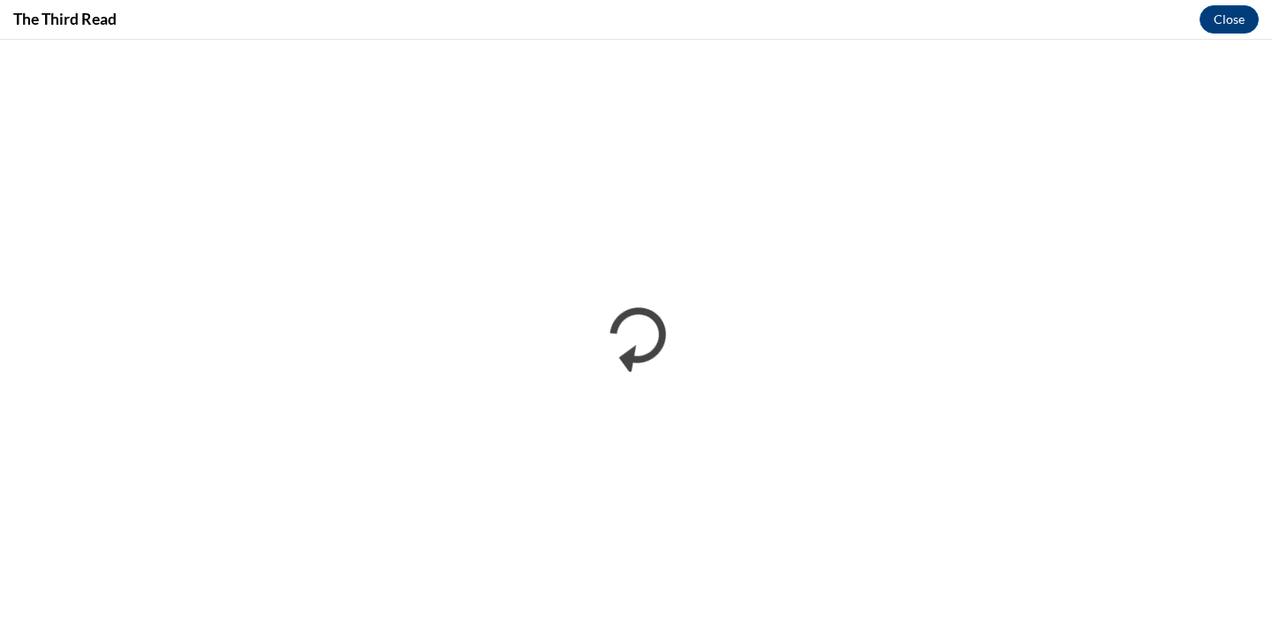
scroll to position [0, 0]
